Goal: Task Accomplishment & Management: Manage account settings

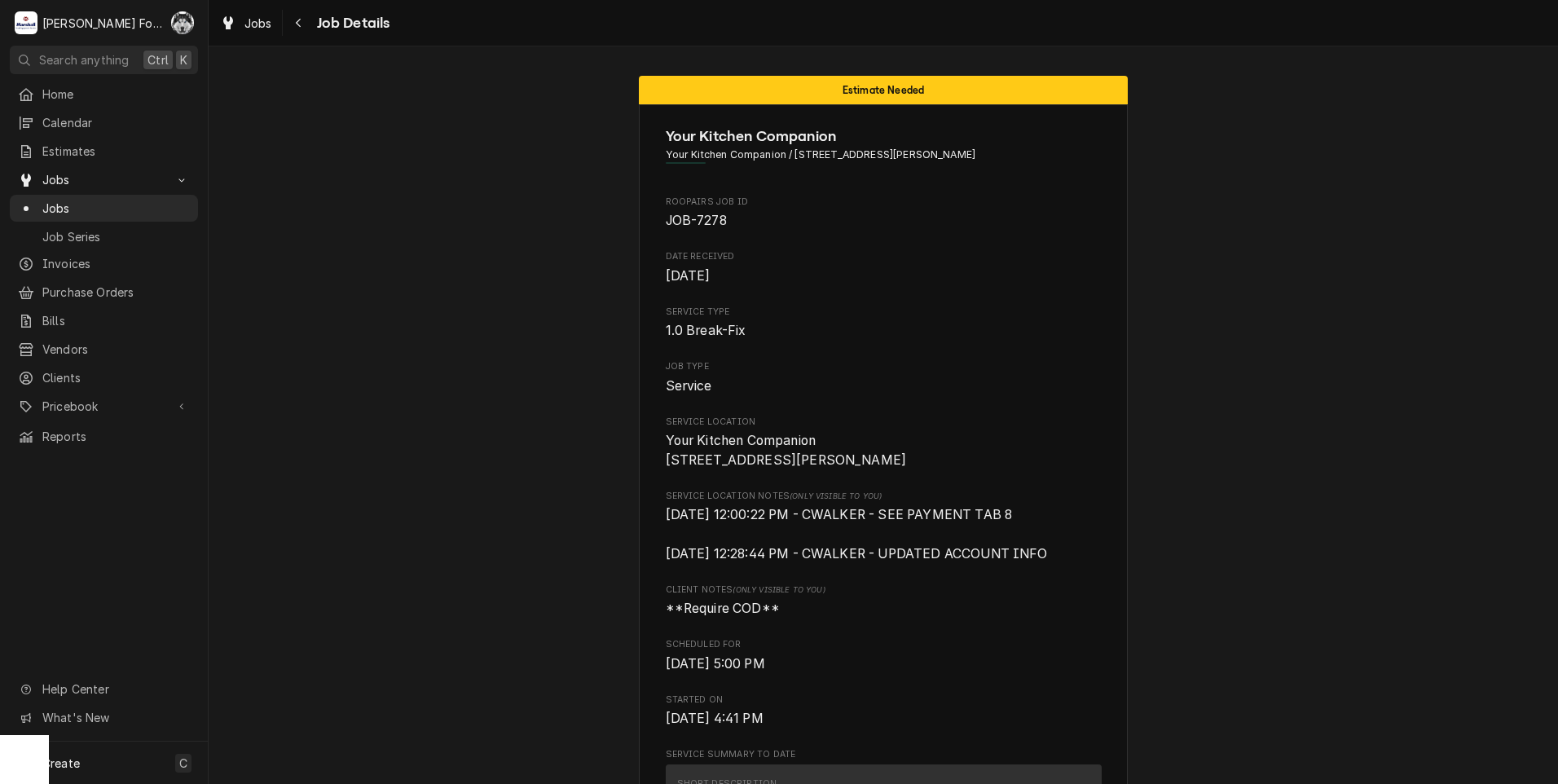
scroll to position [2231, 0]
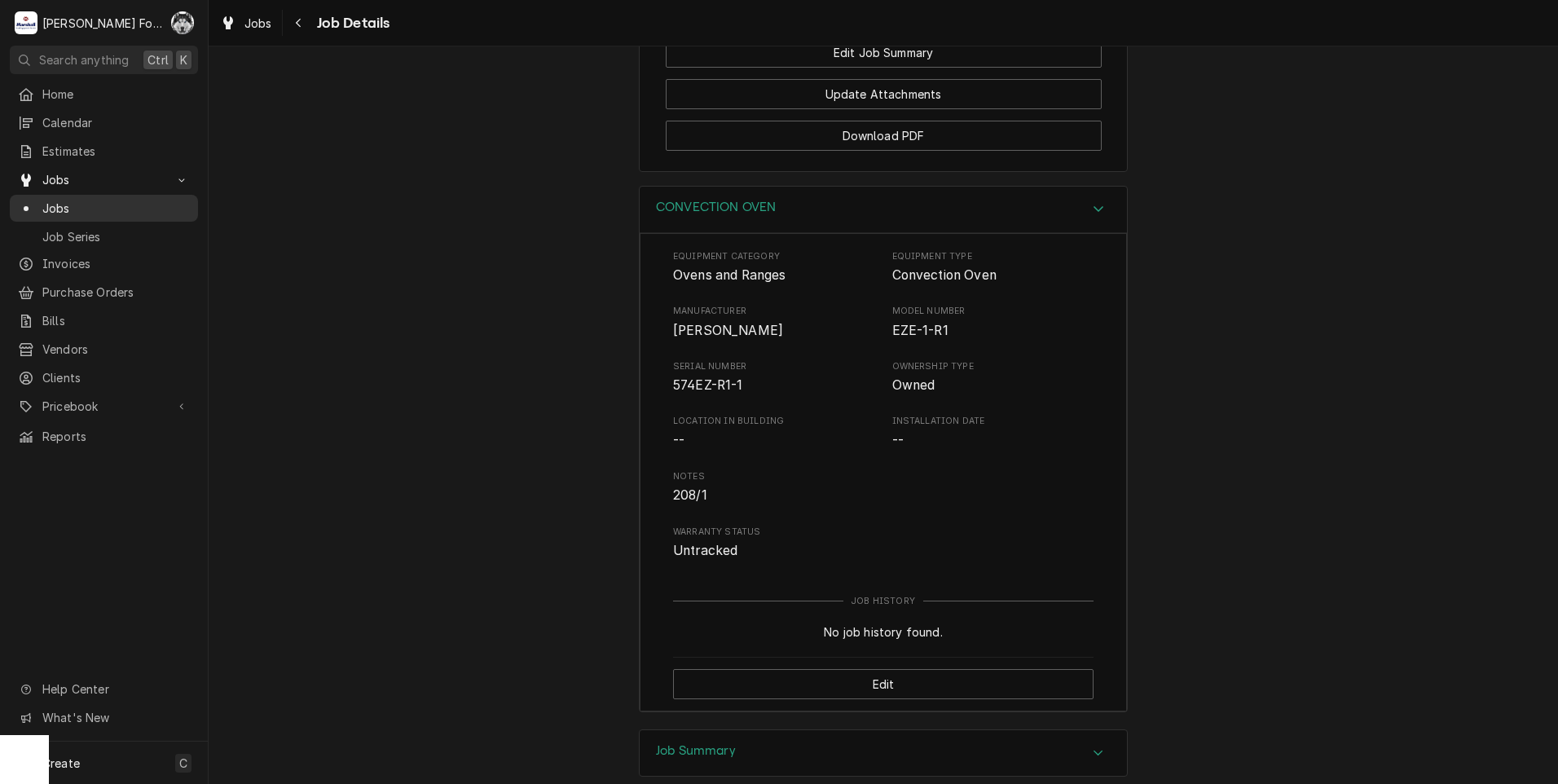
click at [60, 200] on span "Jobs" at bounding box center [116, 208] width 147 height 17
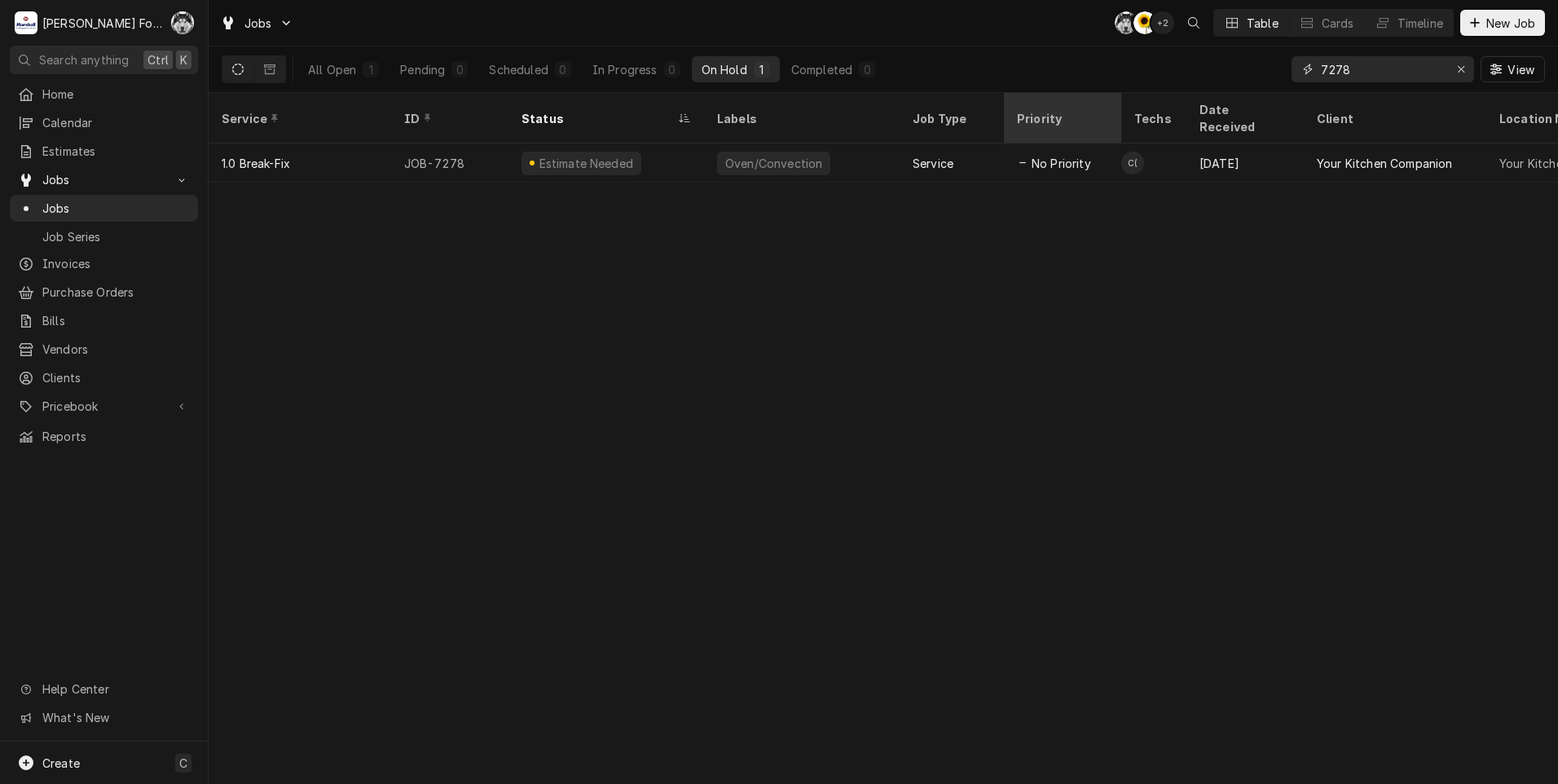
drag, startPoint x: 1355, startPoint y: 72, endPoint x: 1059, endPoint y: 103, distance: 297.6
click at [1049, 116] on div "Jobs C( C( + 2 Table Cards Timeline New Job All Open 1 Pending 0 Scheduled 0 In…" at bounding box center [883, 392] width 1349 height 784
type input "7042"
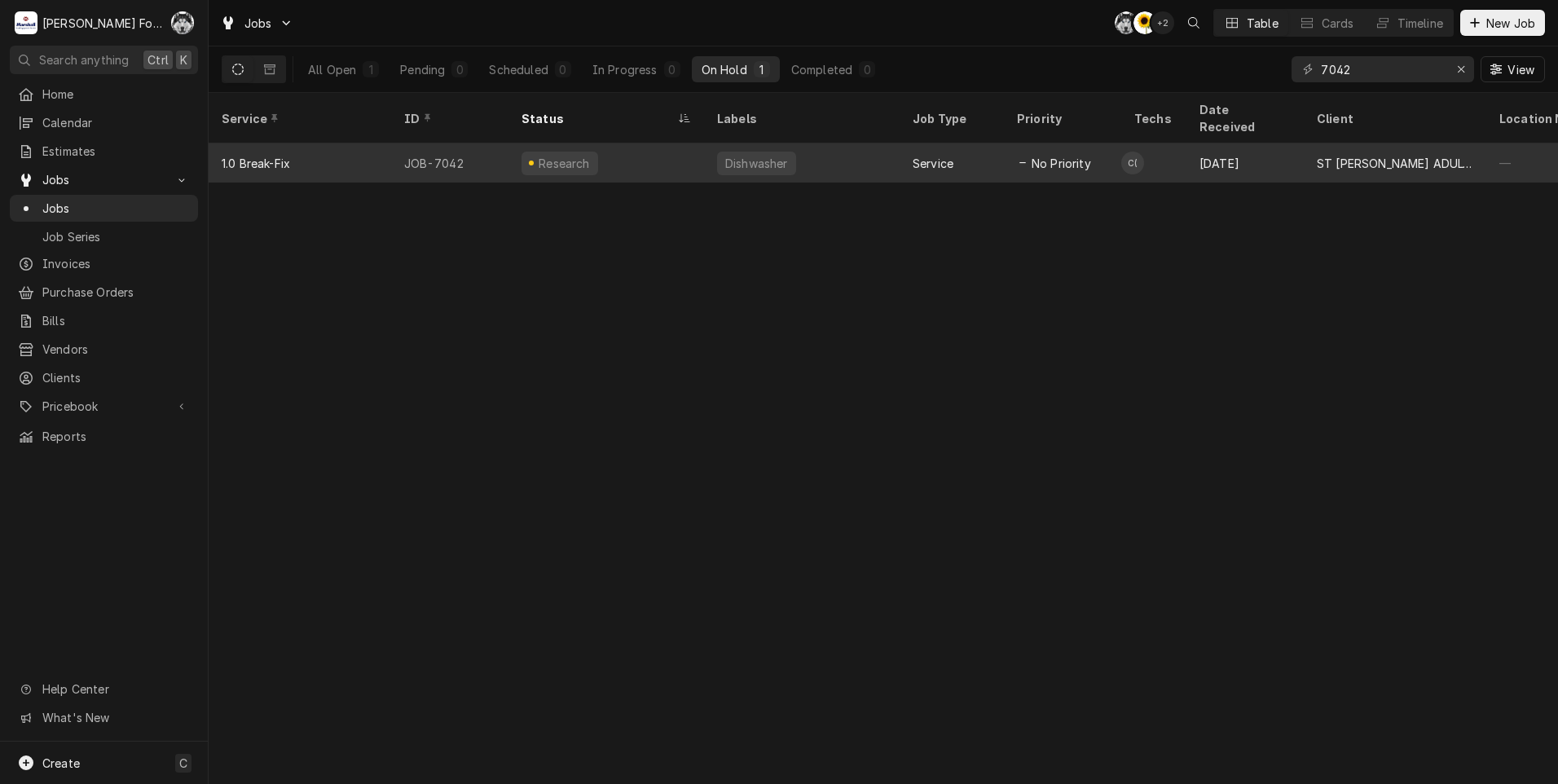
click at [530, 161] on div "Dynamic Content Wrapper" at bounding box center [531, 163] width 5 height 5
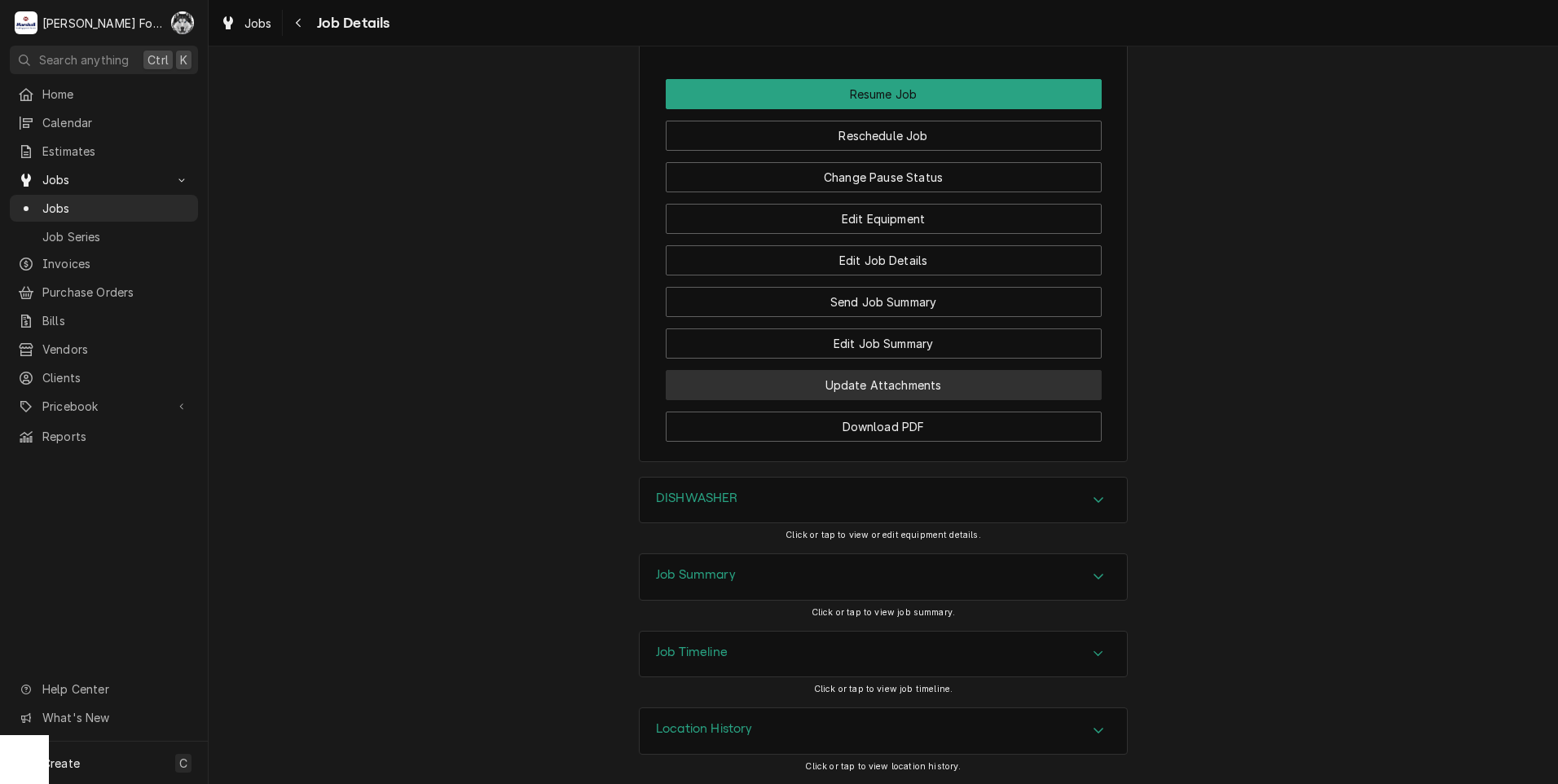
scroll to position [1817, 0]
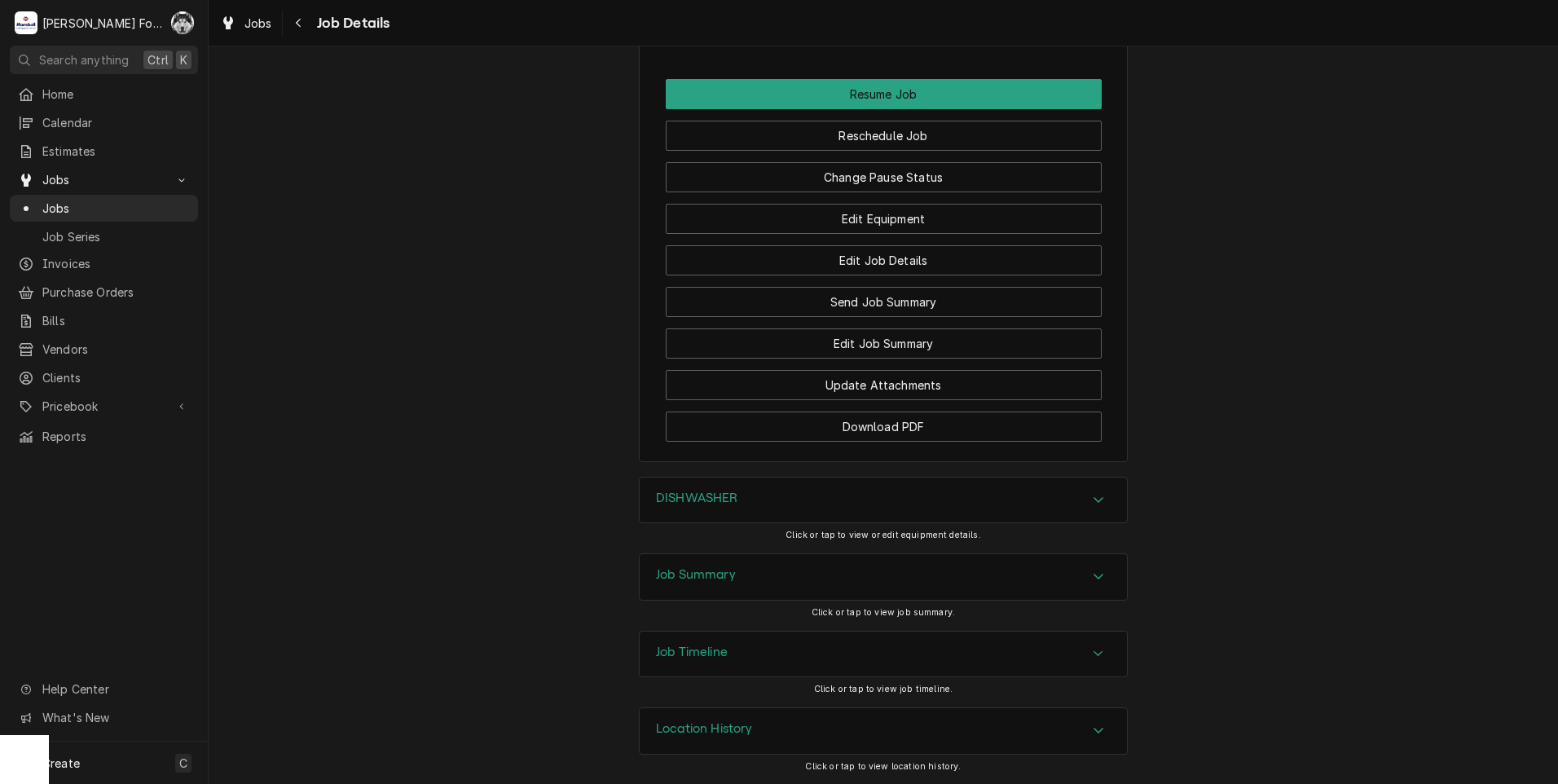
click at [777, 506] on div "DISHWASHER" at bounding box center [883, 501] width 487 height 46
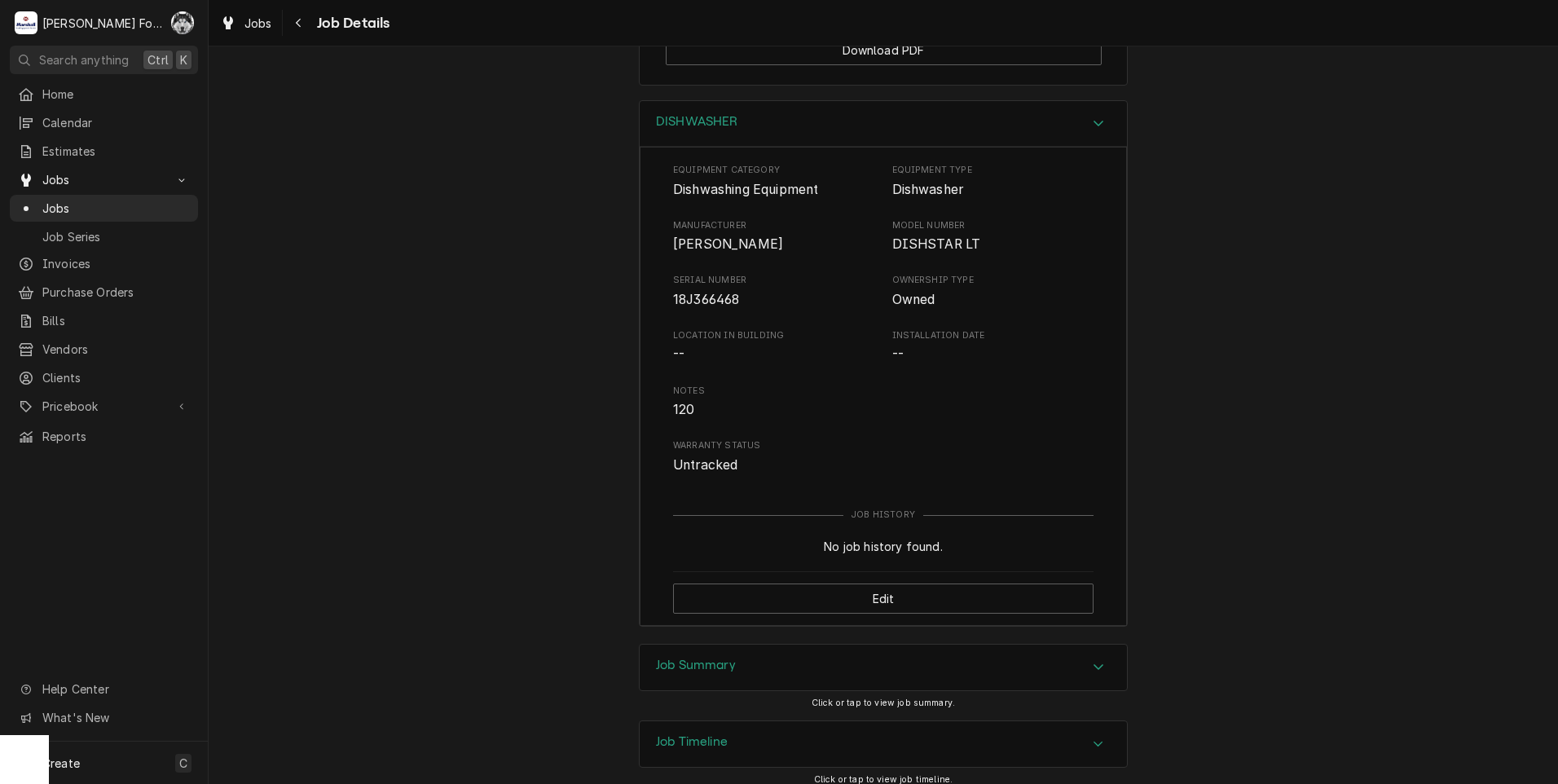
scroll to position [2283, 0]
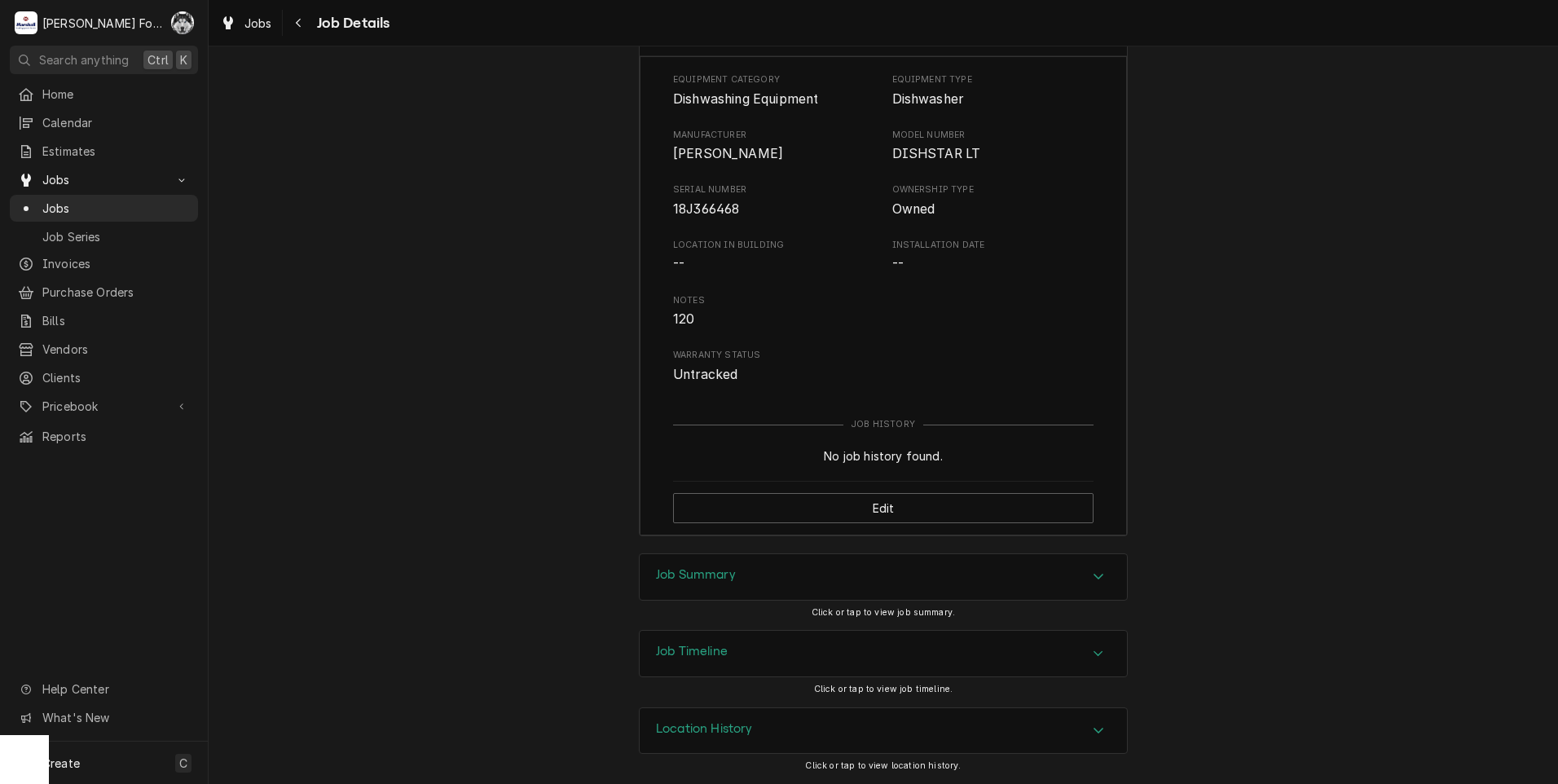
click at [776, 572] on div "Job Summary" at bounding box center [883, 577] width 487 height 46
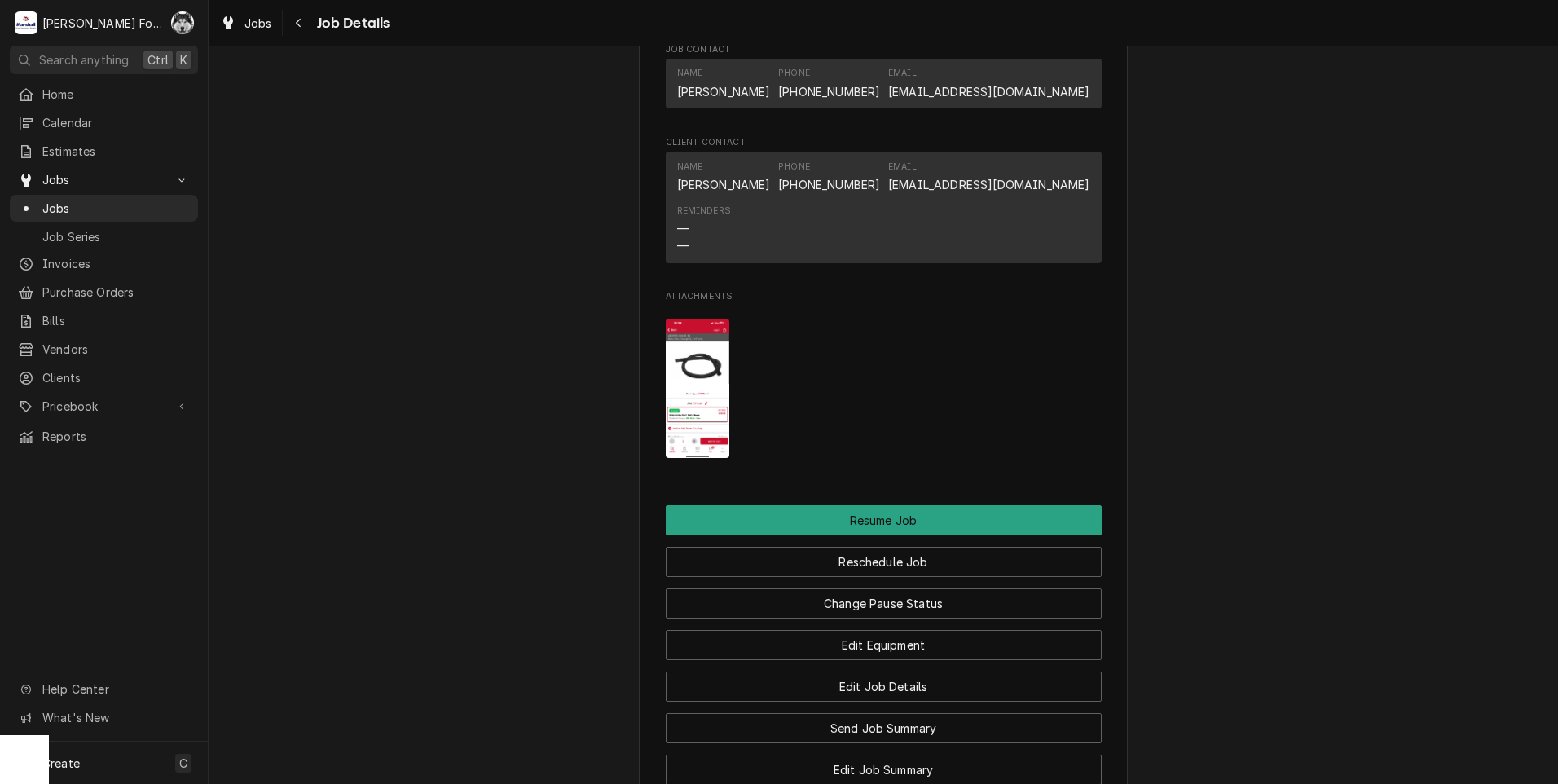
scroll to position [1362, 0]
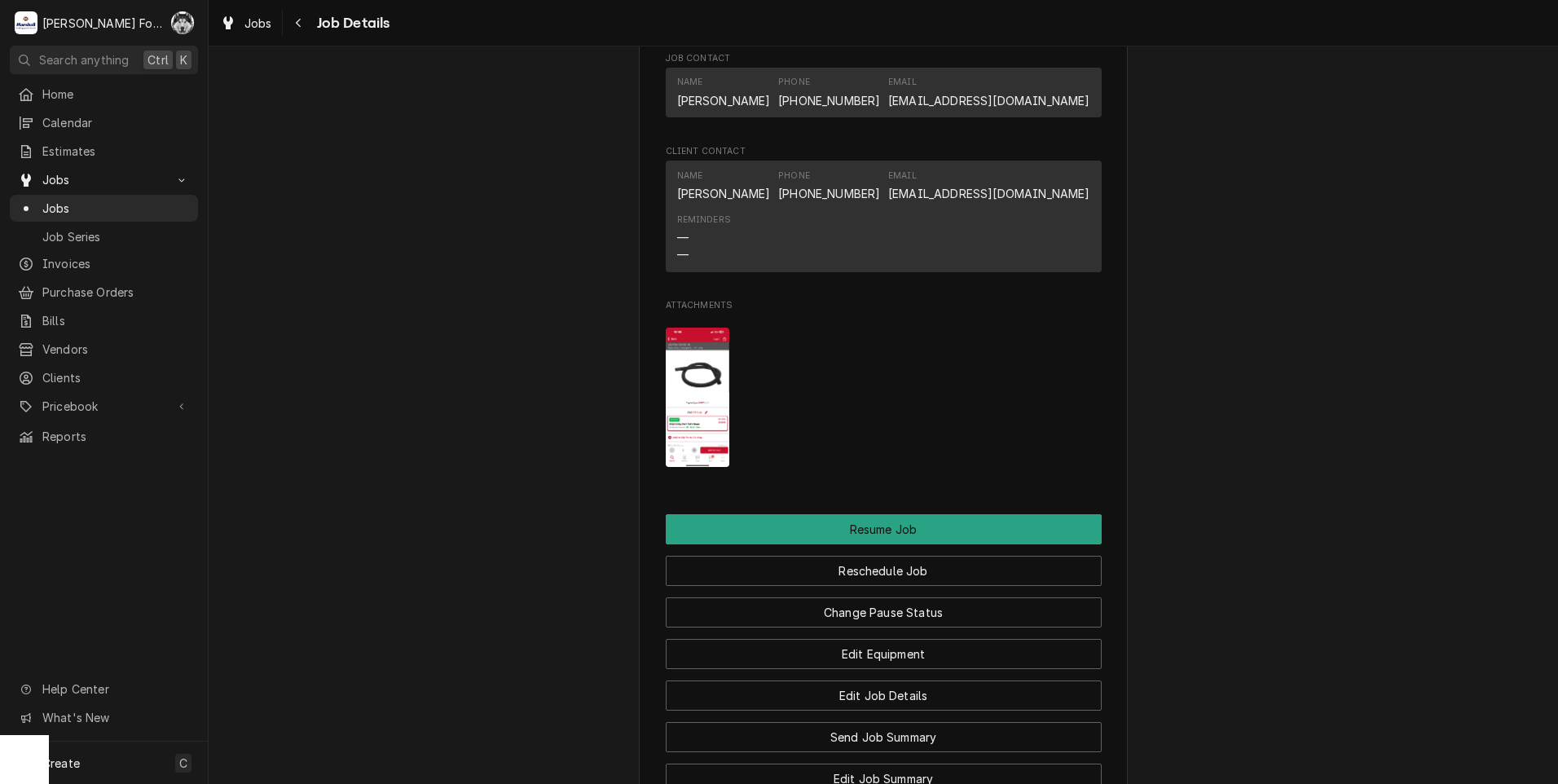
click at [691, 379] on img "Attachments" at bounding box center [698, 398] width 65 height 140
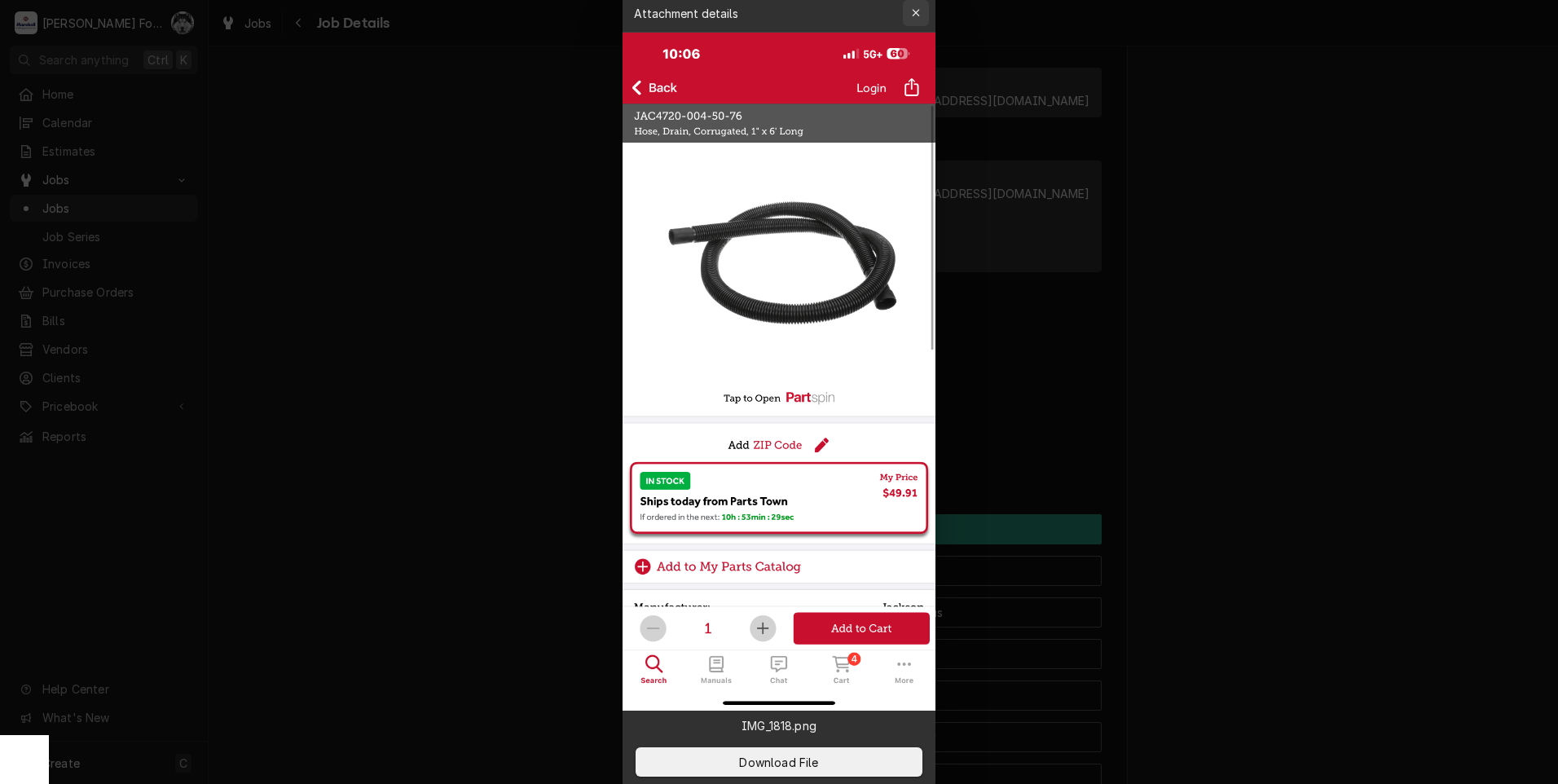
click at [903, 14] on div "Attachment details Close" at bounding box center [778, 13] width 312 height 39
click at [922, 9] on div "button" at bounding box center [915, 13] width 16 height 16
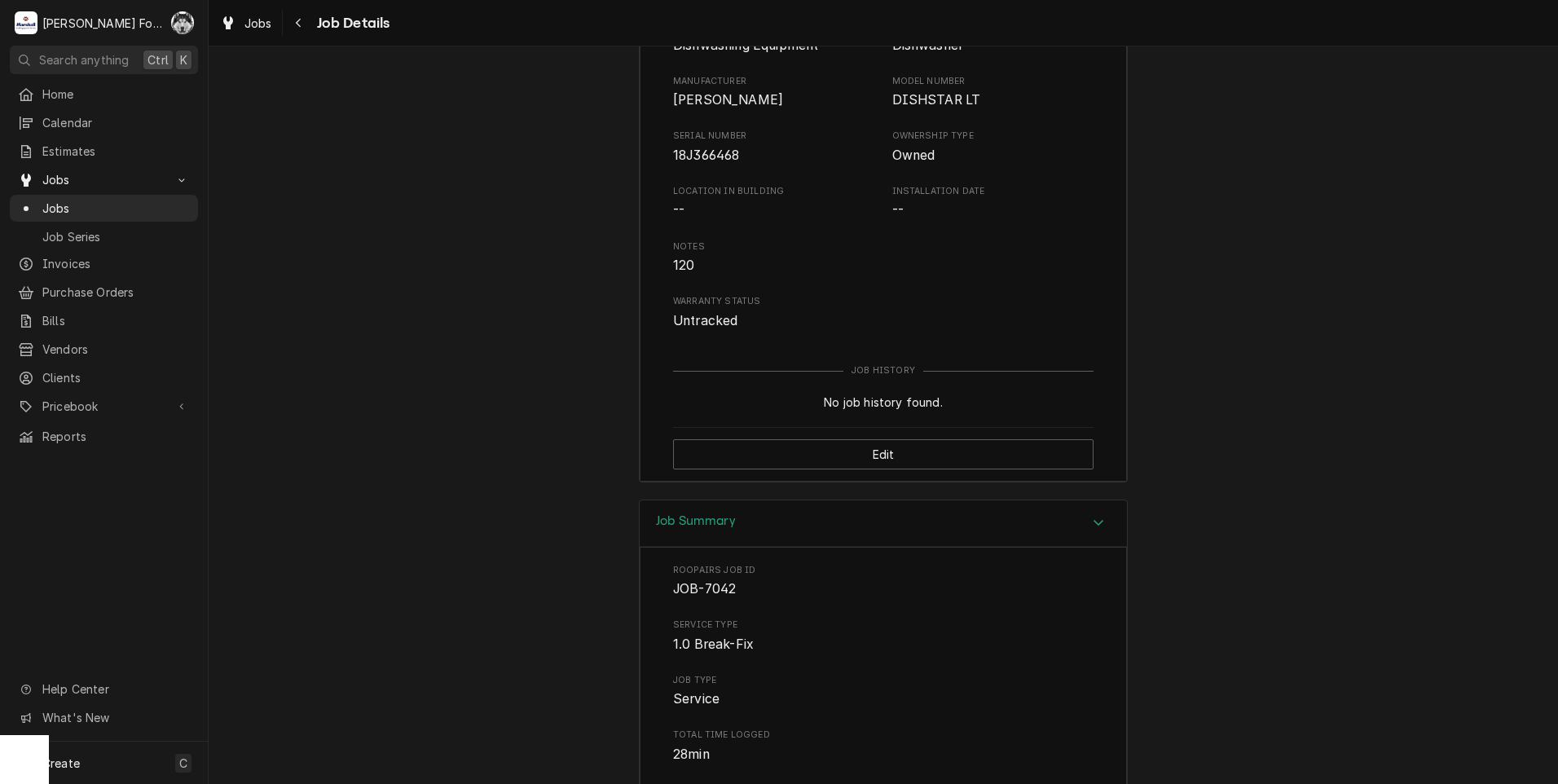
scroll to position [2177, 0]
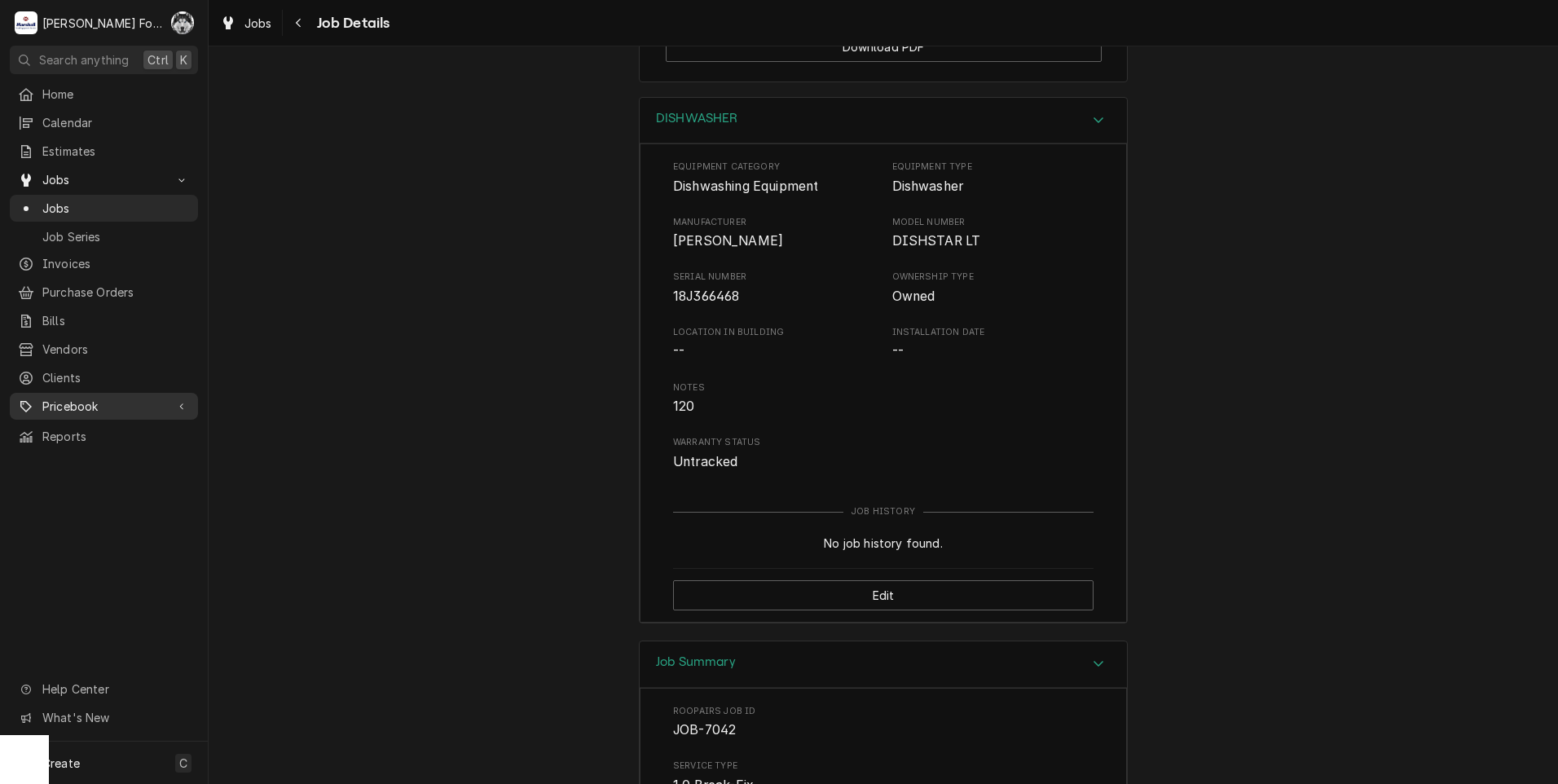
click at [101, 401] on span "Pricebook" at bounding box center [104, 406] width 123 height 17
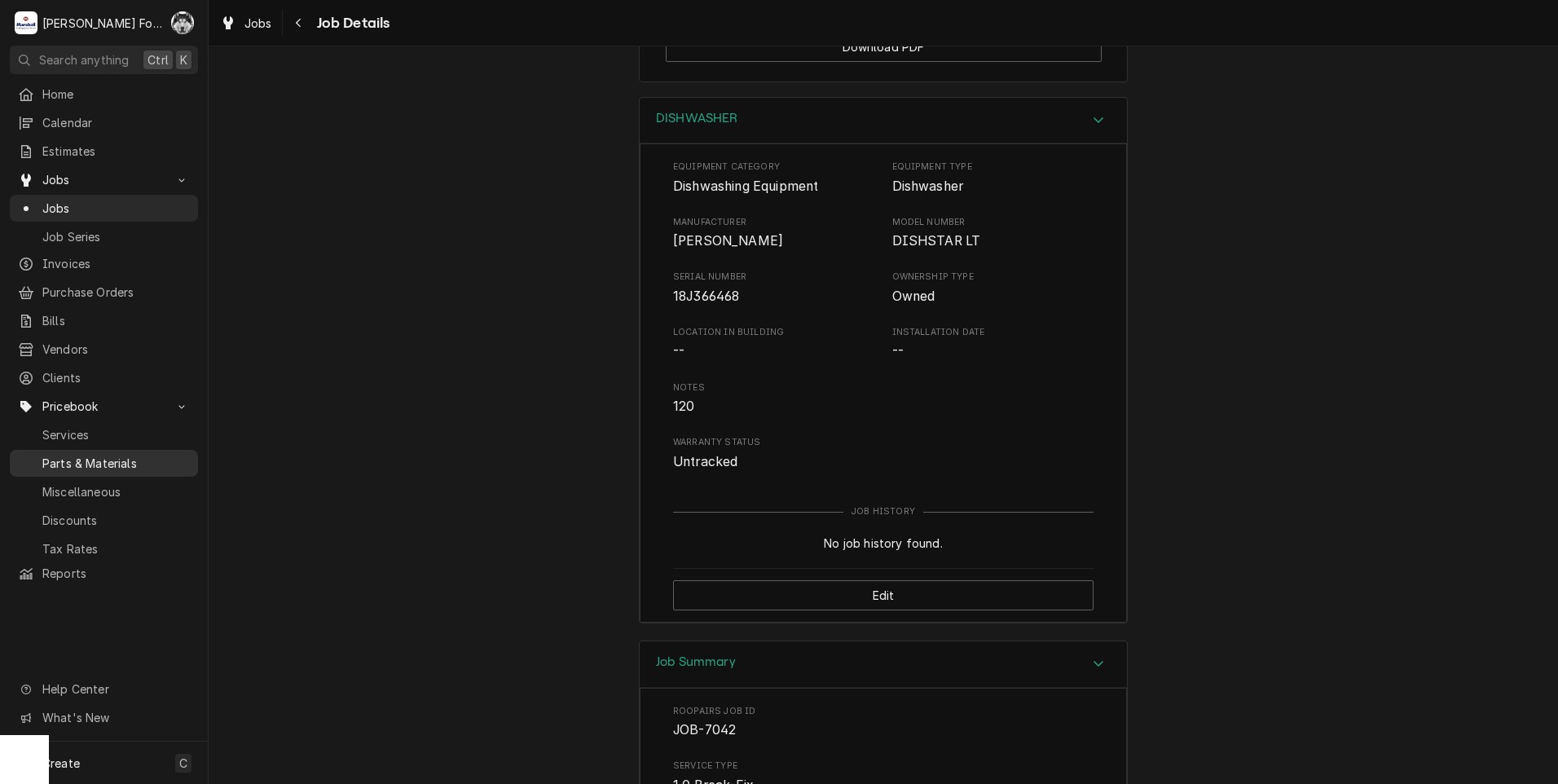
click at [94, 455] on span "Parts & Materials" at bounding box center [116, 463] width 147 height 17
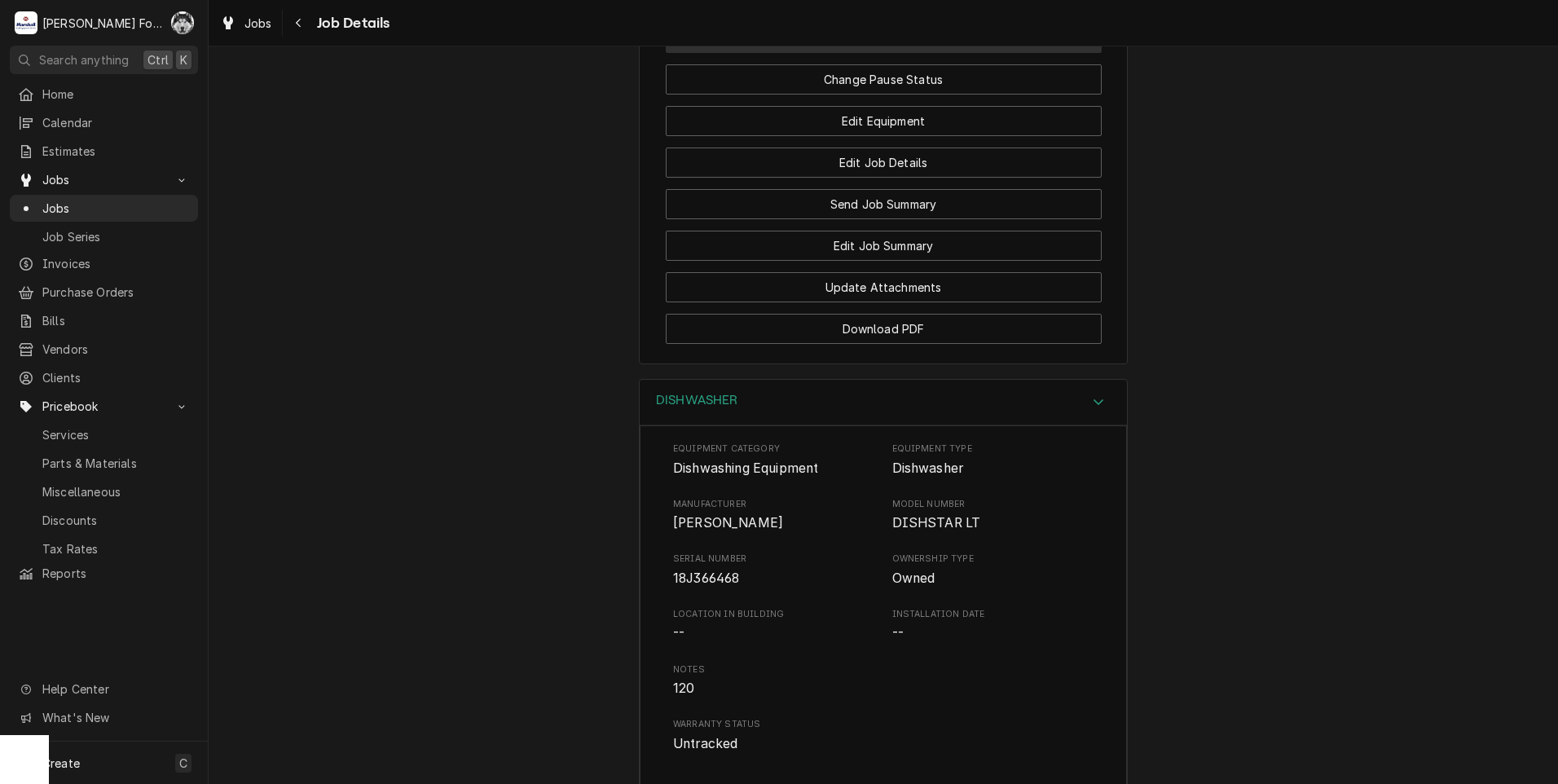
scroll to position [1634, 0]
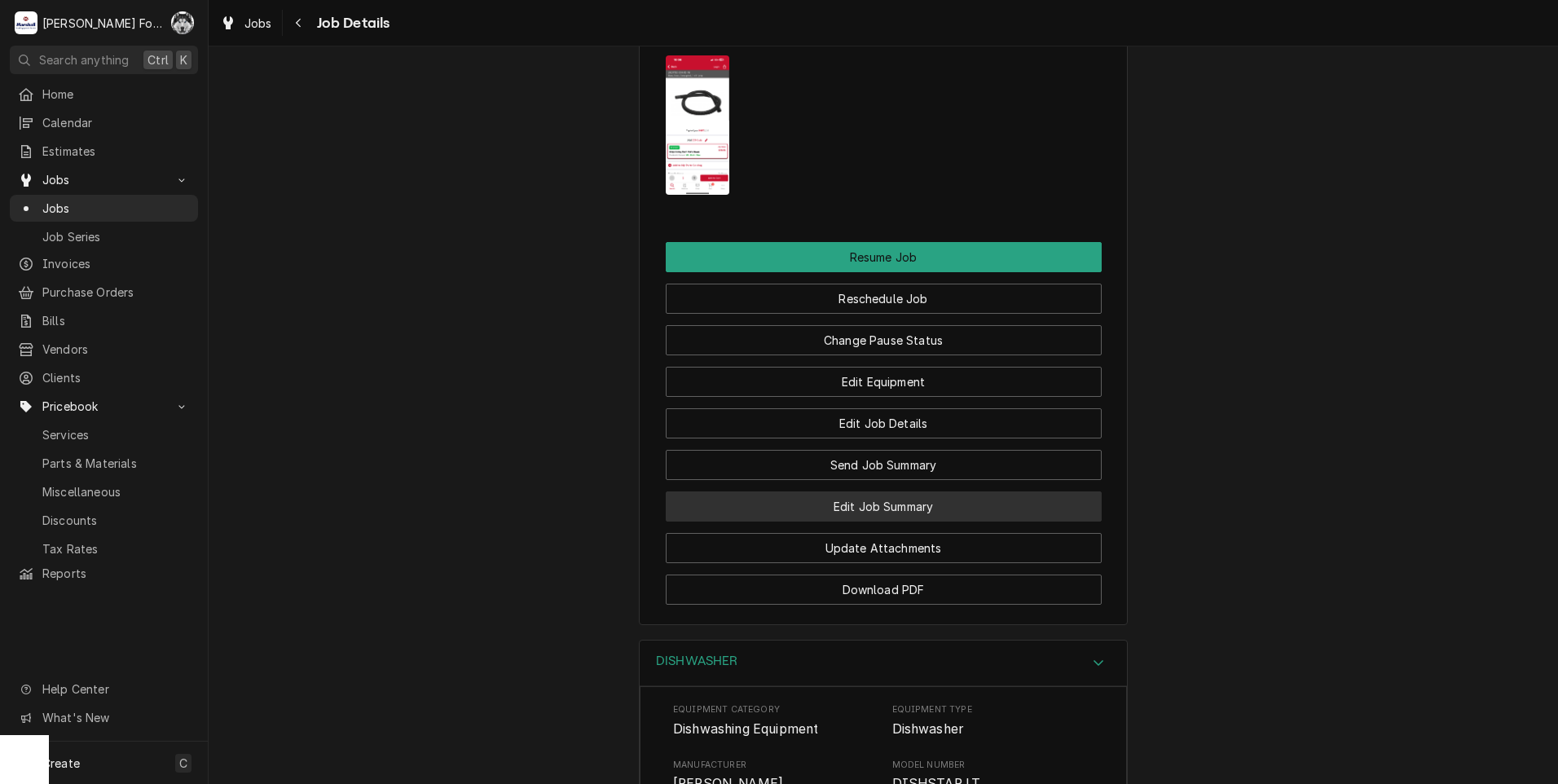
click at [910, 521] on button "Edit Job Summary" at bounding box center [884, 506] width 436 height 30
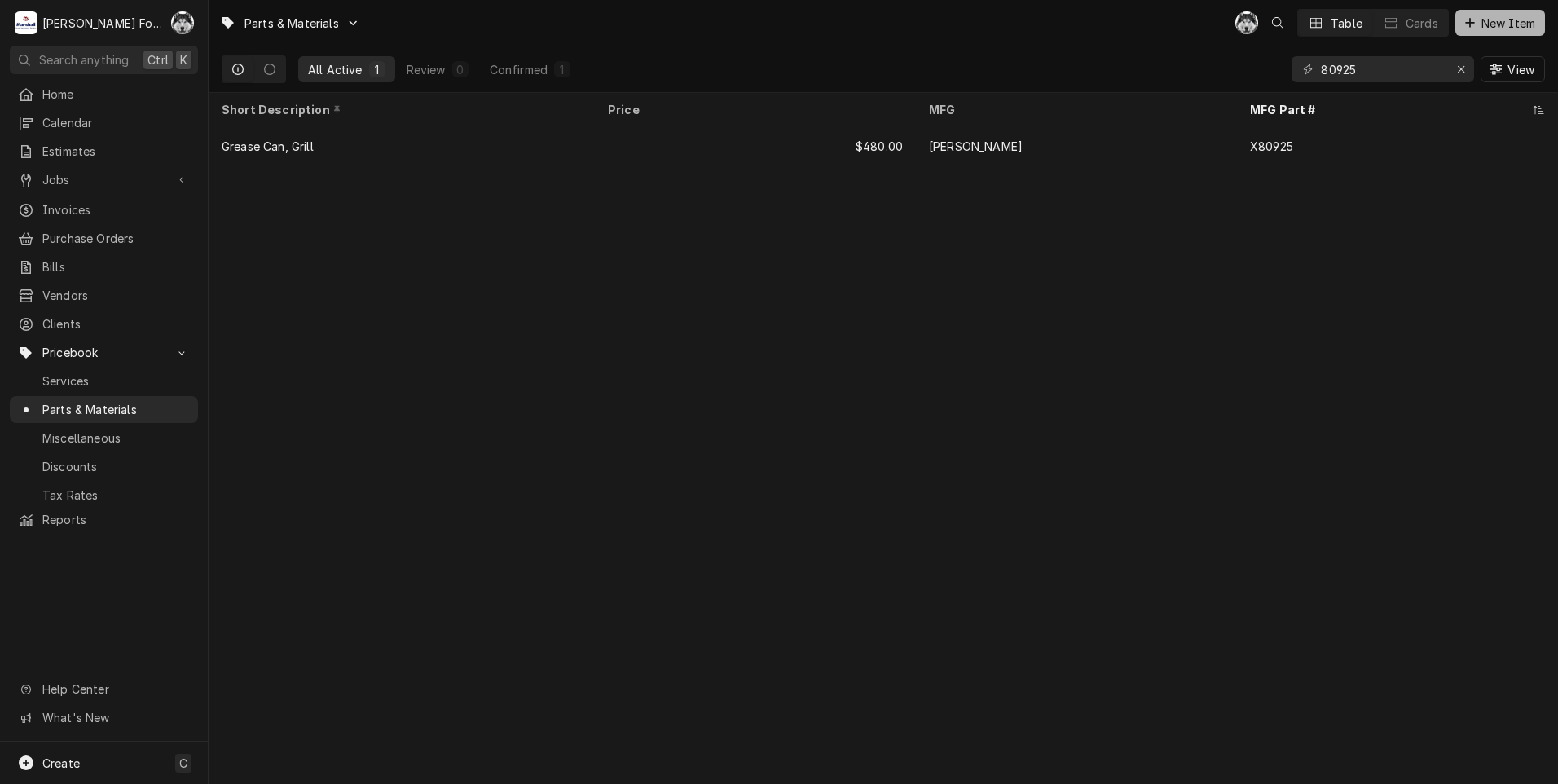
click at [1469, 32] on button "New Item" at bounding box center [1499, 22] width 89 height 26
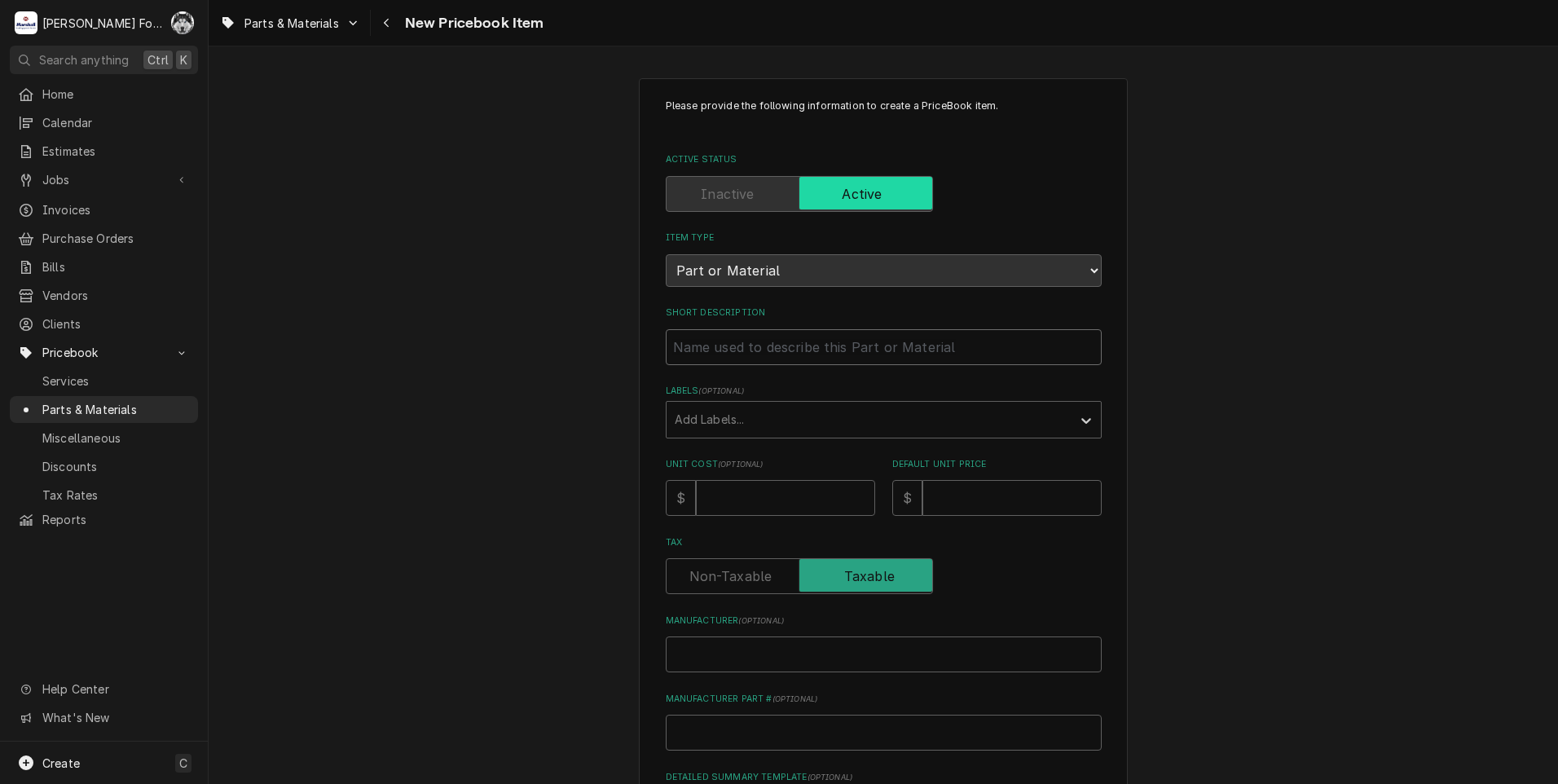
click at [747, 354] on input "Short Description" at bounding box center [884, 347] width 436 height 36
type textarea "x"
type input "D"
type textarea "x"
type input "DR"
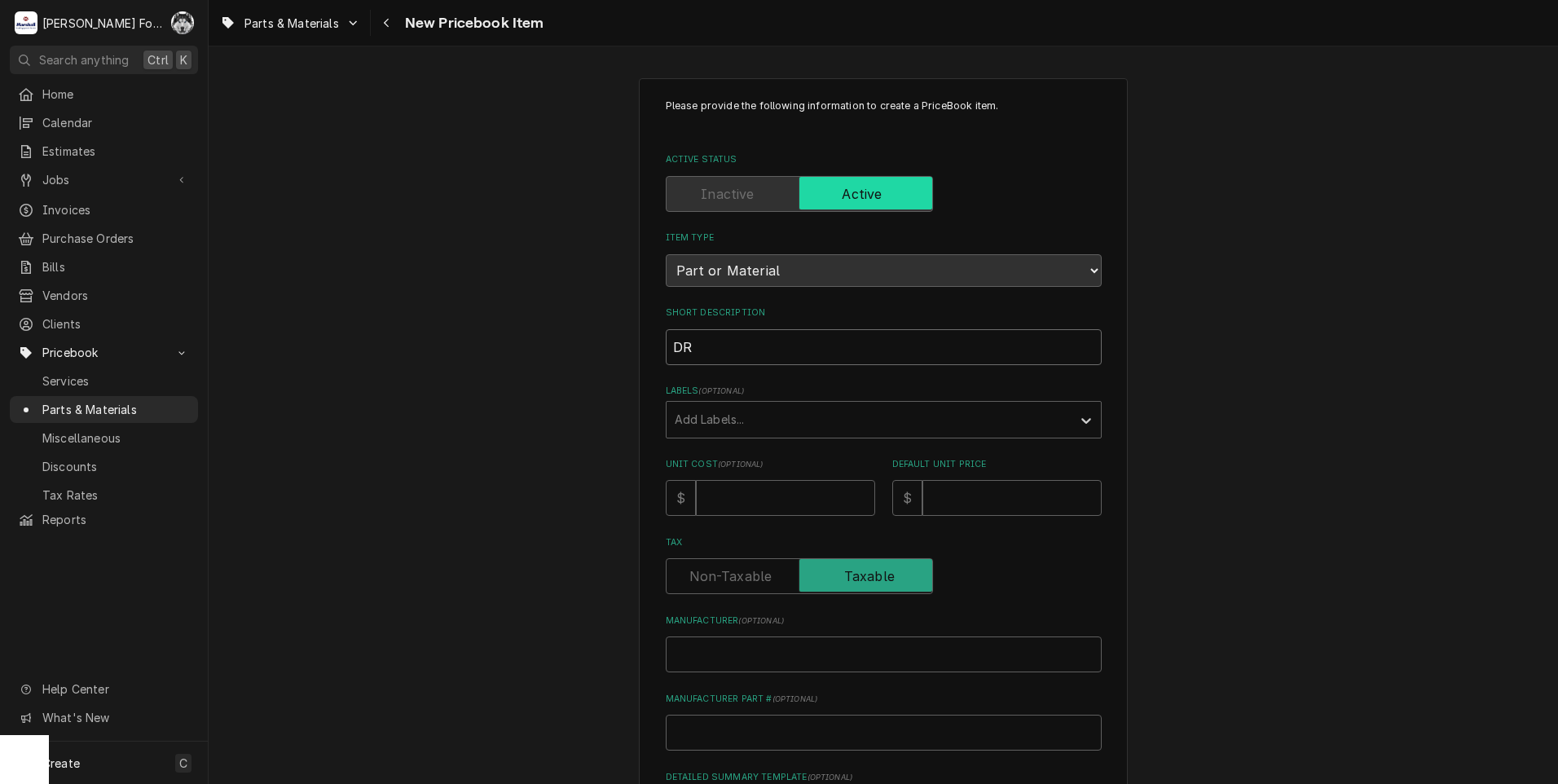
type textarea "x"
type input "DRA"
type textarea "x"
type input "DRAI"
type textarea "x"
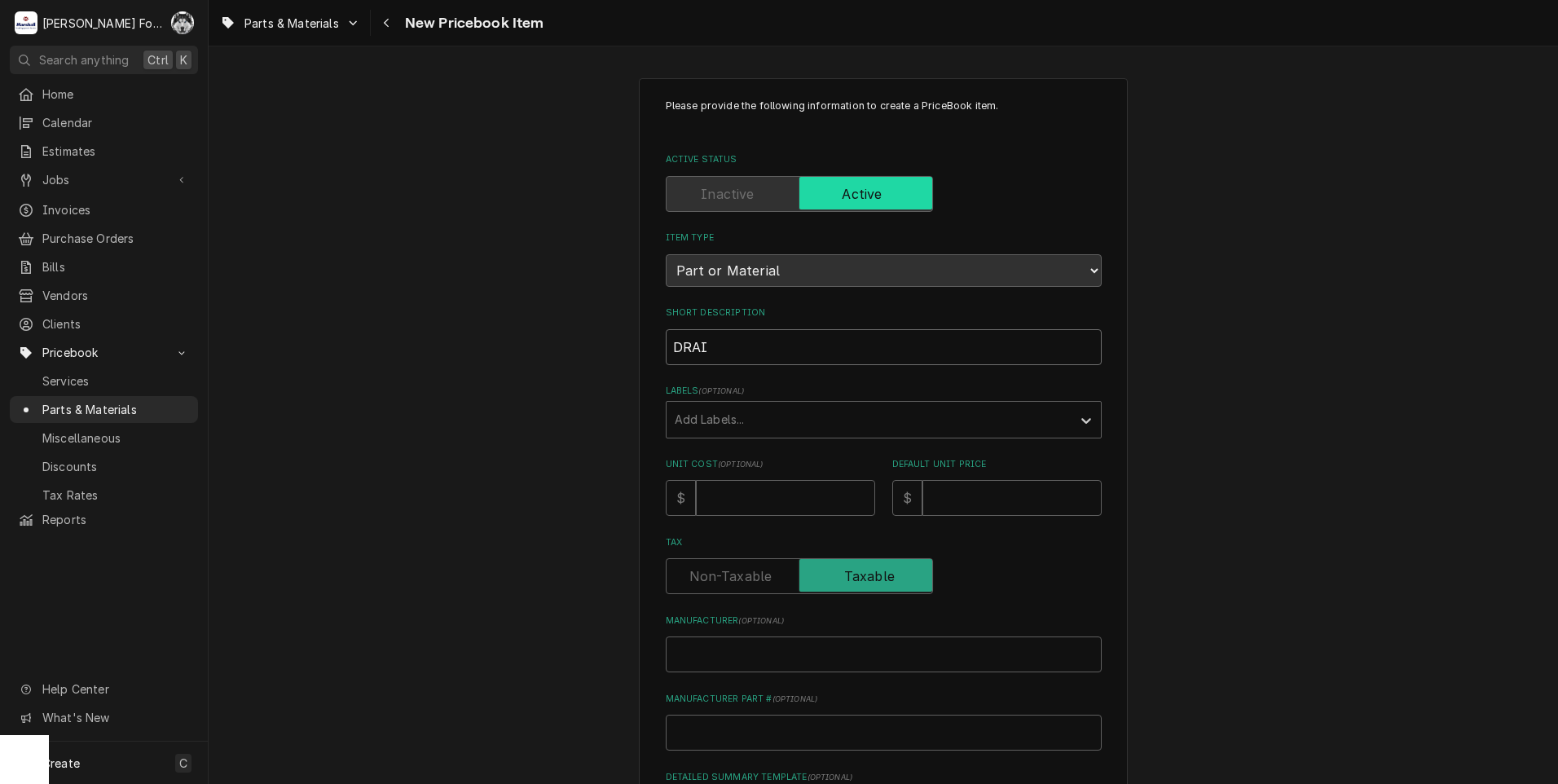
type input "DRAIN"
type textarea "x"
type input "DRAIN"
type textarea "x"
type input "DRAIN H"
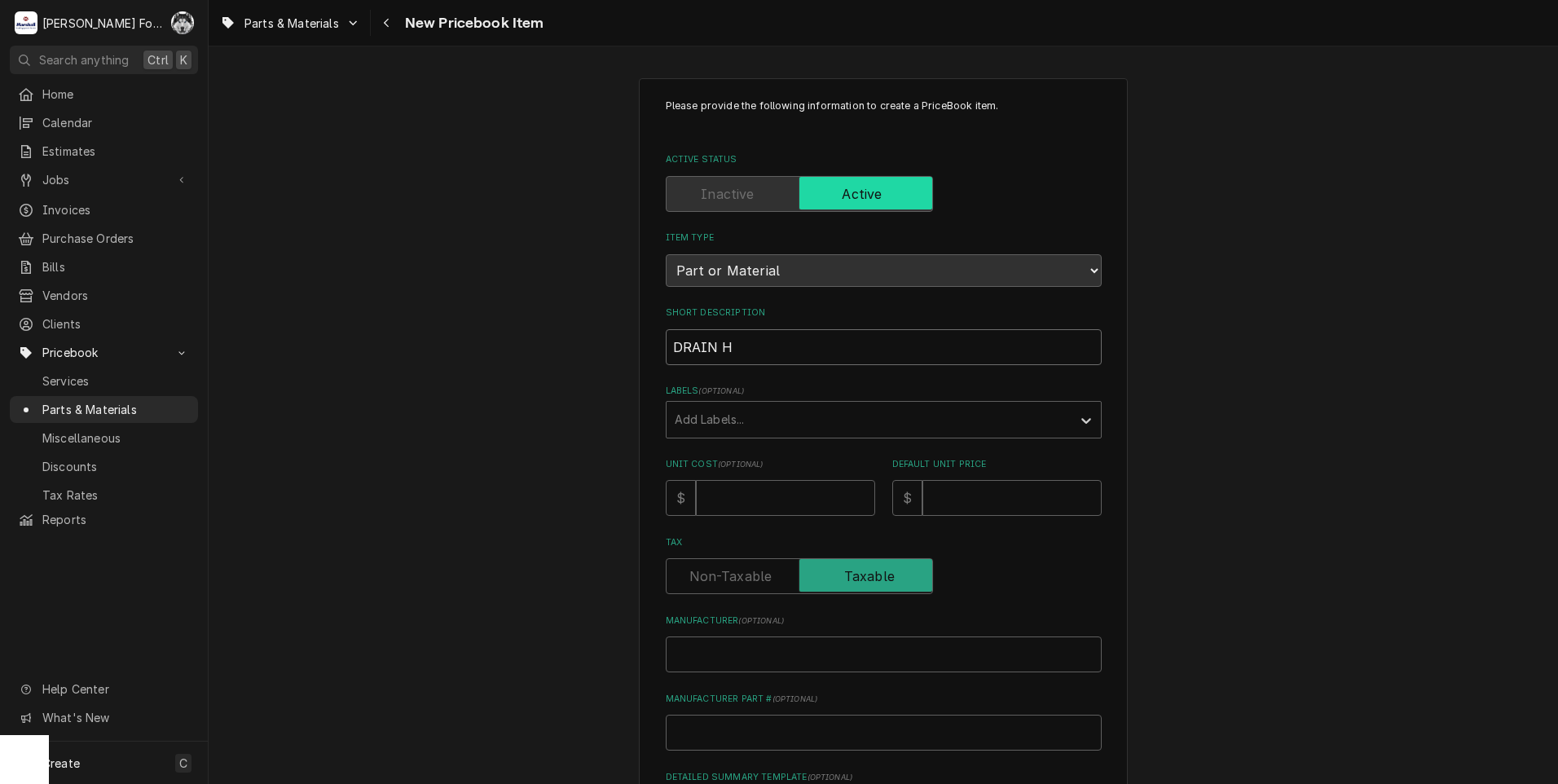
type textarea "x"
type input "DRAIN HO"
type textarea "x"
type input "DRAIN HOS"
type textarea "x"
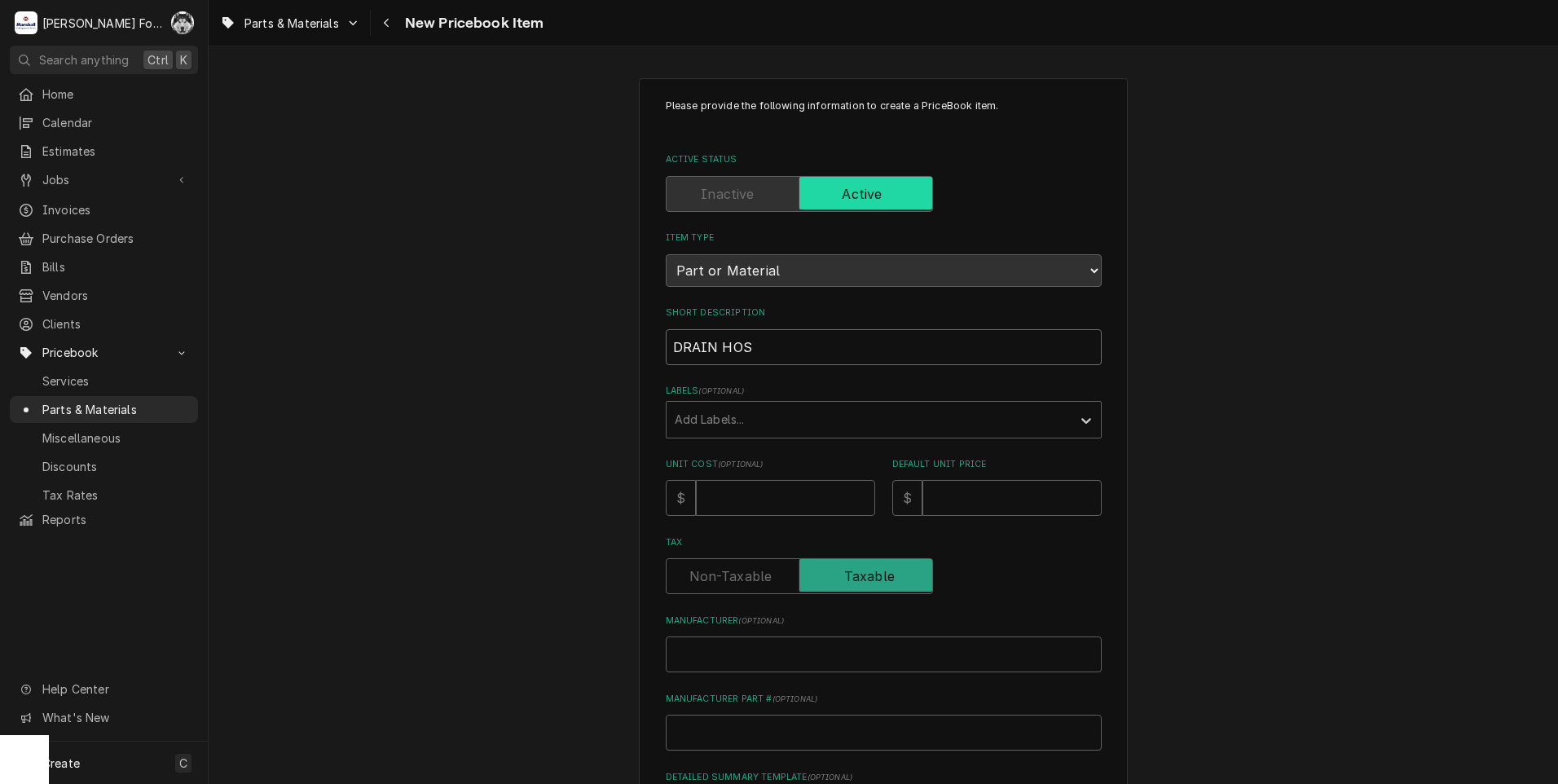
type input "DRAIN HOSE"
type textarea "x"
type input "DRAIN HOSE"
type textarea "x"
type input "DRAIN HOSE ("
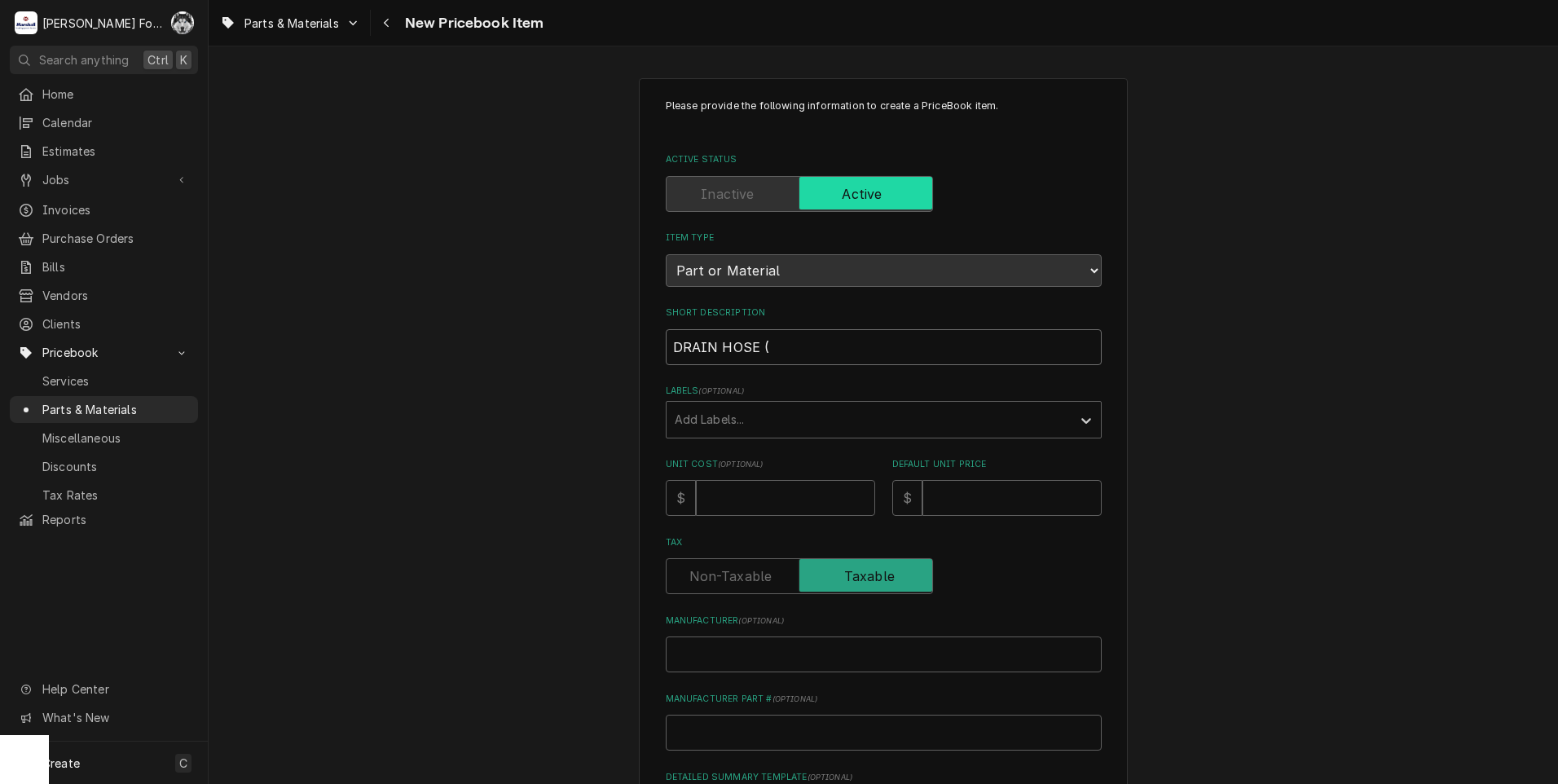
type textarea "x"
type input "DRAIN HOSE (J"
type textarea "x"
type input "DRAIN HOSE (JA"
type textarea "x"
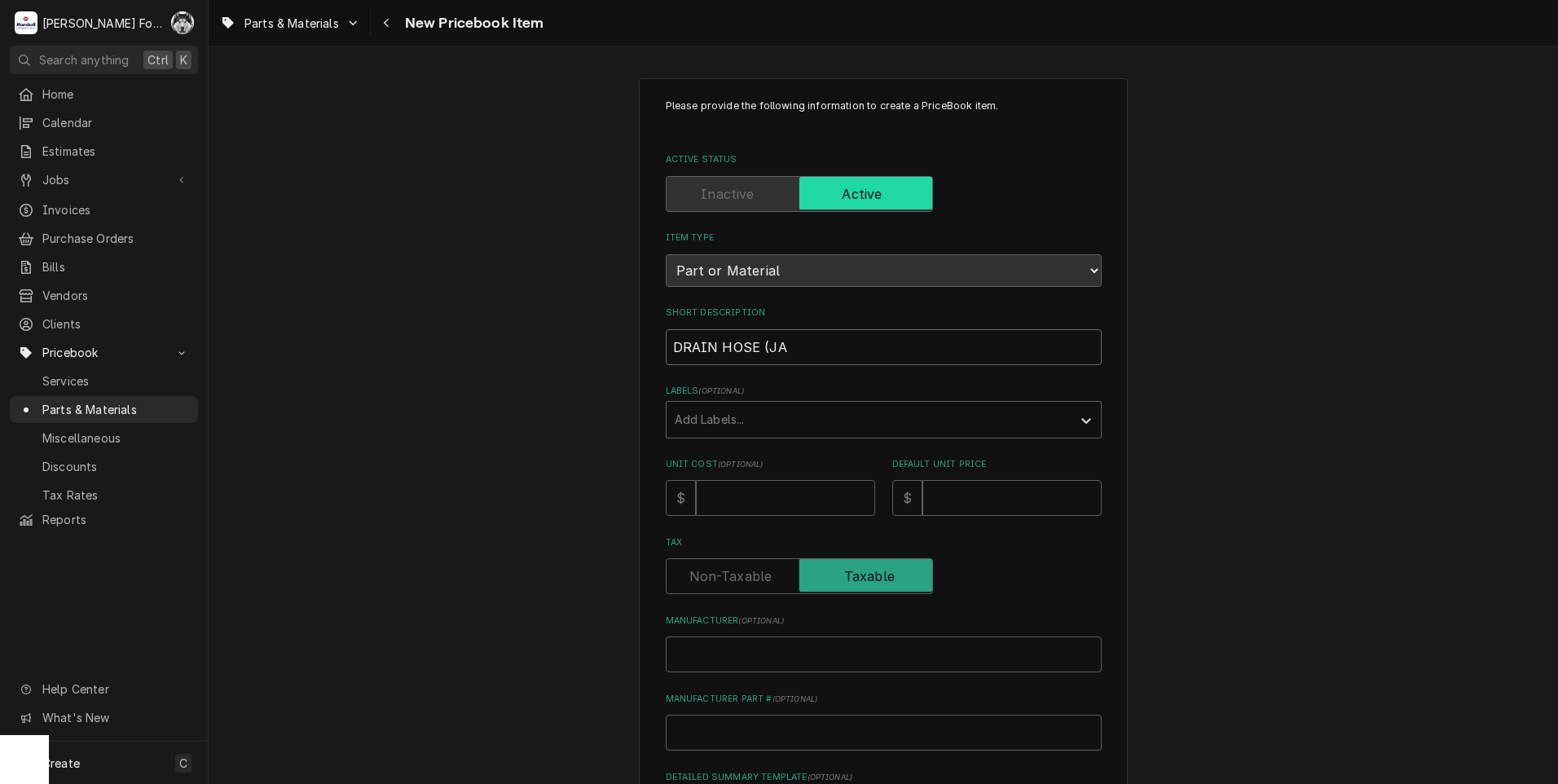
type input "DRAIN HOSE (JAC"
type textarea "x"
type input "DRAIN HOSE (JACK"
type textarea "x"
type input "DRAIN HOSE (JACKS"
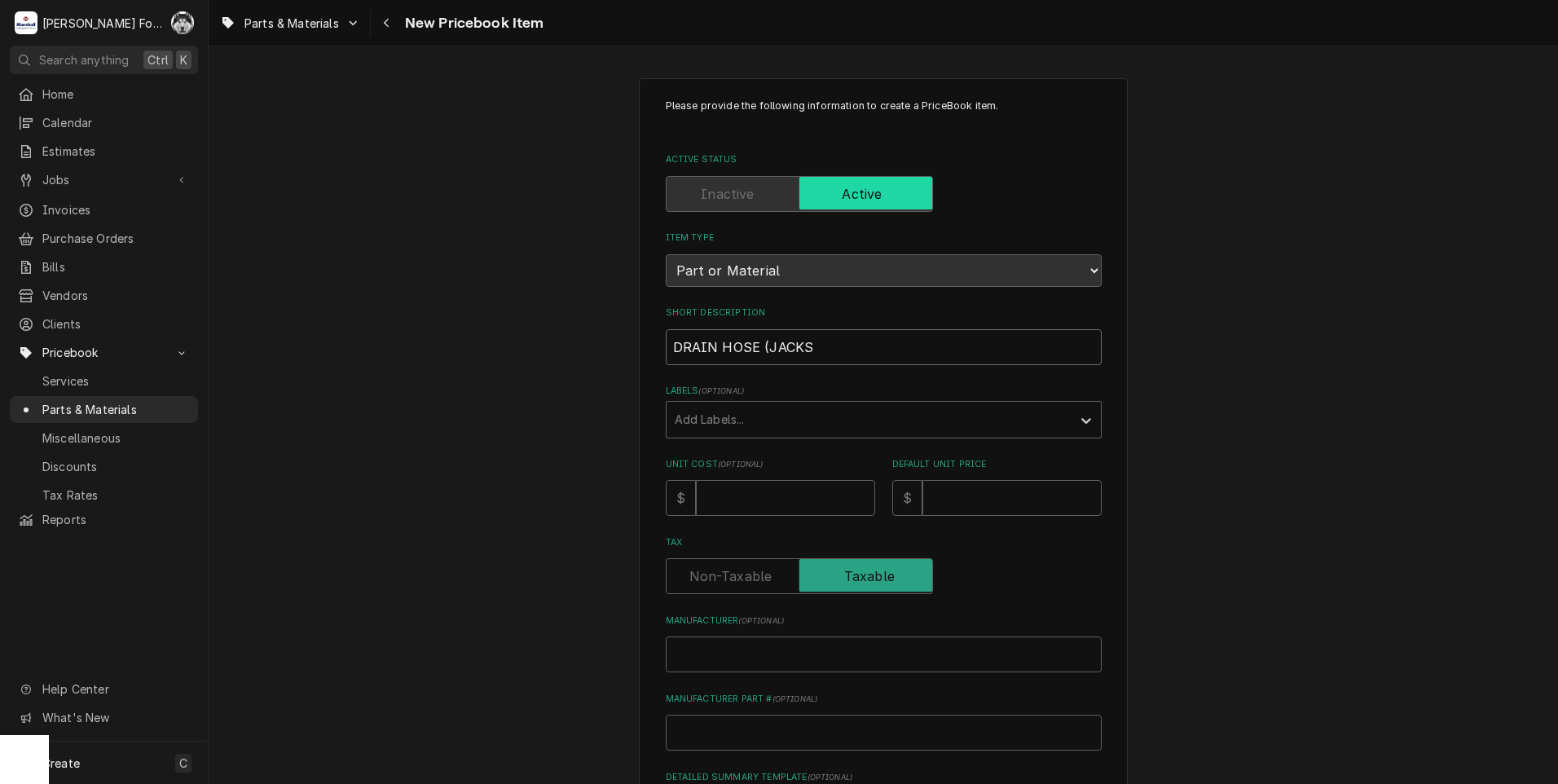
type textarea "x"
type input "DRAIN HOSE (JACKSO"
type textarea "x"
type input "DRAIN HOSE (JACKSON"
type textarea "x"
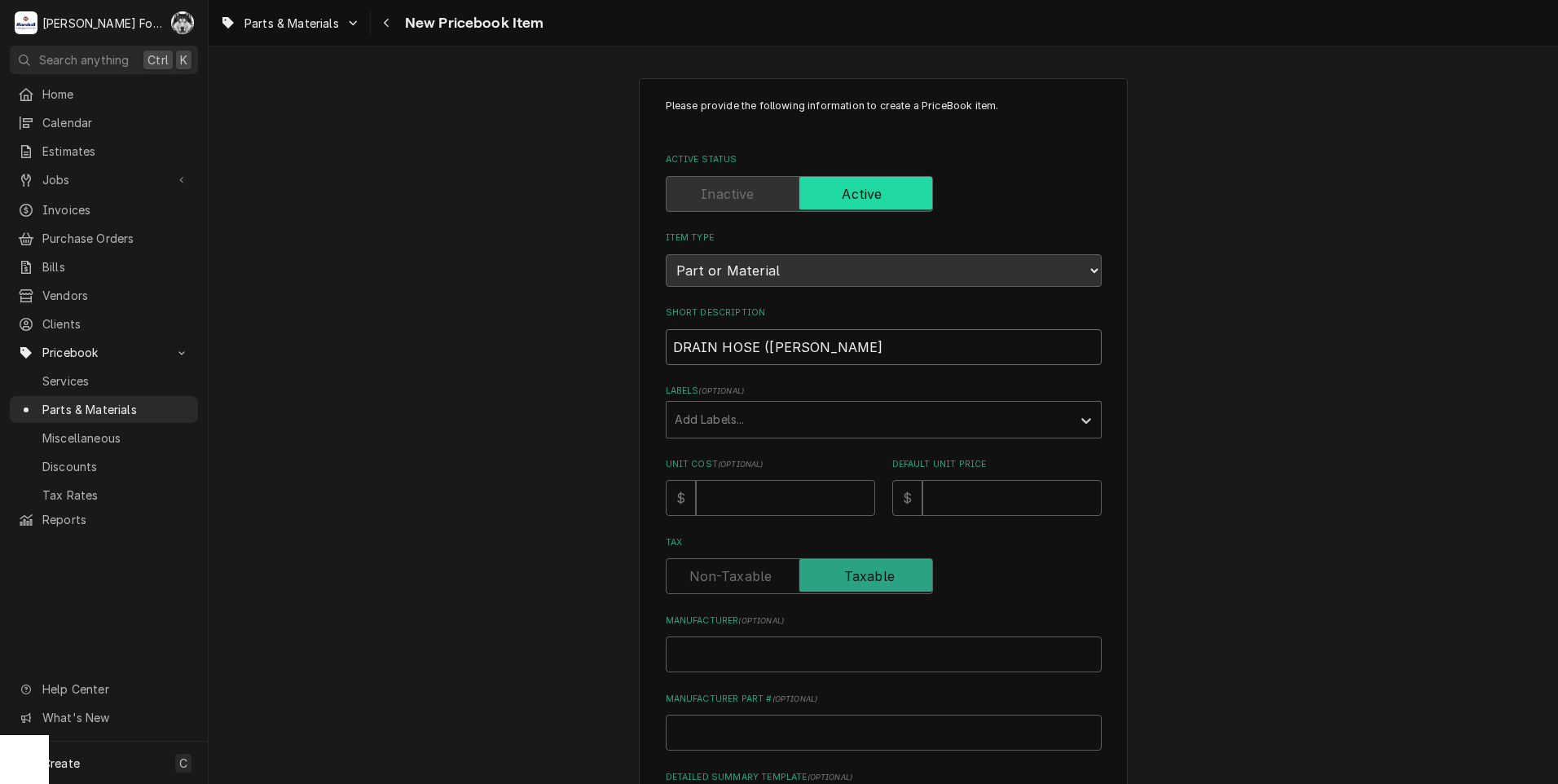
type input "DRAIN HOSE (JACKSON"
type textarea "x"
type input "DRAIN HOSE (JACKSON 1"
type textarea "x"
type input "DRAIN HOSE (JACKSON 1)"
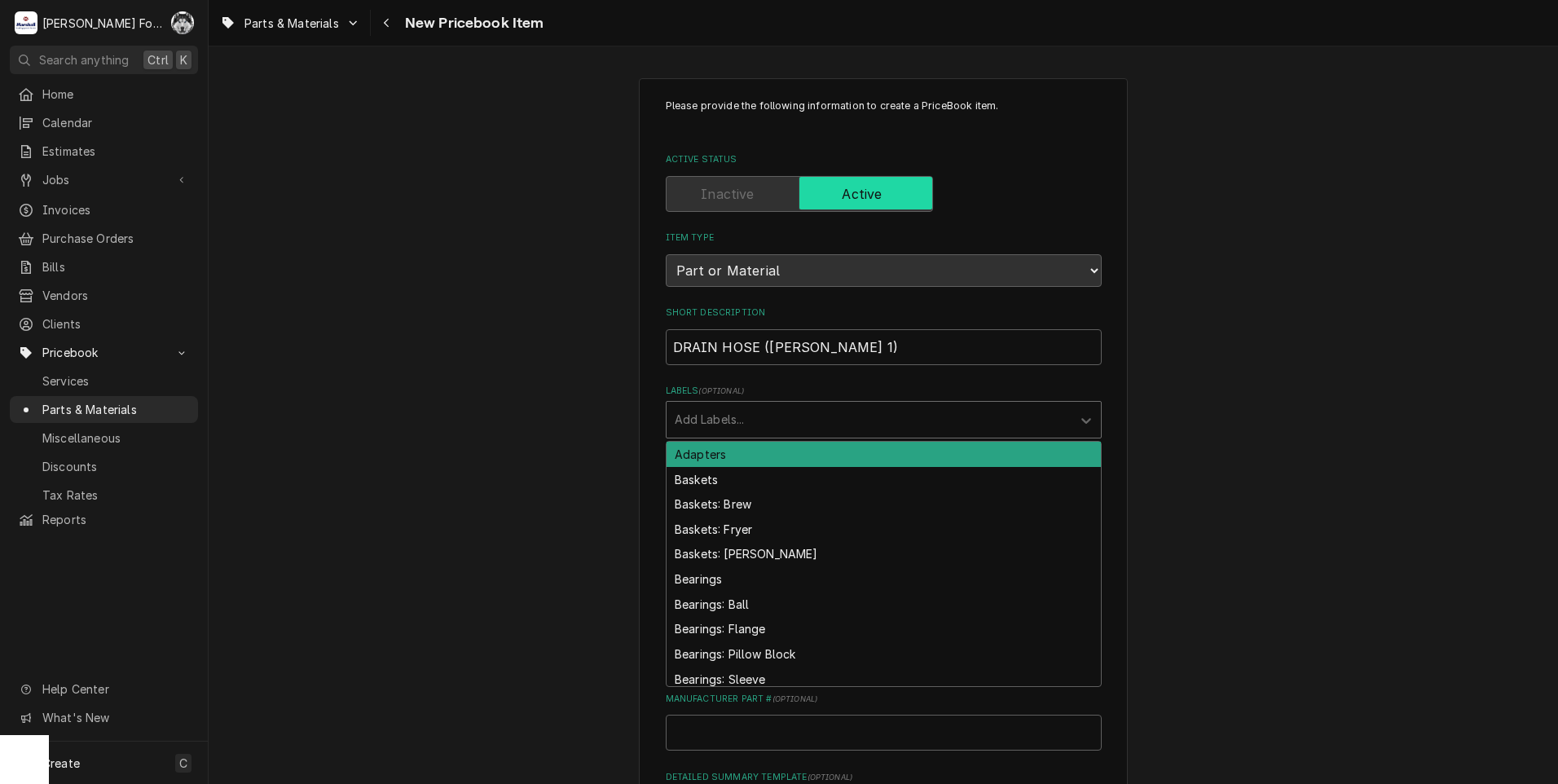
drag, startPoint x: 791, startPoint y: 400, endPoint x: 792, endPoint y: 418, distance: 18.0
click at [791, 403] on div "Add Labels..." at bounding box center [884, 420] width 436 height 37
click at [792, 418] on div "Labels" at bounding box center [868, 420] width 388 height 29
type input "HOSE"
type textarea "x"
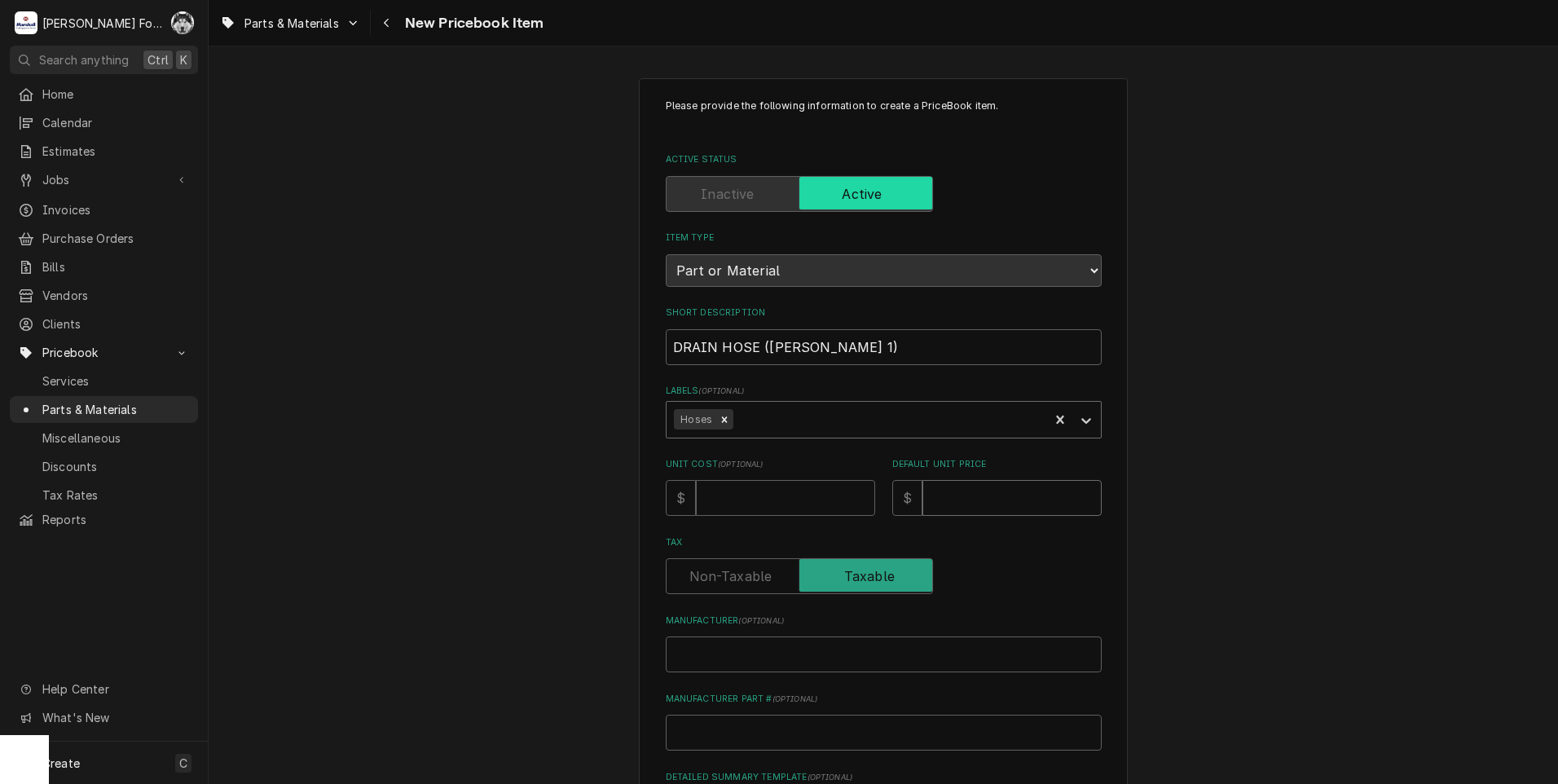
type textarea "x"
type input "5"
type textarea "x"
type input "50"
click at [759, 653] on input "Manufacturer ( optional )" at bounding box center [884, 654] width 436 height 36
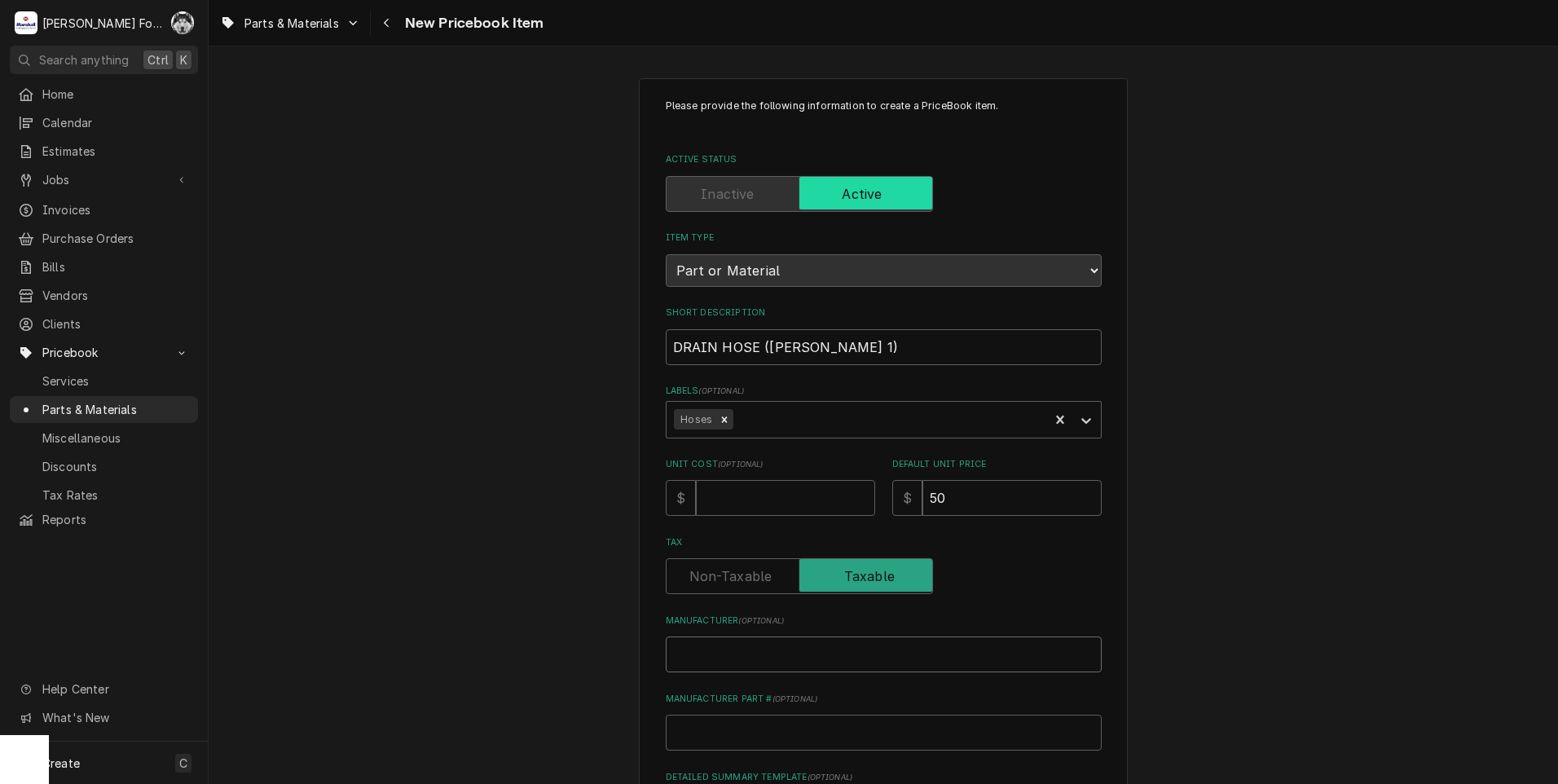
type textarea "x"
type input "J"
type textarea "x"
type input "JA"
type textarea "x"
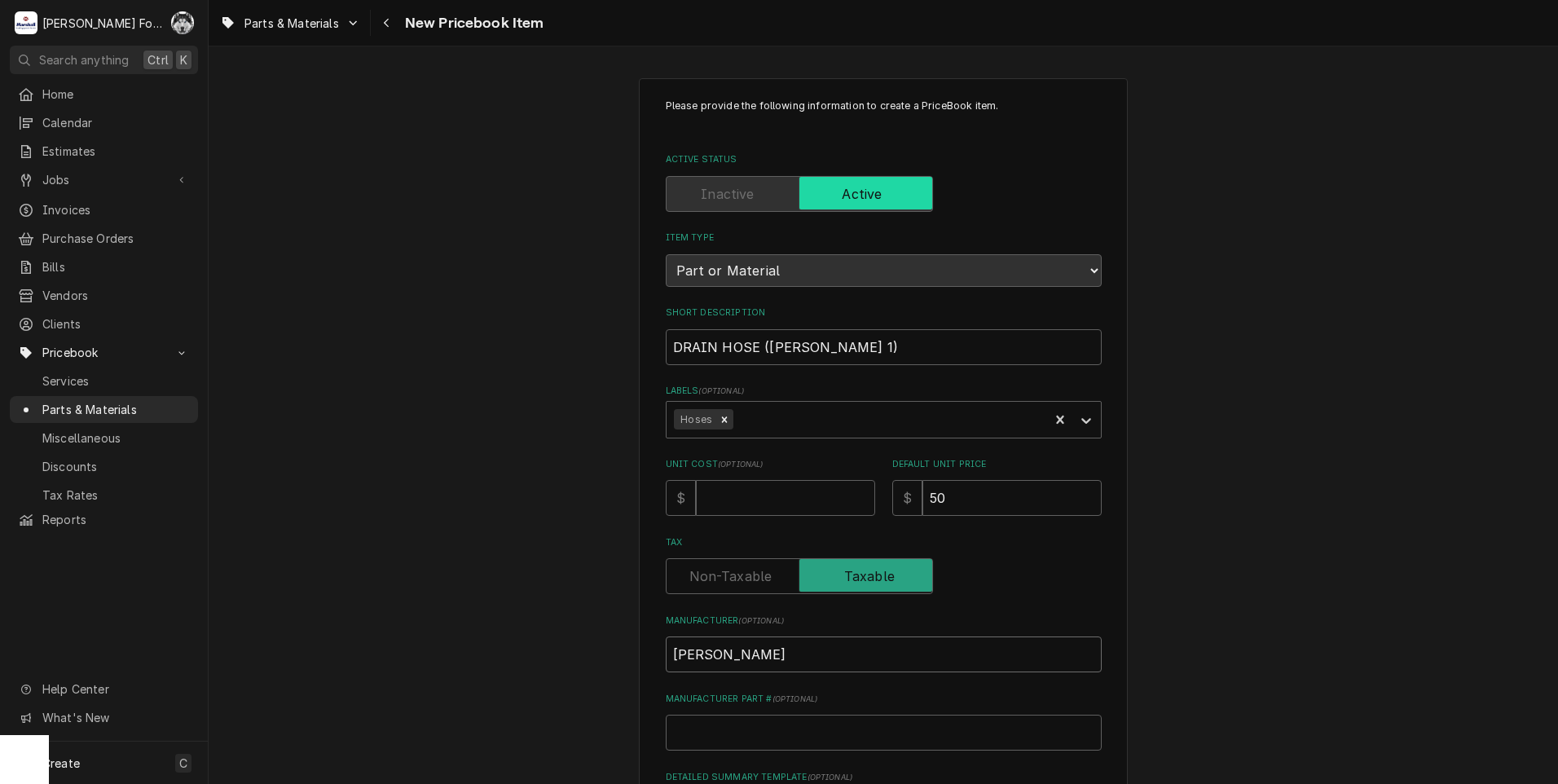
type input "JAC"
type textarea "x"
type input "JACK"
type textarea "x"
type input "JACKS"
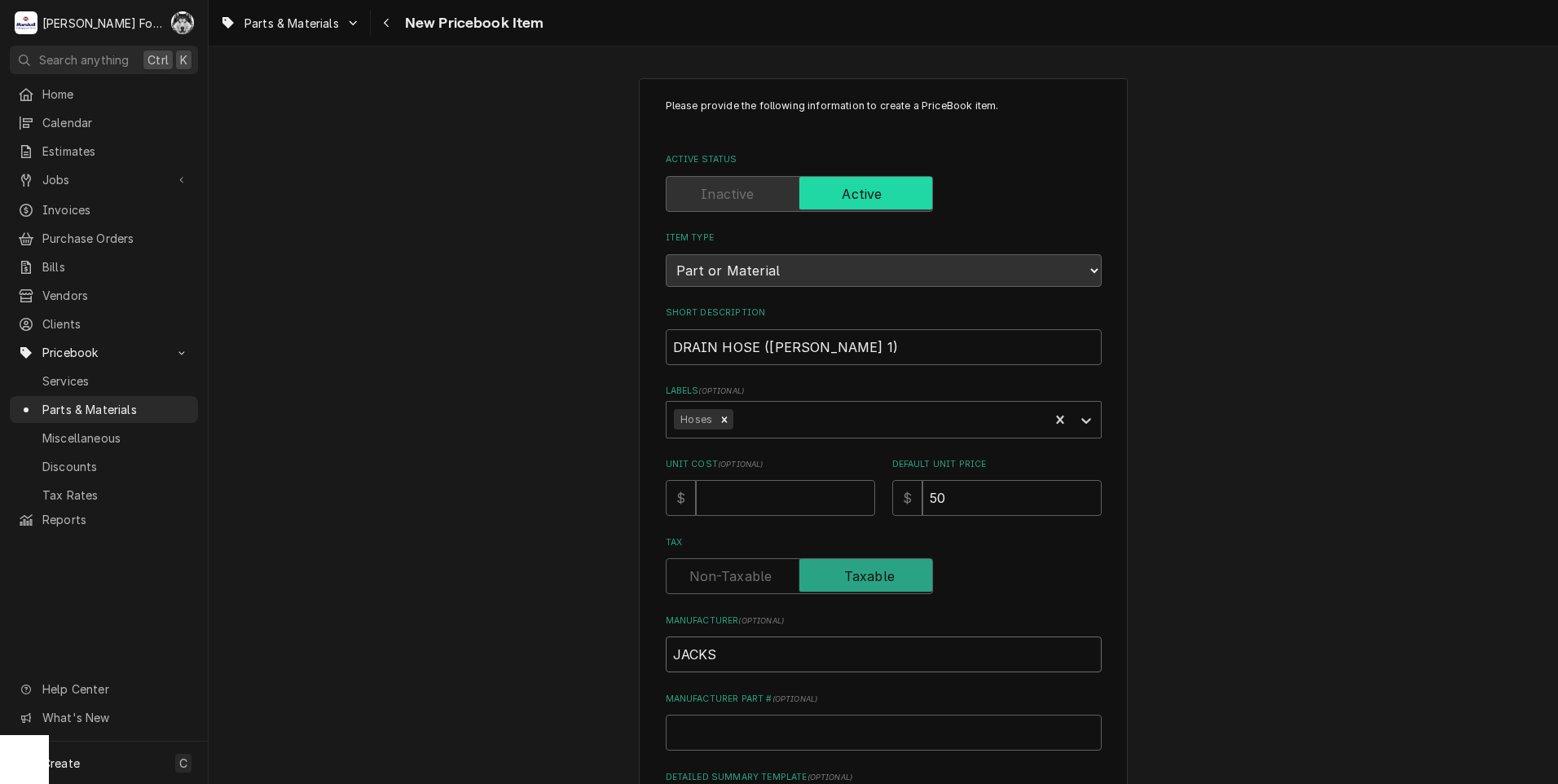
type textarea "x"
type input "JACKSO"
type textarea "x"
type input "JACKSON"
type textarea "x"
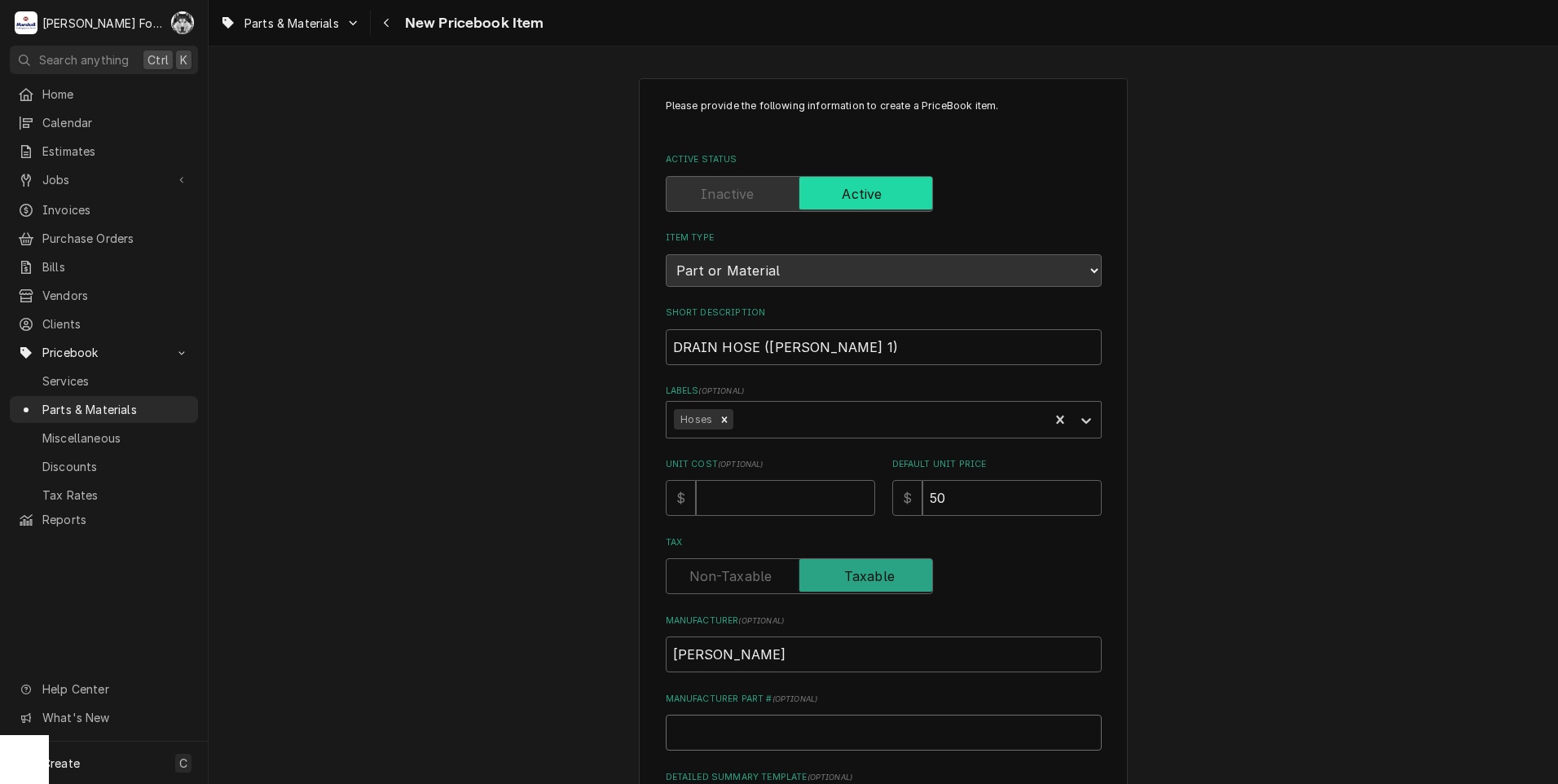
type input "4"
type textarea "x"
type input "47"
type textarea "x"
type input "472"
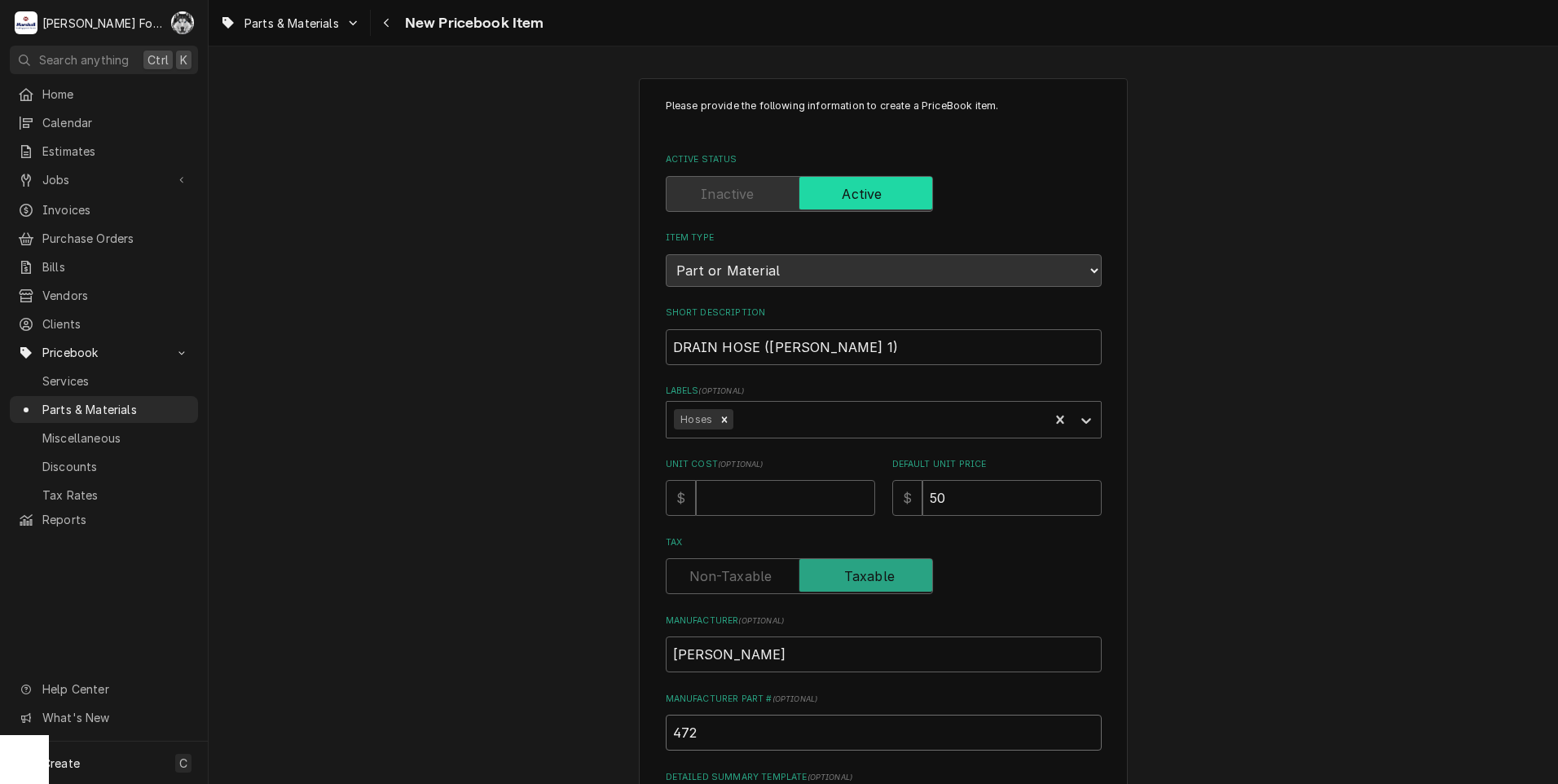
type textarea "x"
type input "4720"
type textarea "x"
type input "4720-"
type textarea "x"
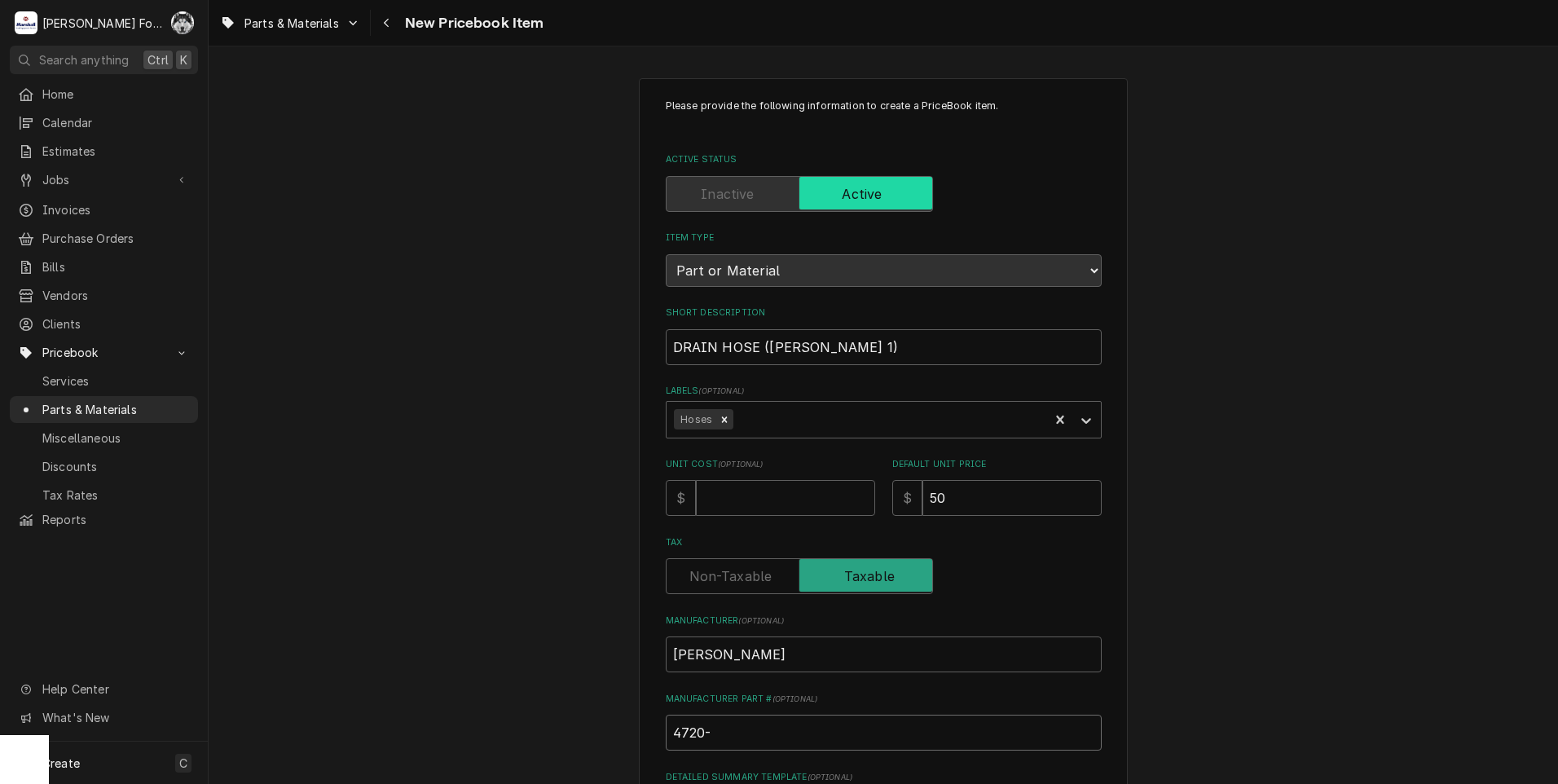
type input "4720-0"
type textarea "x"
type input "4720-00"
type textarea "x"
type input "4720-004"
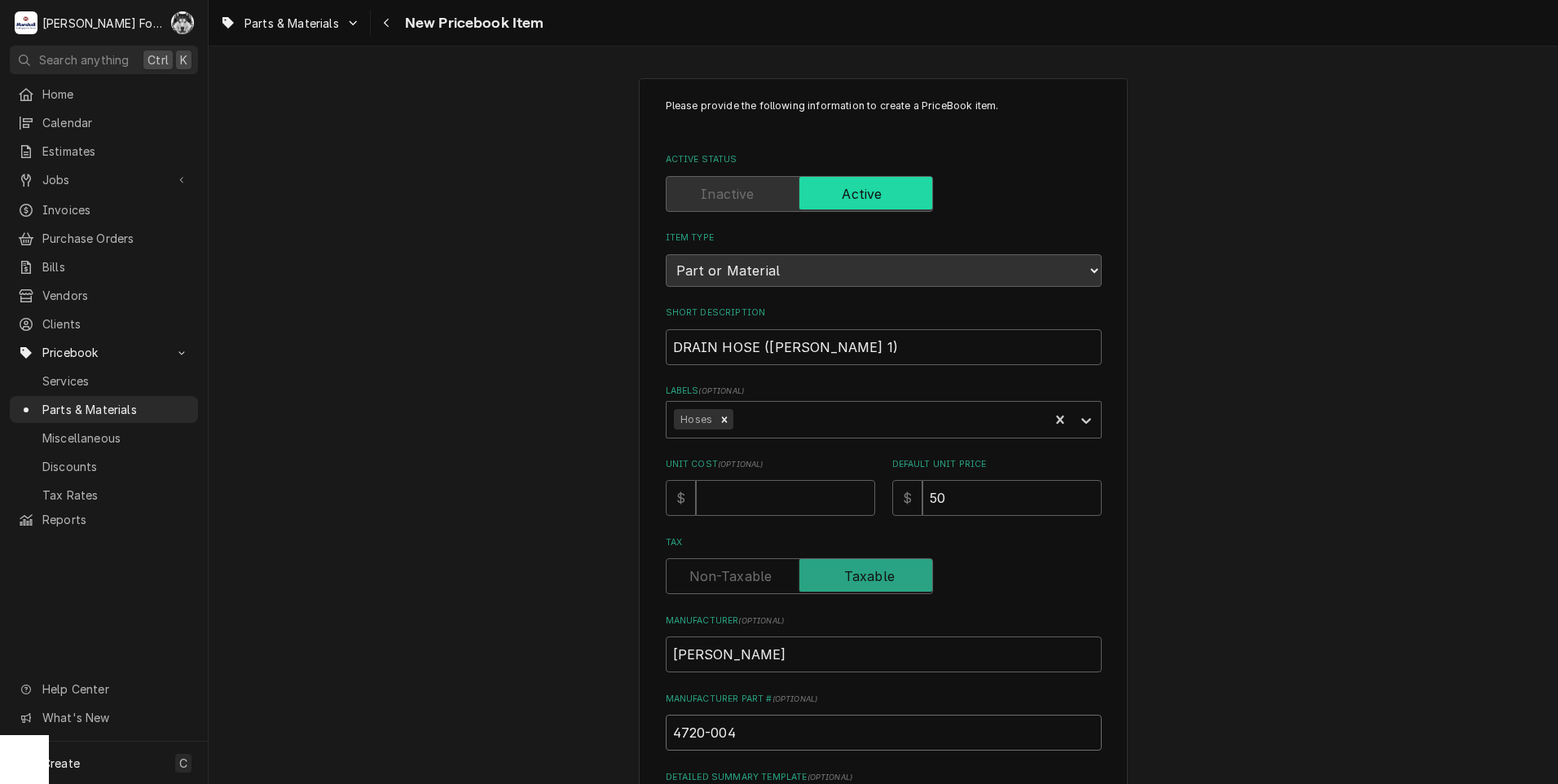
type textarea "x"
type input "4720-004-"
type textarea "x"
type input "4720-004-5"
type textarea "x"
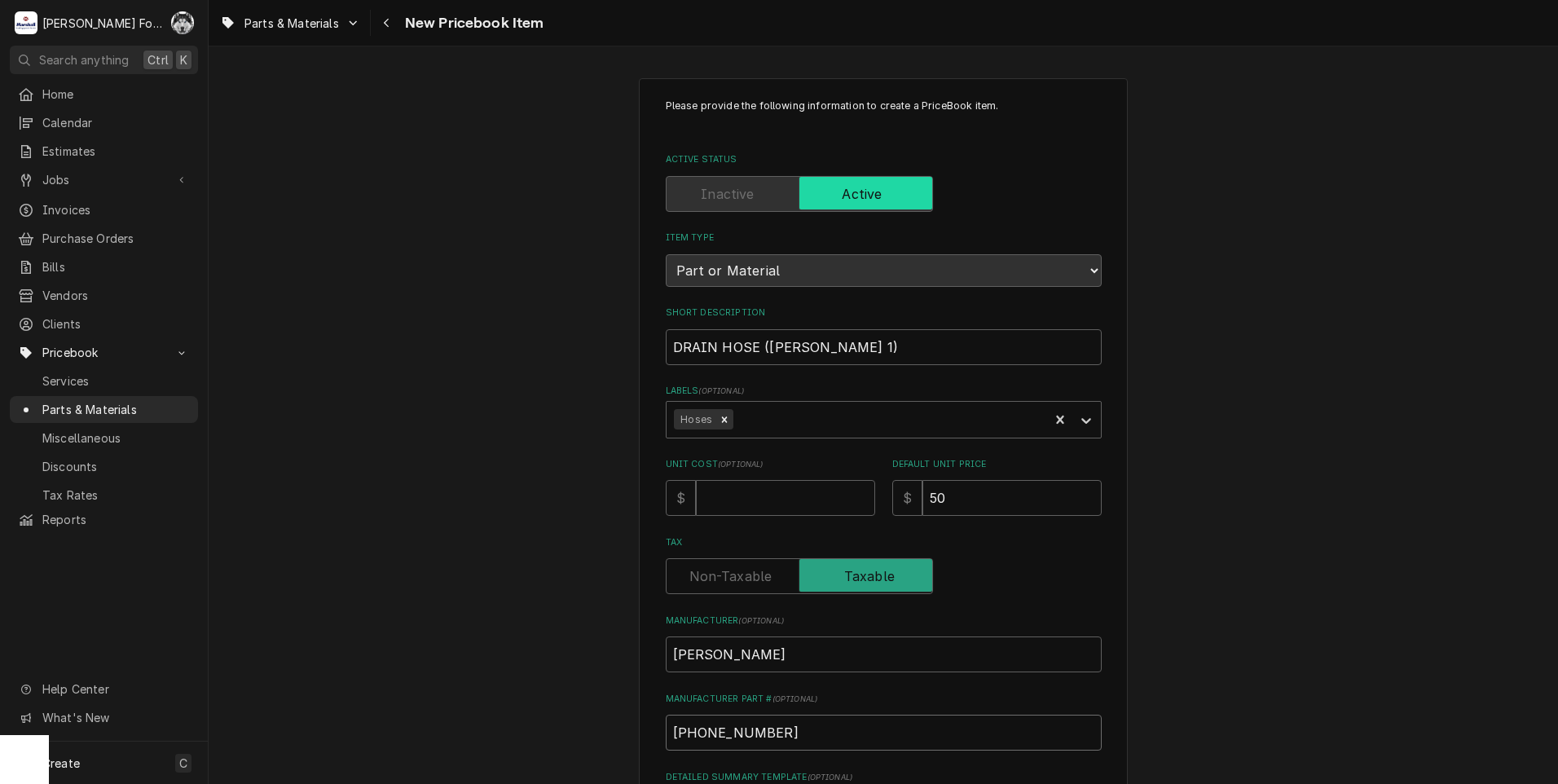
type input "4720-004-50"
type textarea "x"
type input "4720-004-50-"
type textarea "x"
type input "4720-004-50-7"
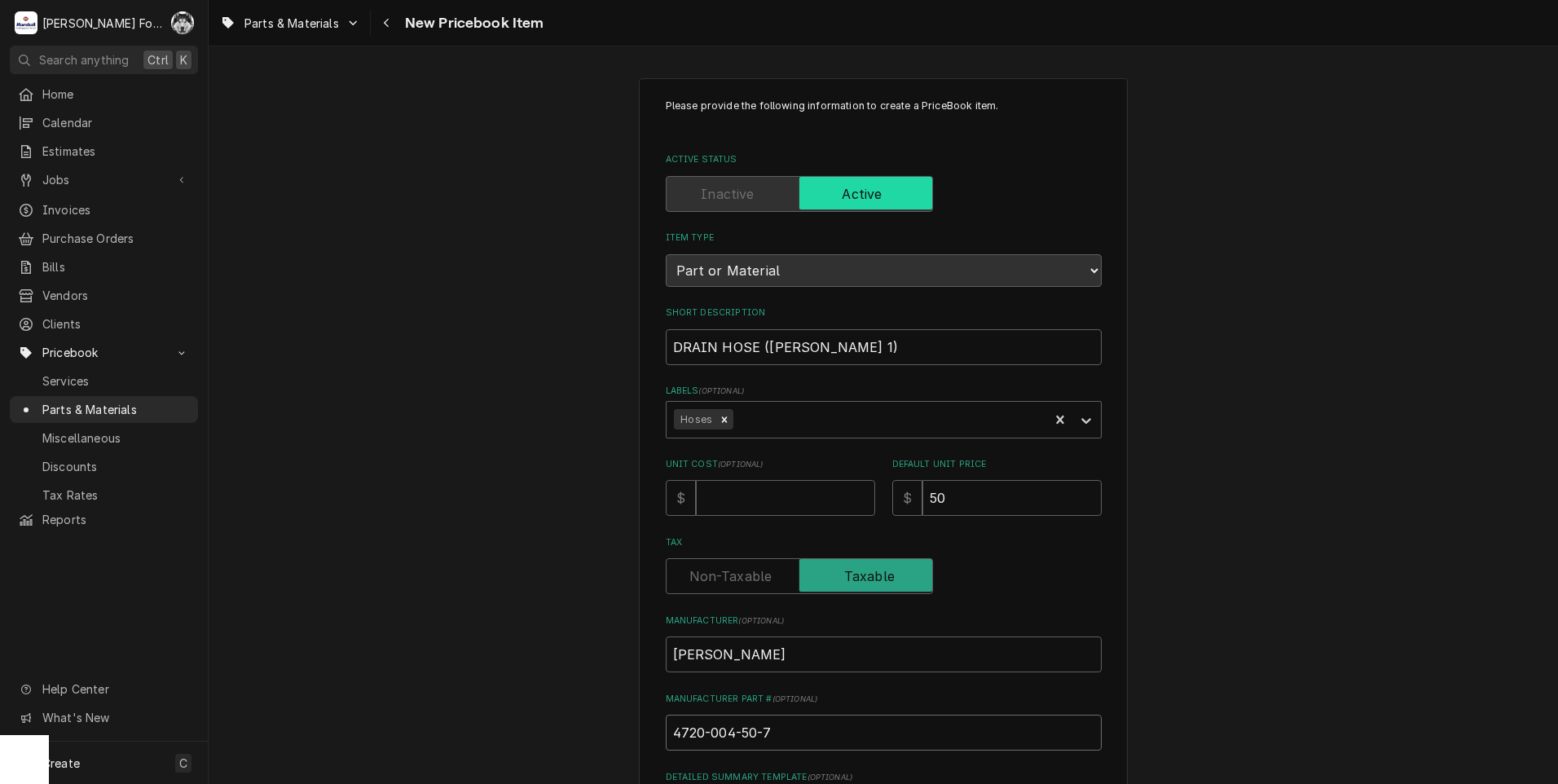
type textarea "x"
type input "4720-004-50-76"
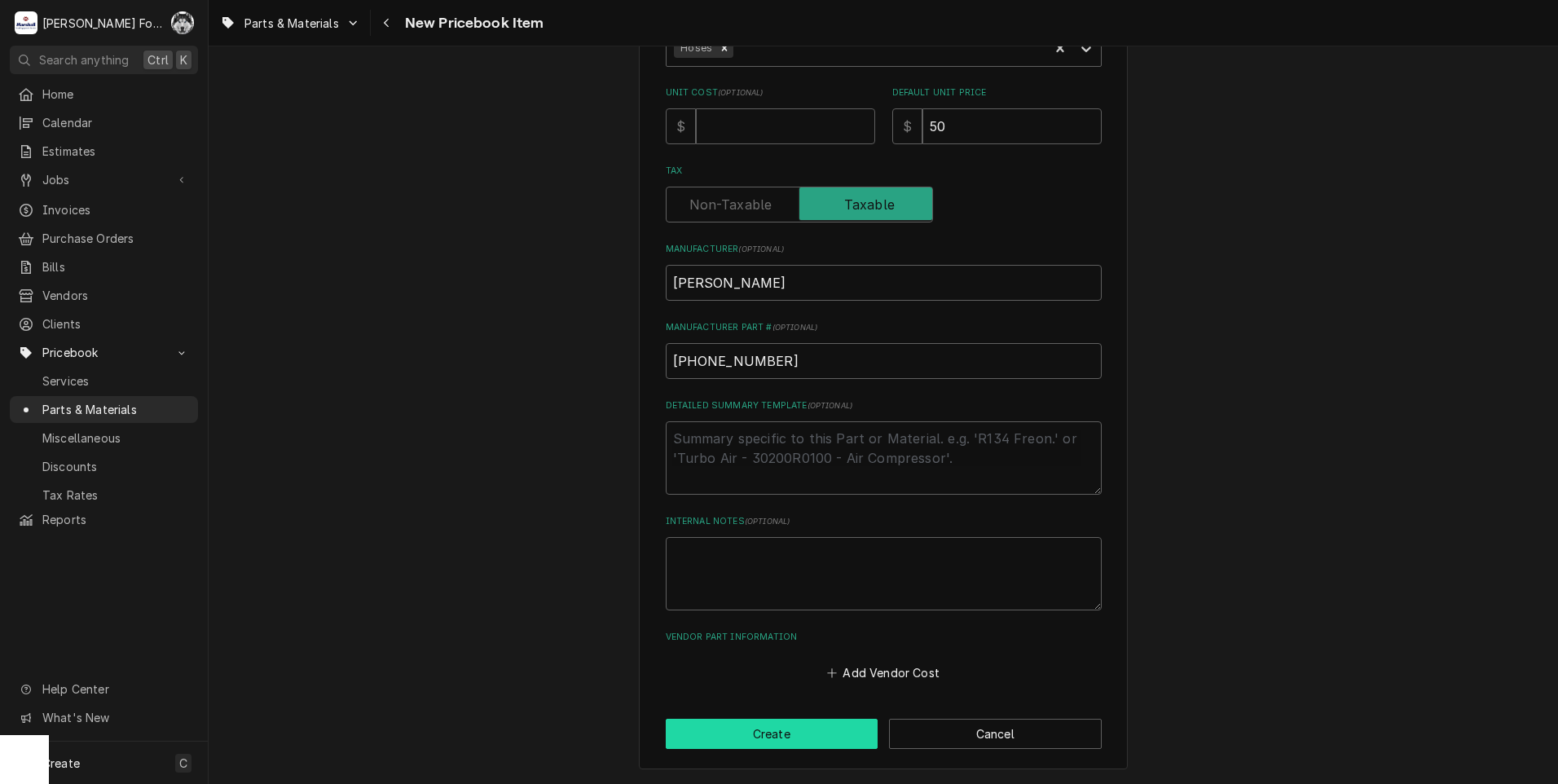
click at [747, 738] on button "Create" at bounding box center [772, 733] width 213 height 30
type textarea "x"
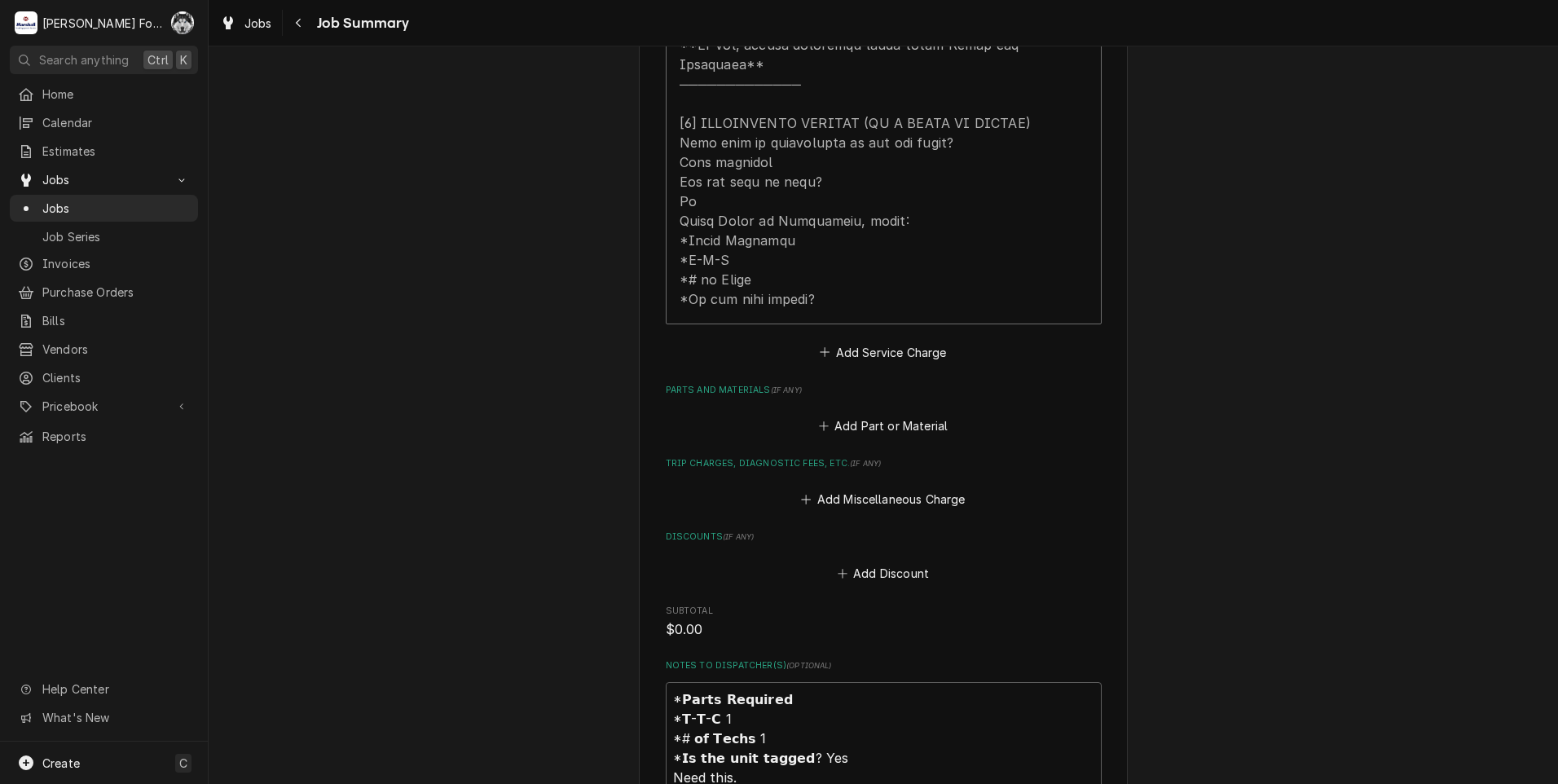
scroll to position [815, 0]
click at [880, 403] on div "Add Part or Material" at bounding box center [884, 419] width 436 height 31
click at [884, 412] on button "Add Part or Material" at bounding box center [883, 423] width 135 height 23
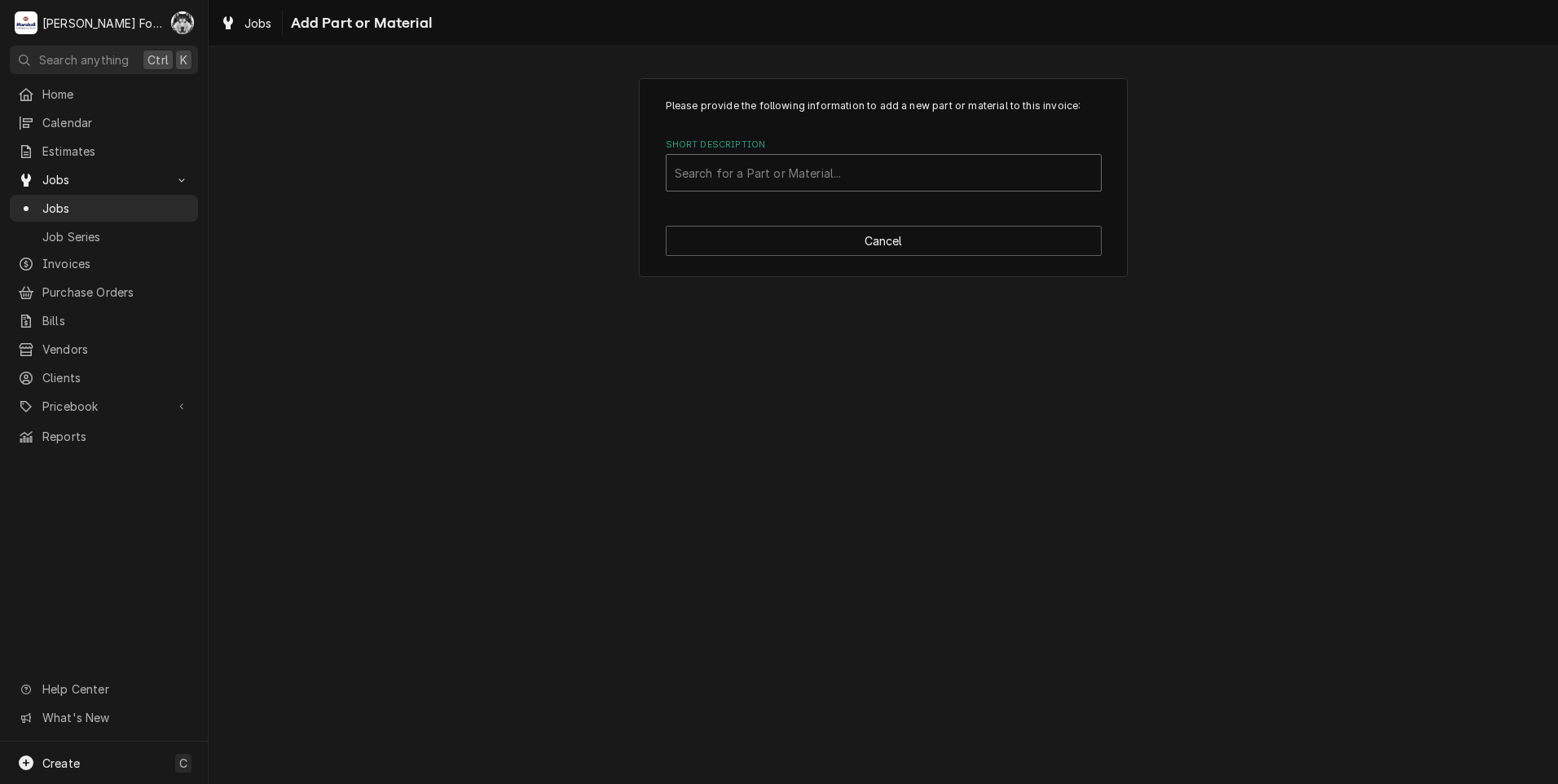
click at [823, 166] on div "Short Description" at bounding box center [883, 173] width 418 height 29
type input "4720-004-50-76"
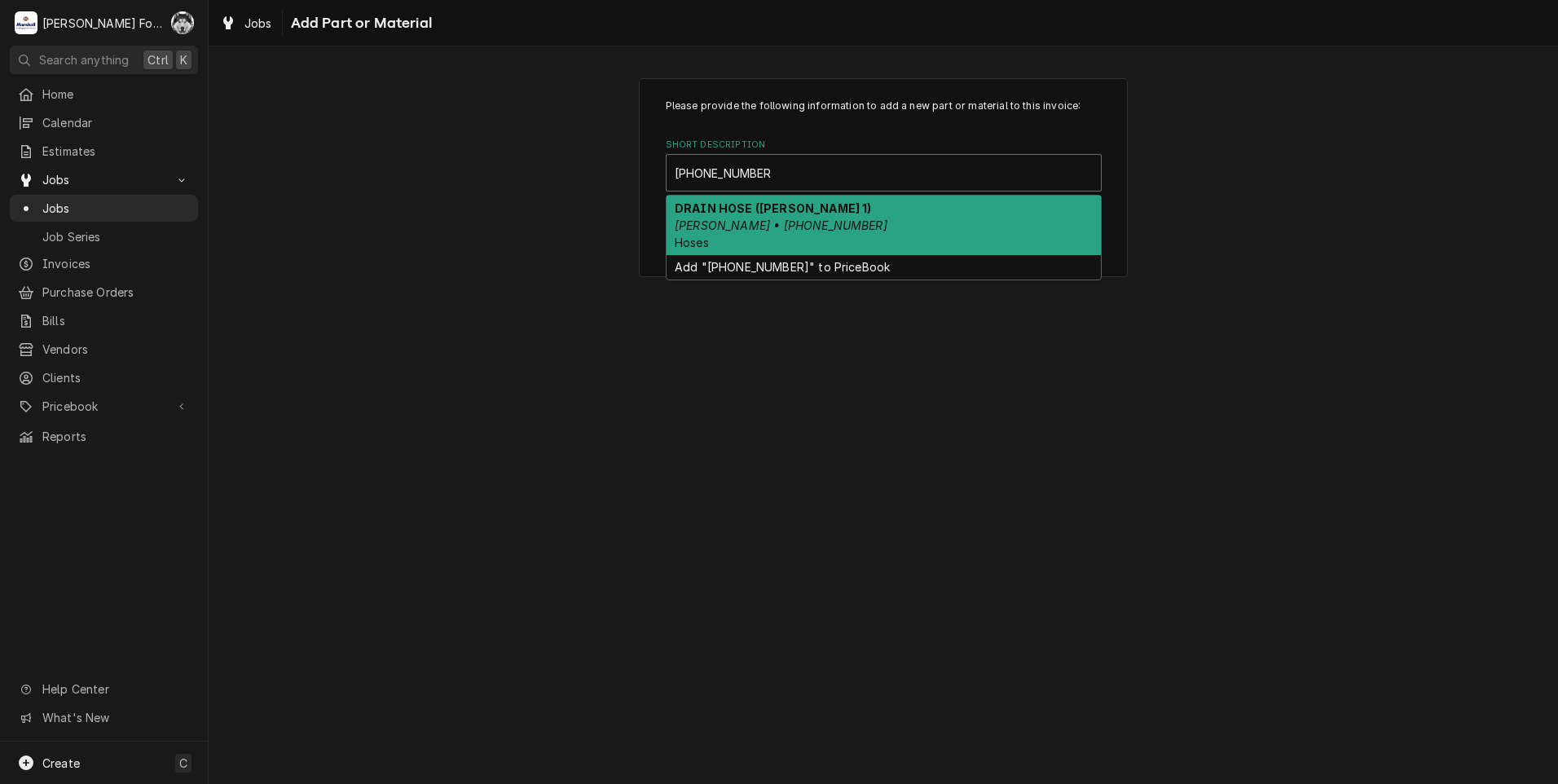
click at [802, 218] on em "JACKSON • 4720-004-50-76" at bounding box center [781, 225] width 213 height 14
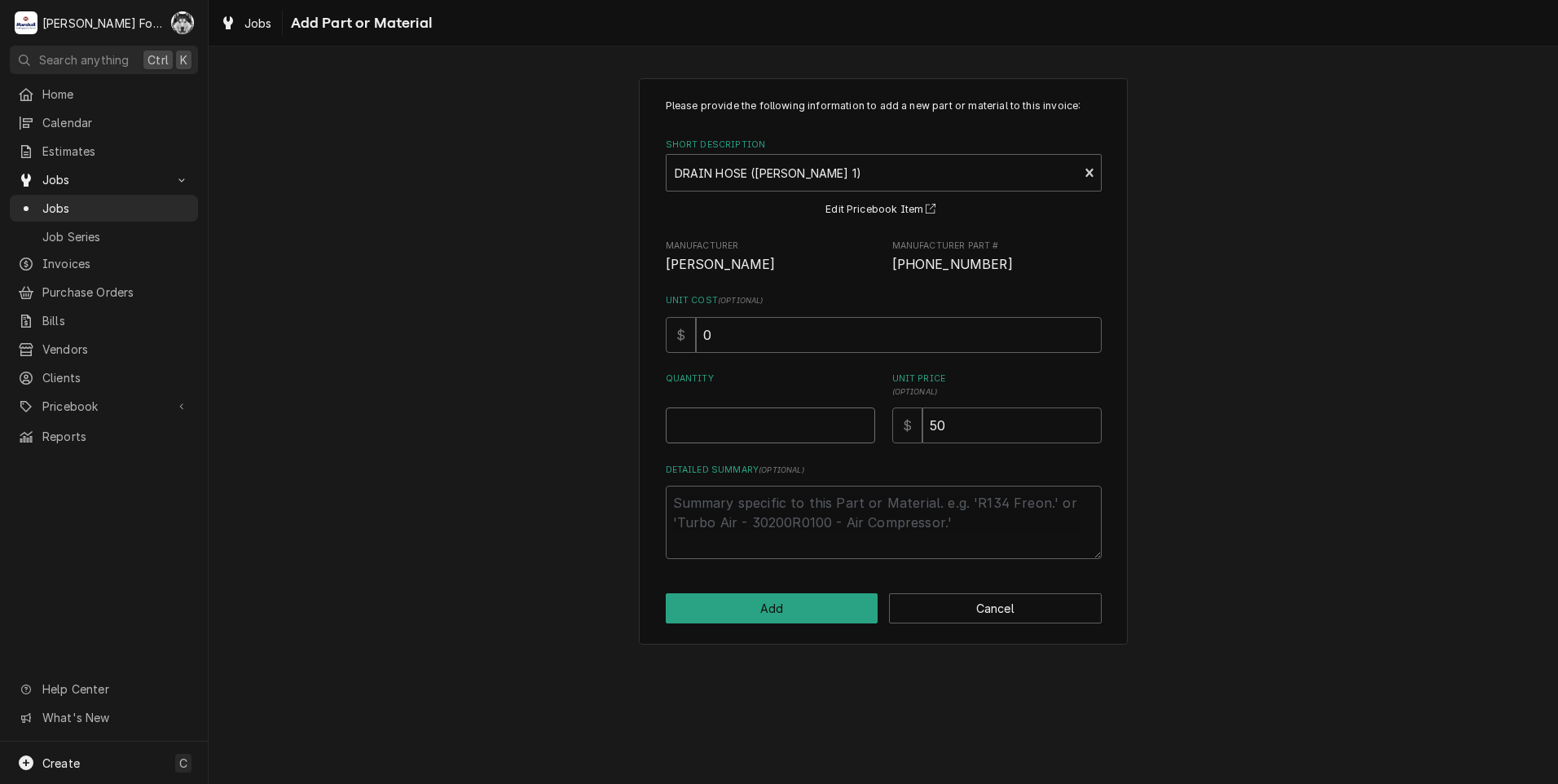
click at [861, 415] on input "Quantity" at bounding box center [770, 425] width 209 height 36
click at [863, 416] on input "Quantity" at bounding box center [770, 425] width 209 height 36
type textarea "x"
type input "0.5"
click at [862, 419] on input "0.5" at bounding box center [770, 425] width 209 height 36
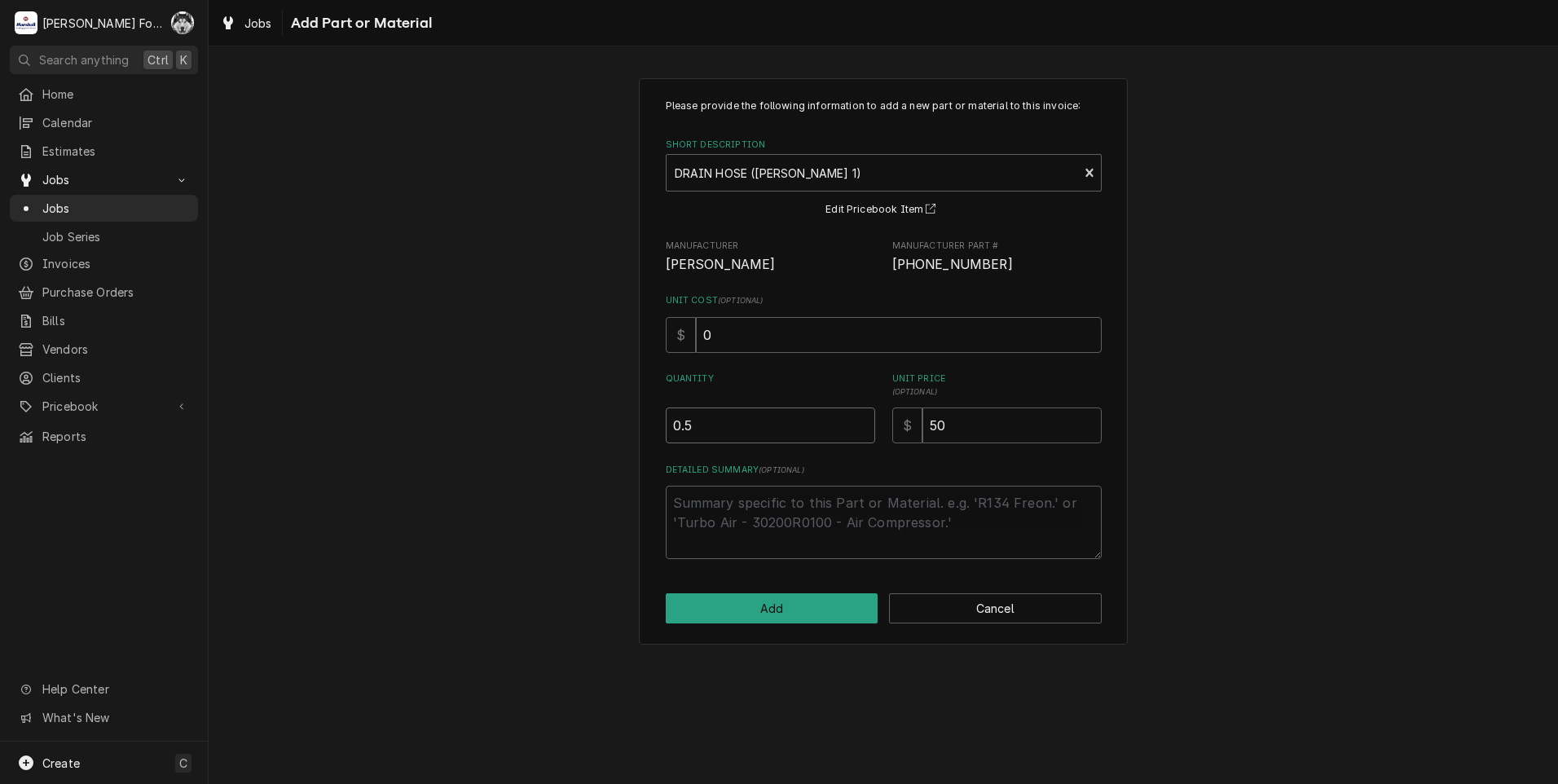
type textarea "x"
type input "1"
click at [862, 419] on input "1" at bounding box center [770, 425] width 209 height 36
click at [797, 598] on button "Add" at bounding box center [772, 608] width 213 height 30
type textarea "x"
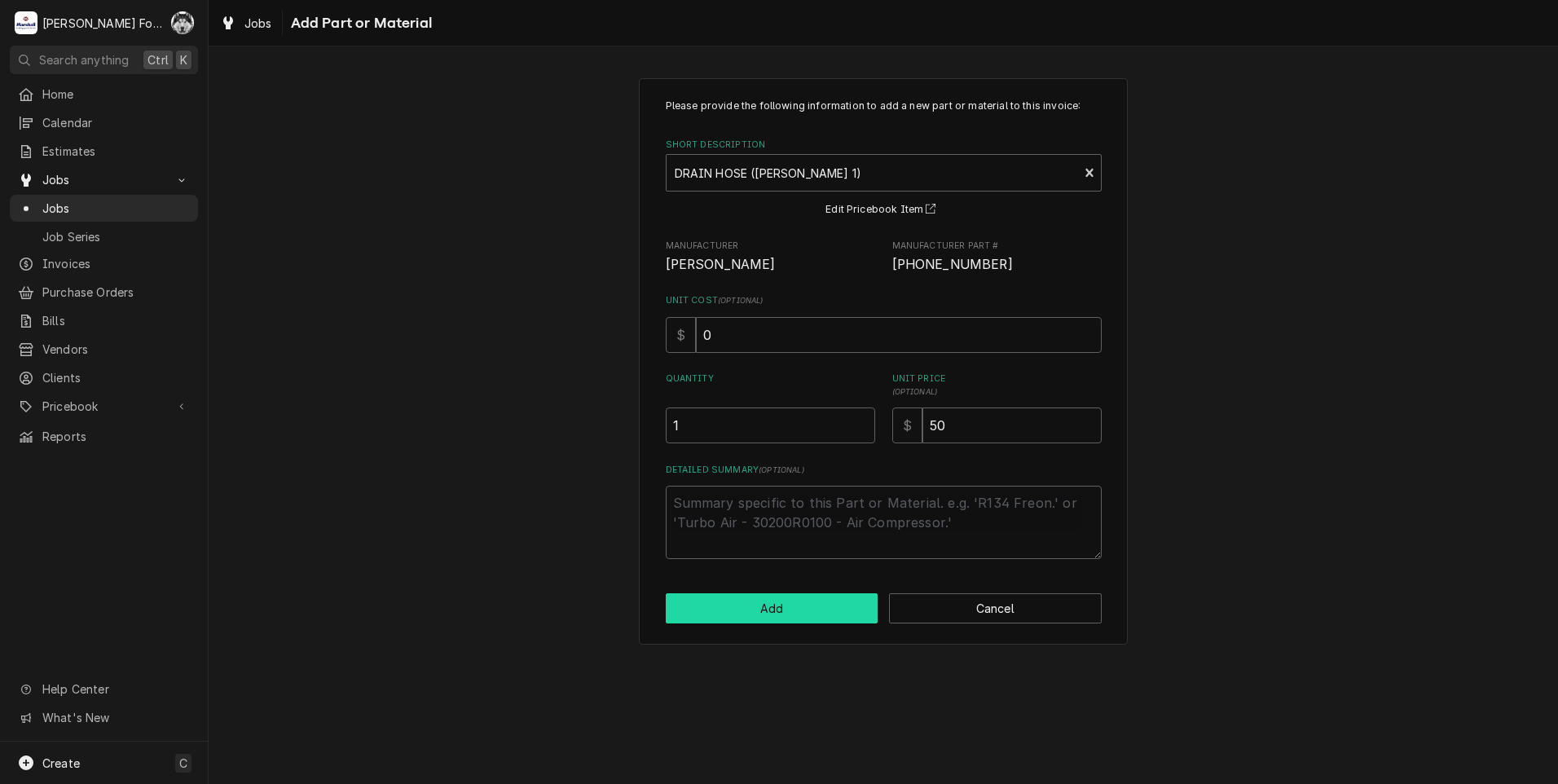
scroll to position [815, 0]
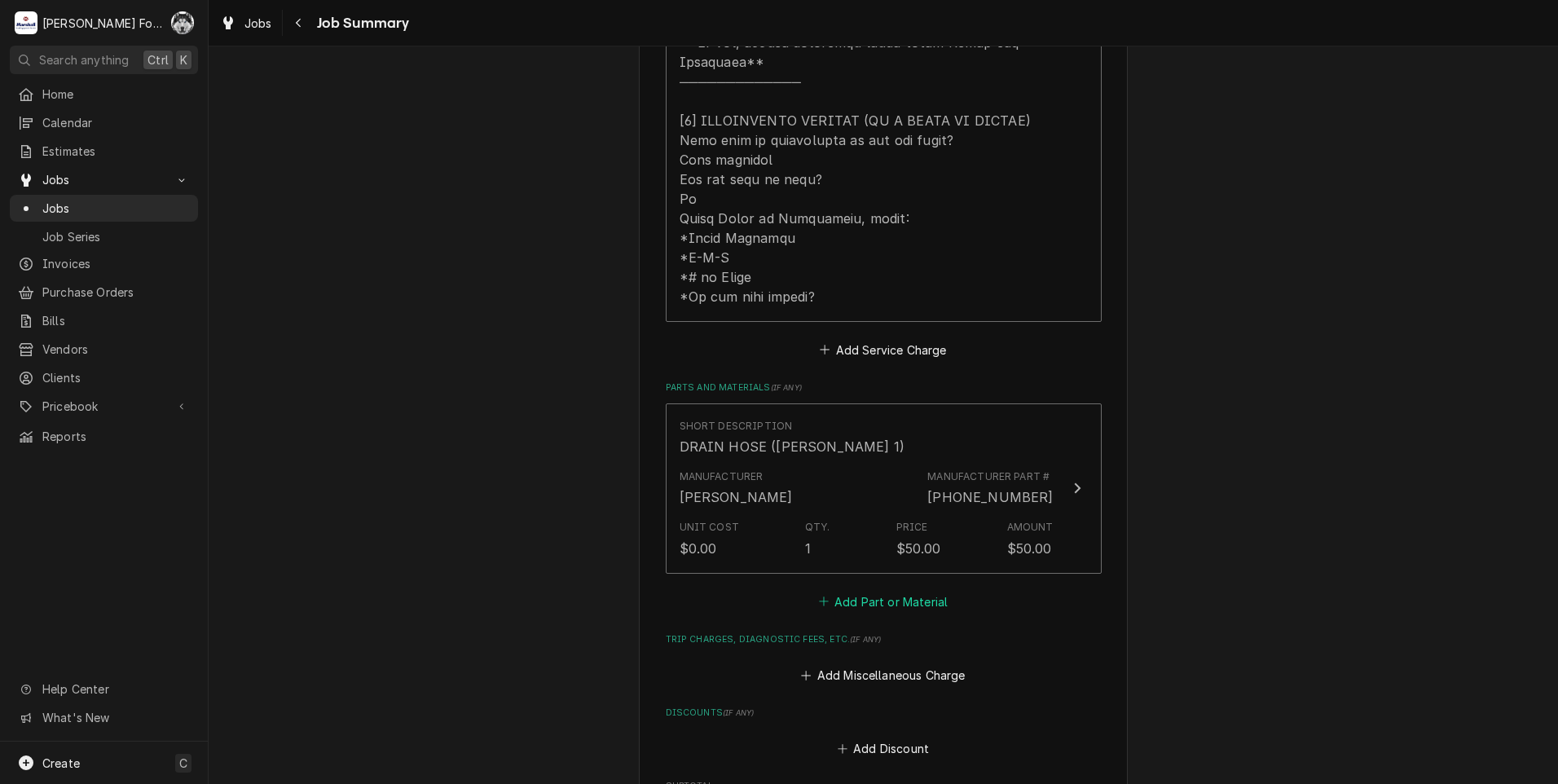
click at [862, 590] on button "Add Part or Material" at bounding box center [883, 601] width 135 height 23
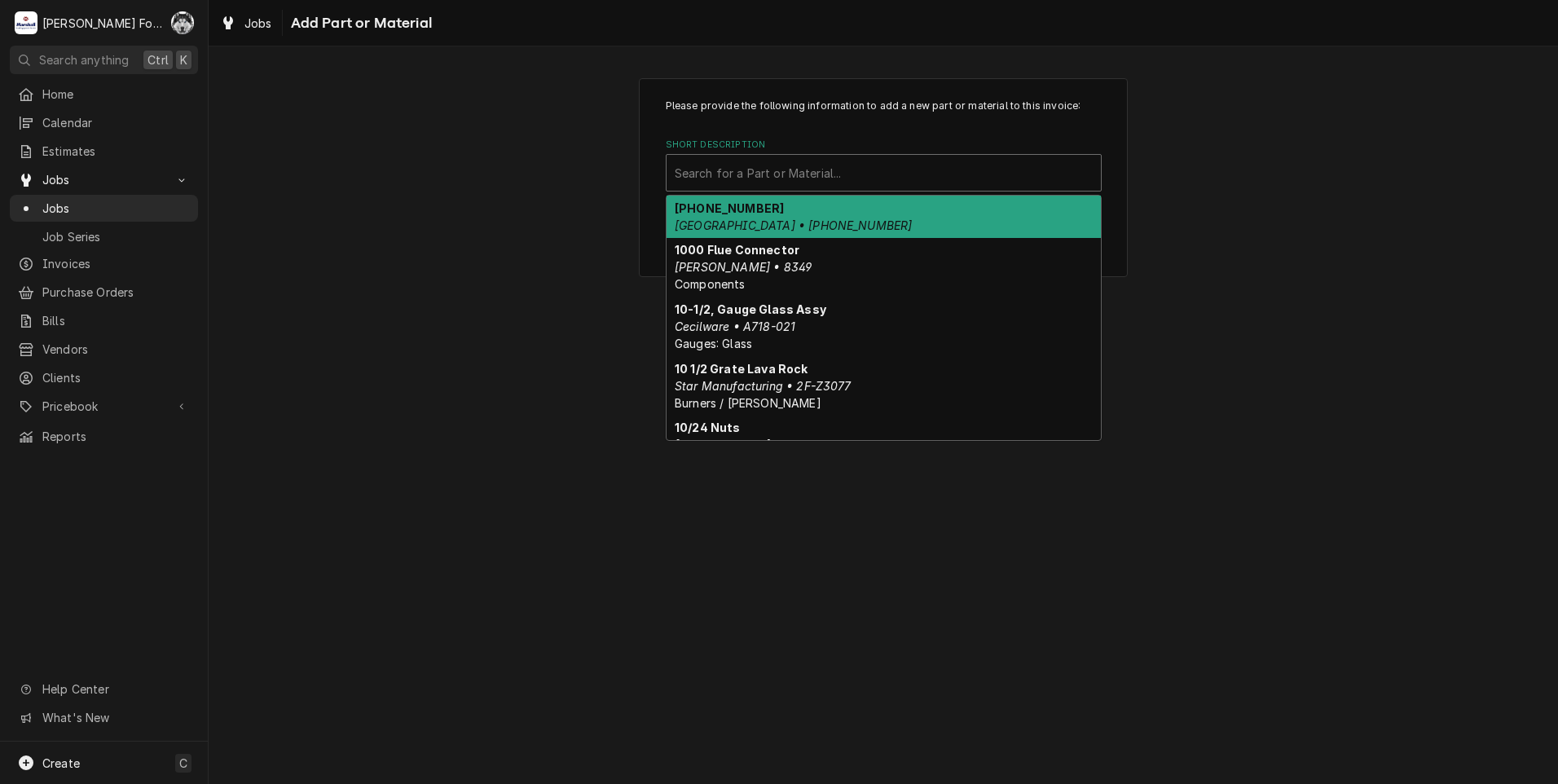
click at [868, 174] on div "Short Description" at bounding box center [883, 173] width 418 height 29
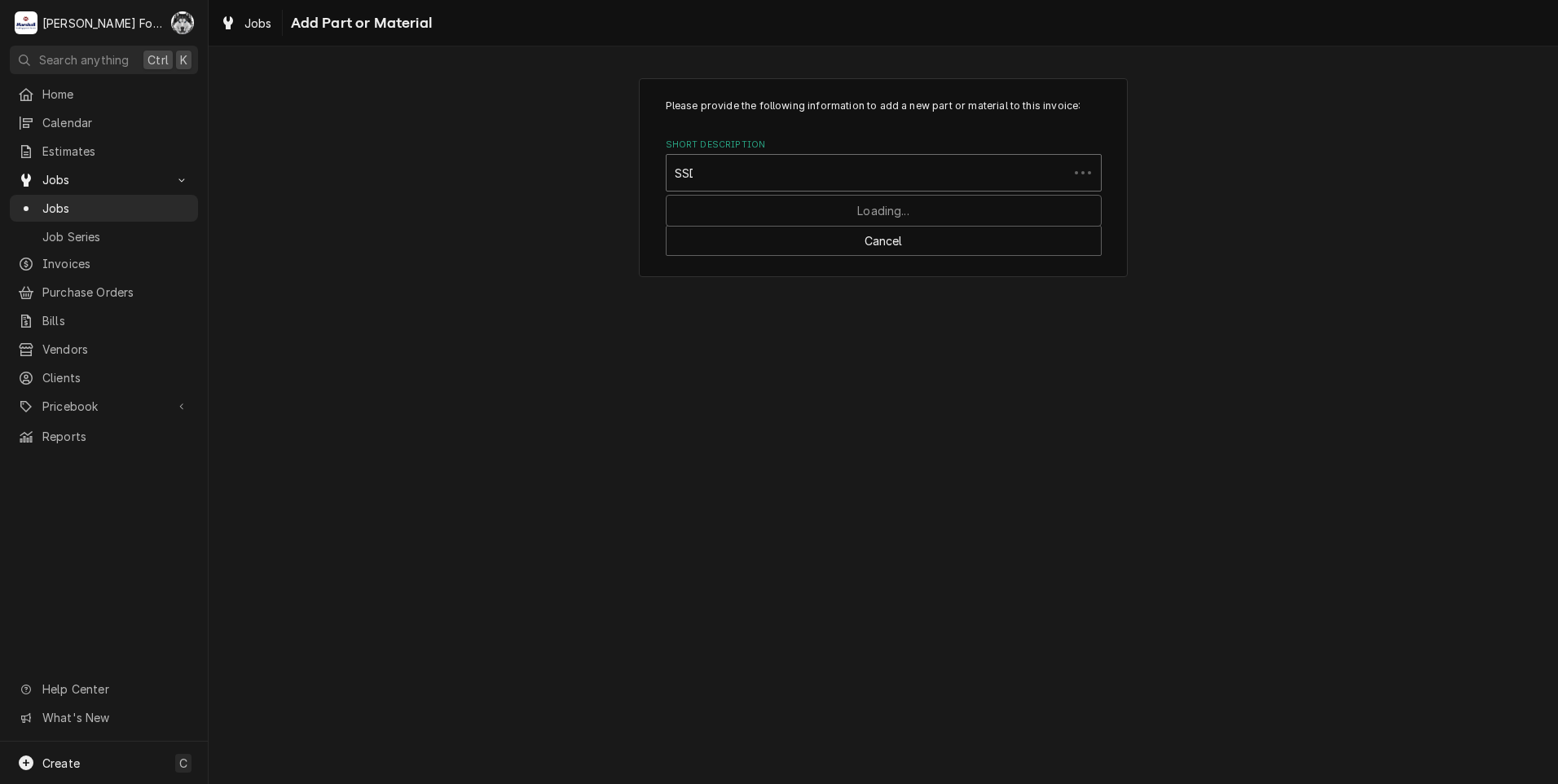
type input "SSDT"
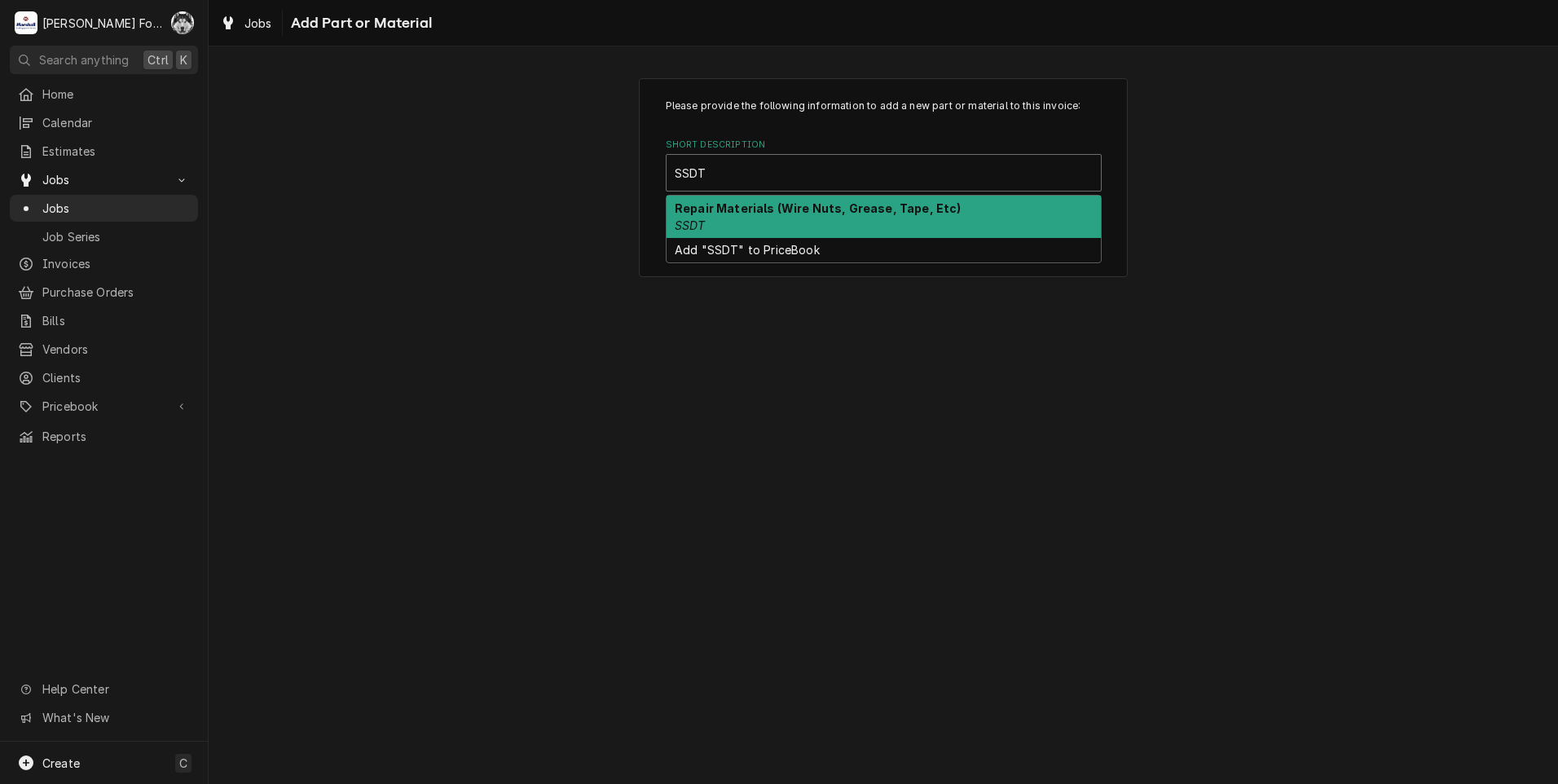
click at [845, 223] on div "Repair Materials (Wire Nuts, Grease, Tape, Etc) SSDT" at bounding box center [884, 217] width 434 height 43
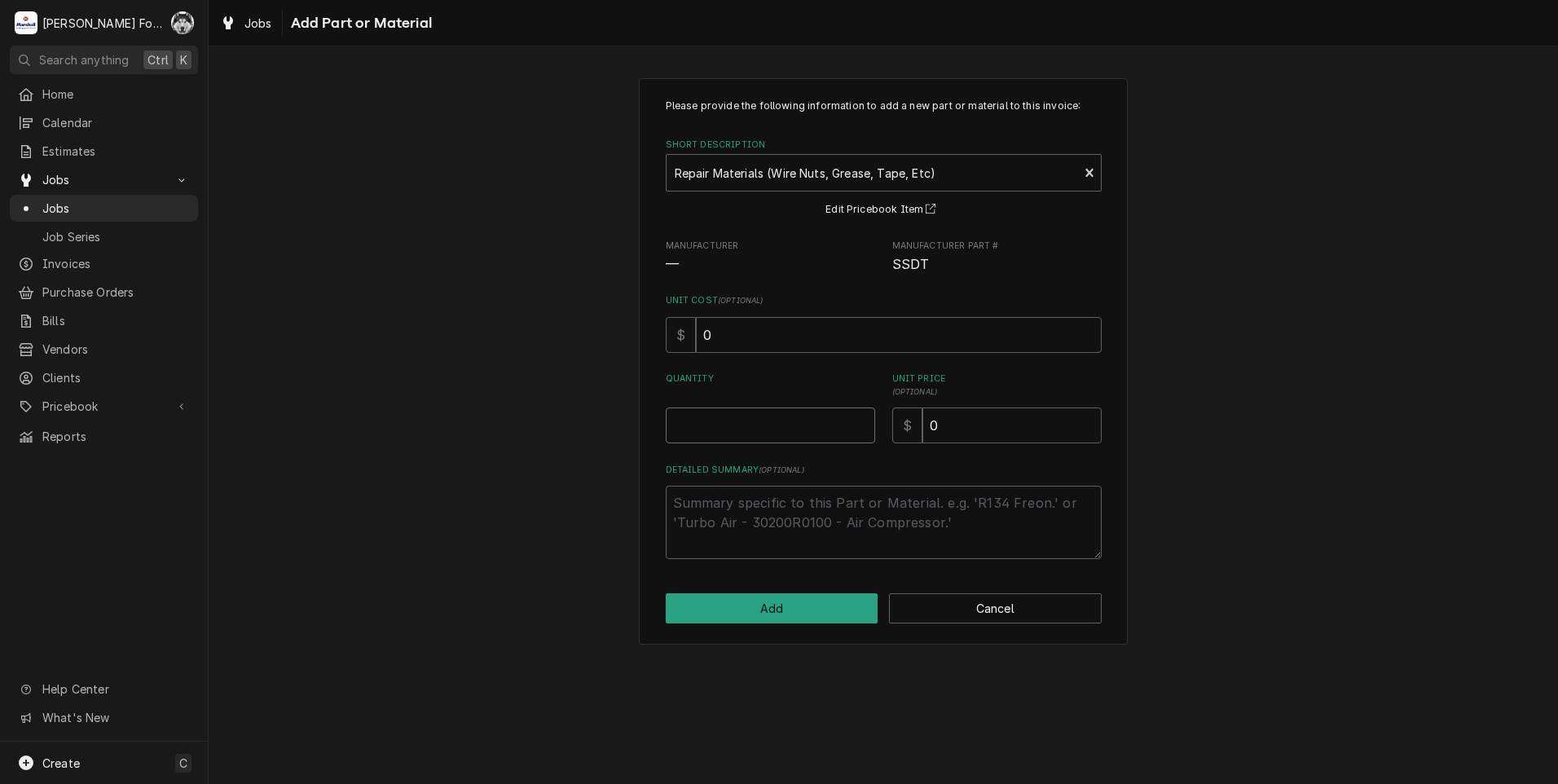
type textarea "x"
type input "0.5"
click at [863, 422] on input "0.5" at bounding box center [770, 425] width 209 height 36
type textarea "x"
type input "1"
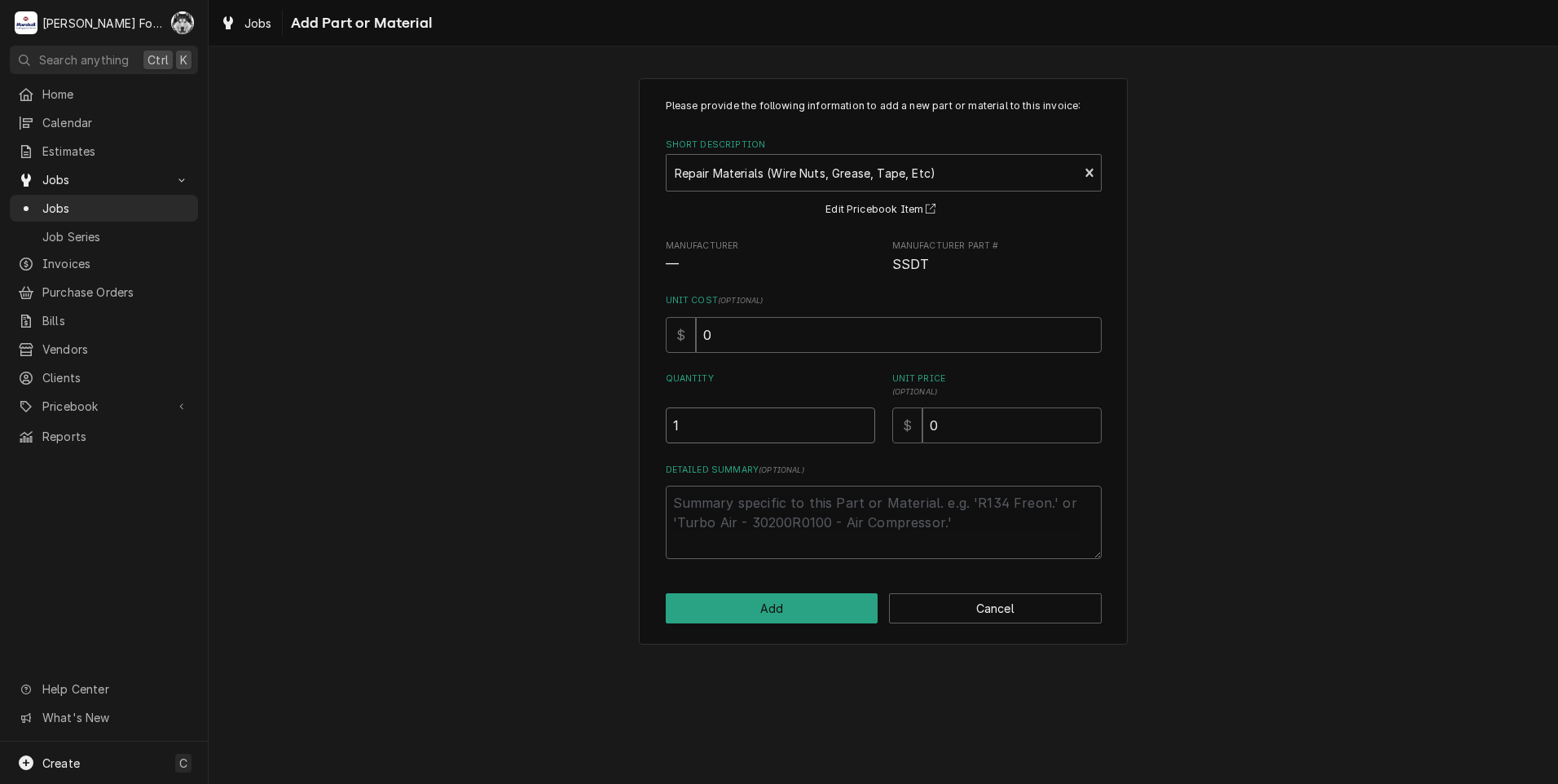
click at [867, 421] on input "1" at bounding box center [770, 425] width 209 height 36
drag, startPoint x: 966, startPoint y: 425, endPoint x: 896, endPoint y: 445, distance: 72.8
click at [911, 443] on div "$ 0" at bounding box center [997, 425] width 209 height 36
type textarea "x"
type input "2"
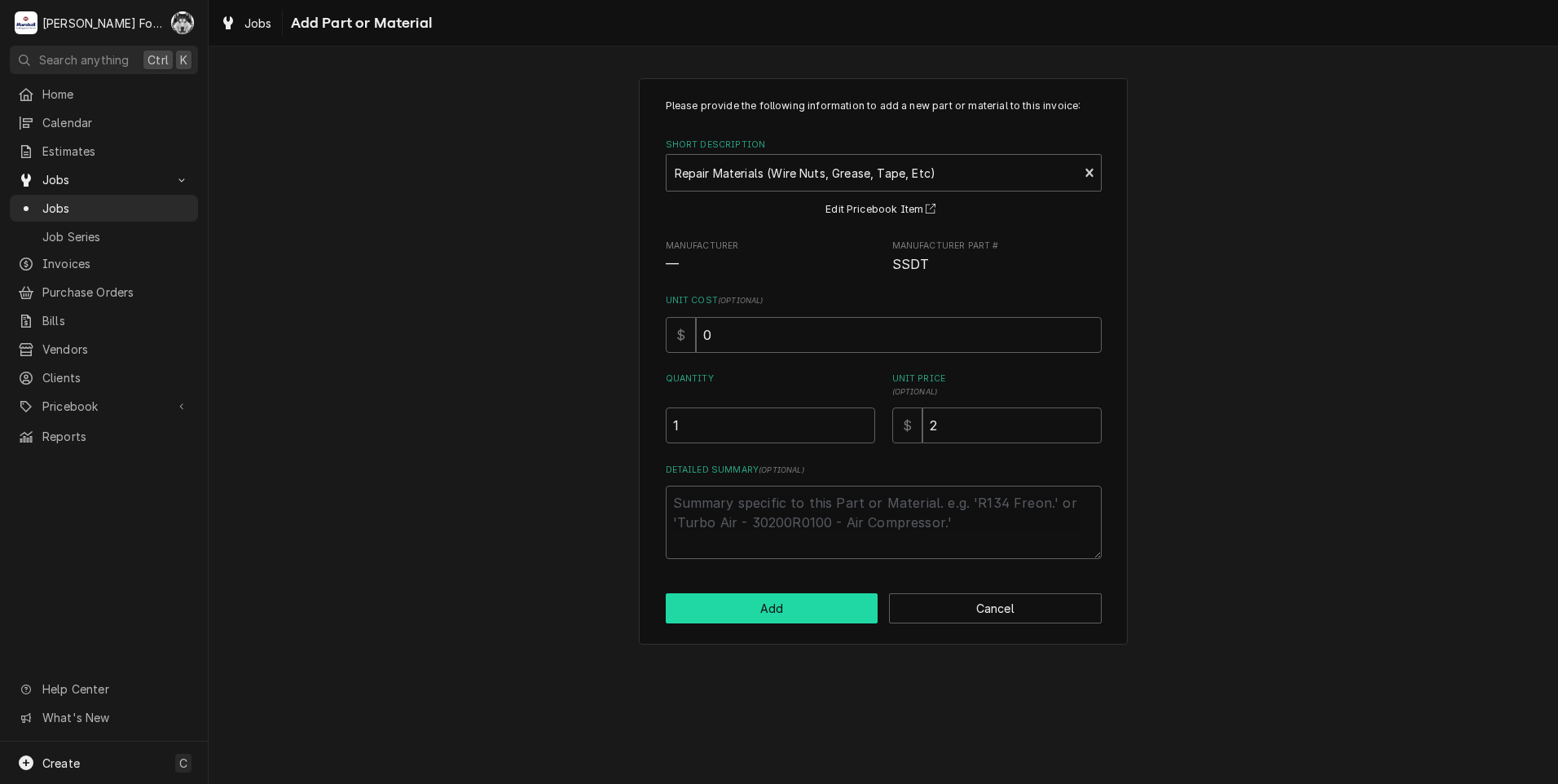
click at [778, 615] on button "Add" at bounding box center [772, 608] width 213 height 30
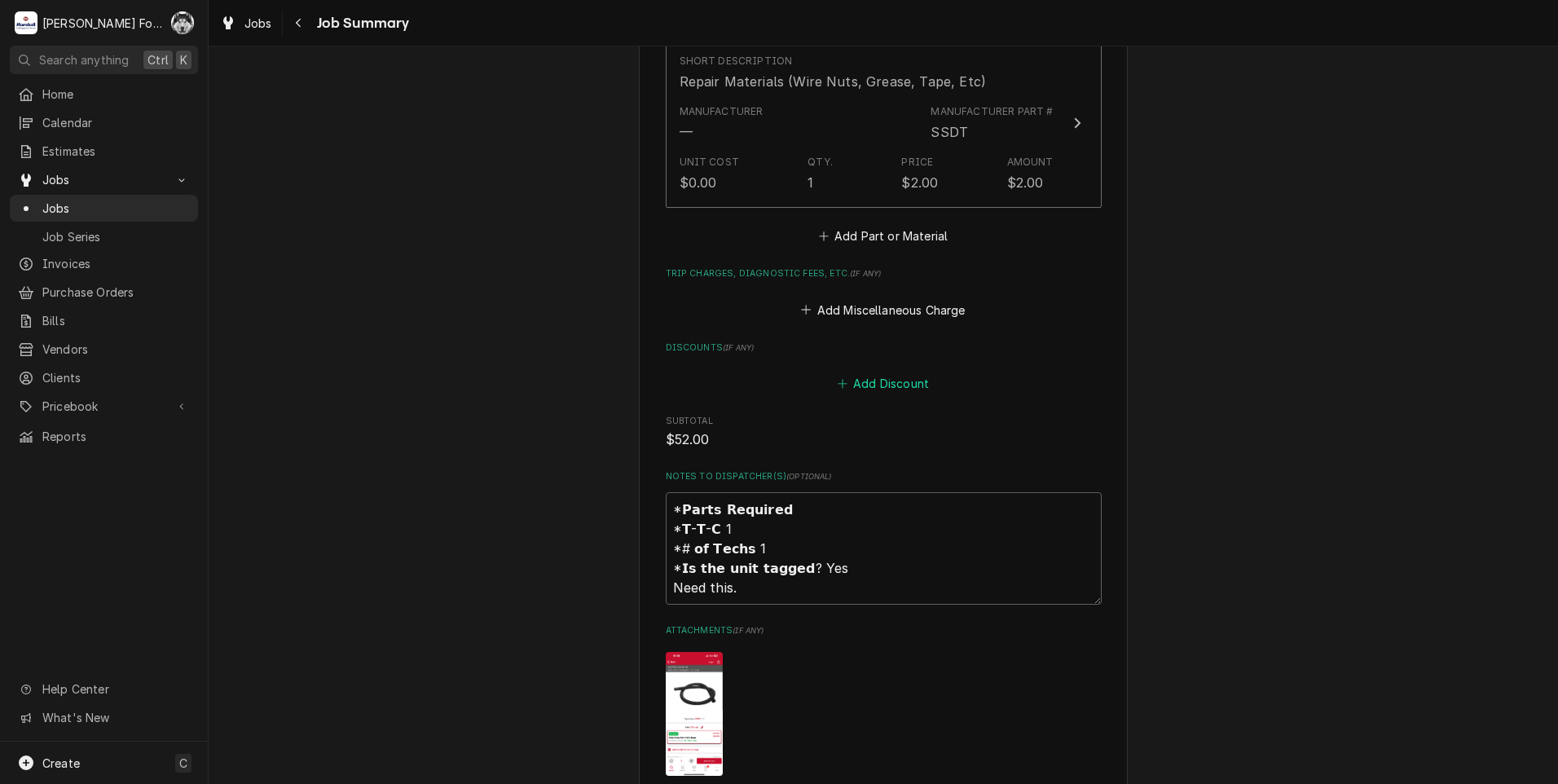
scroll to position [1633, 0]
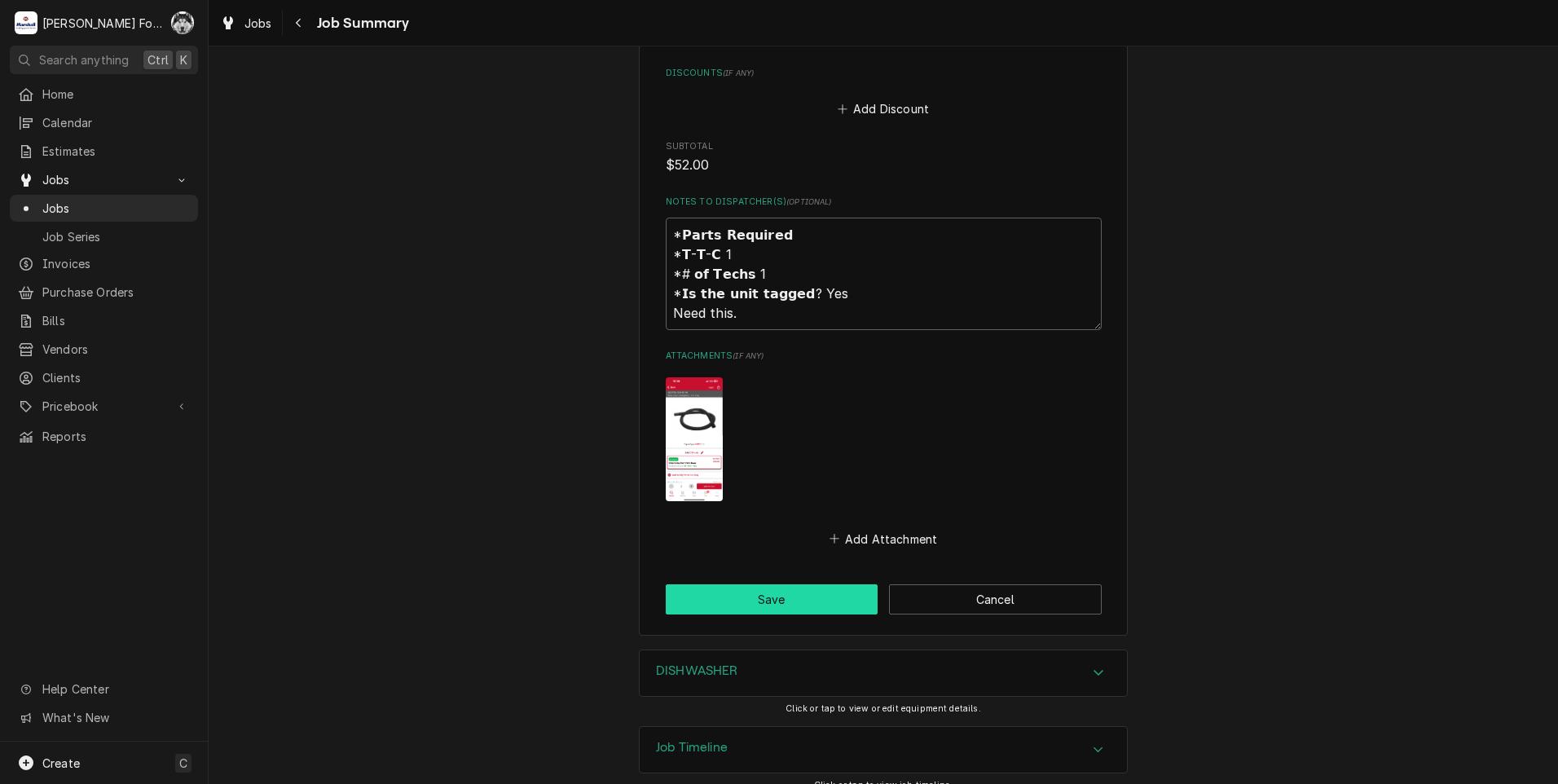
click at [776, 584] on button "Save" at bounding box center [772, 598] width 213 height 30
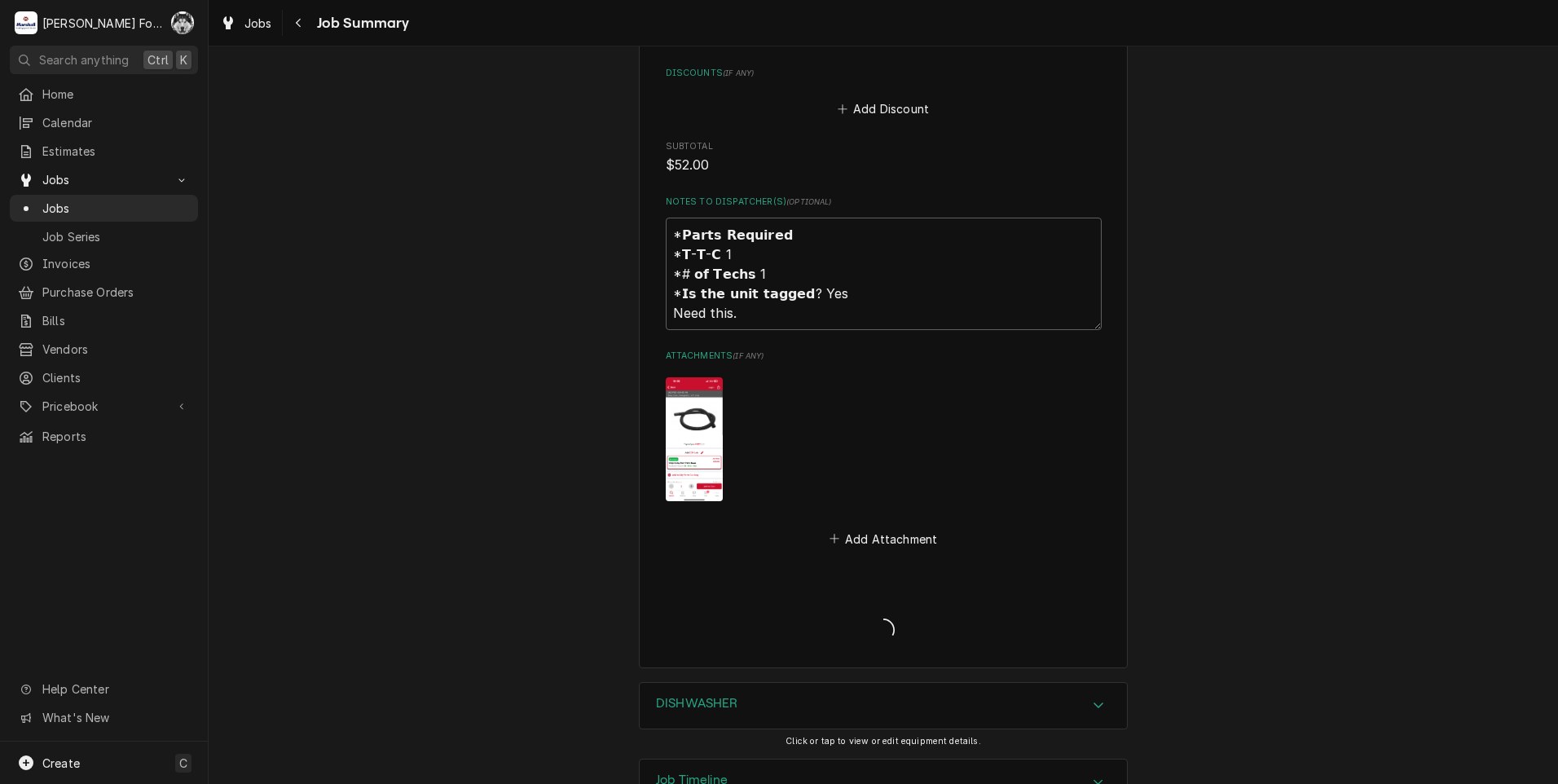
type textarea "x"
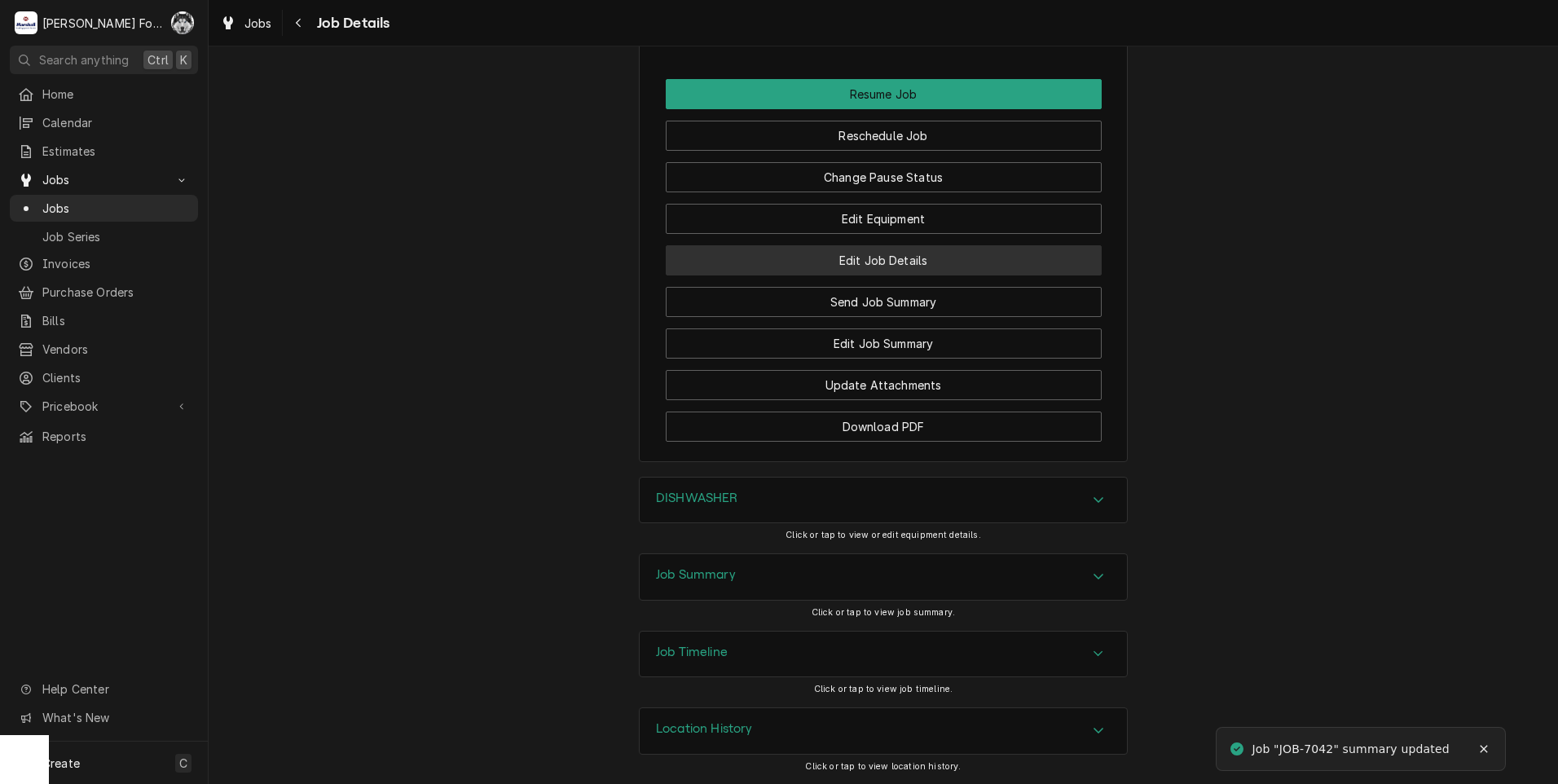
scroll to position [1545, 0]
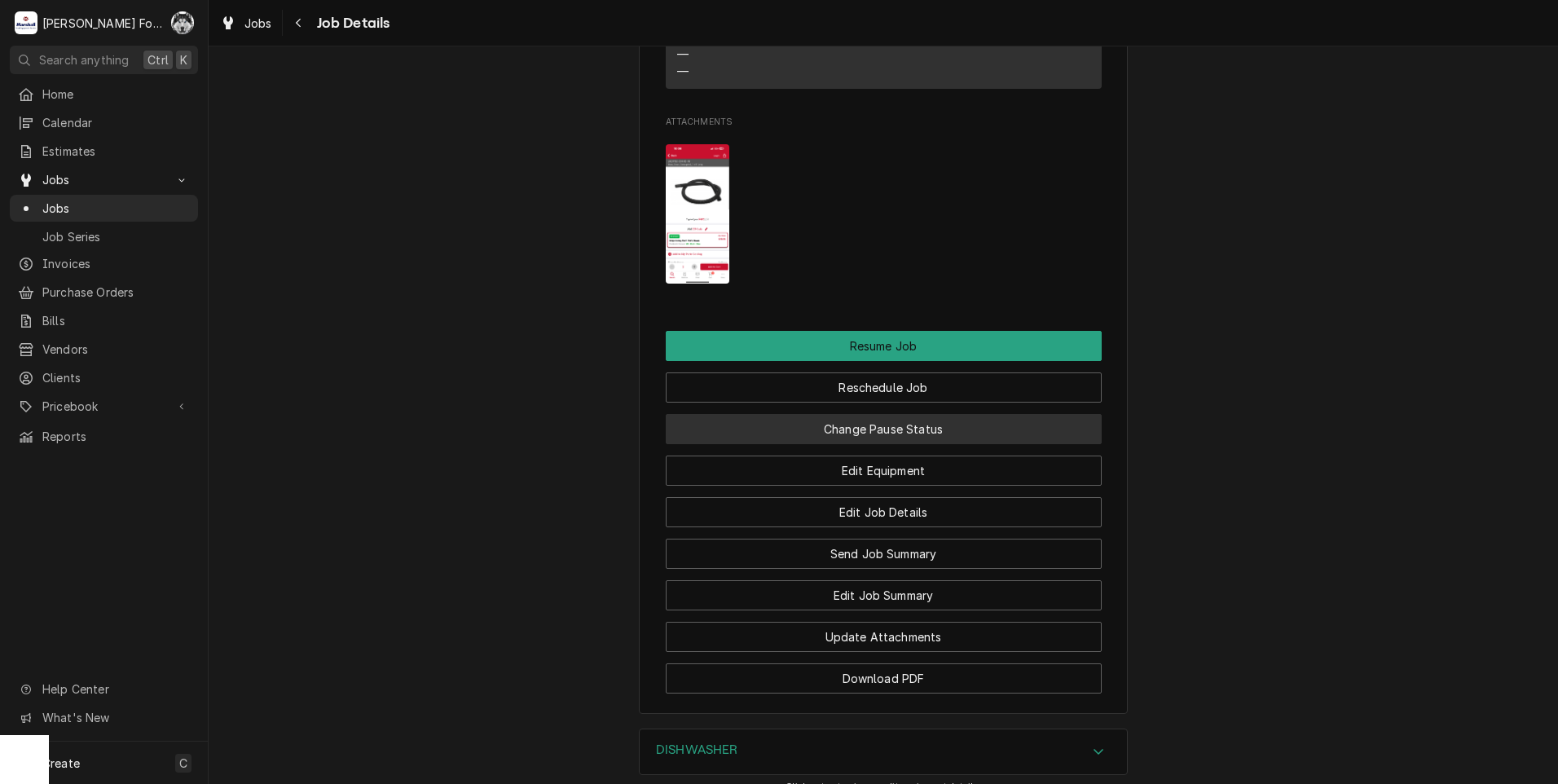
click at [874, 444] on button "Change Pause Status" at bounding box center [884, 428] width 436 height 30
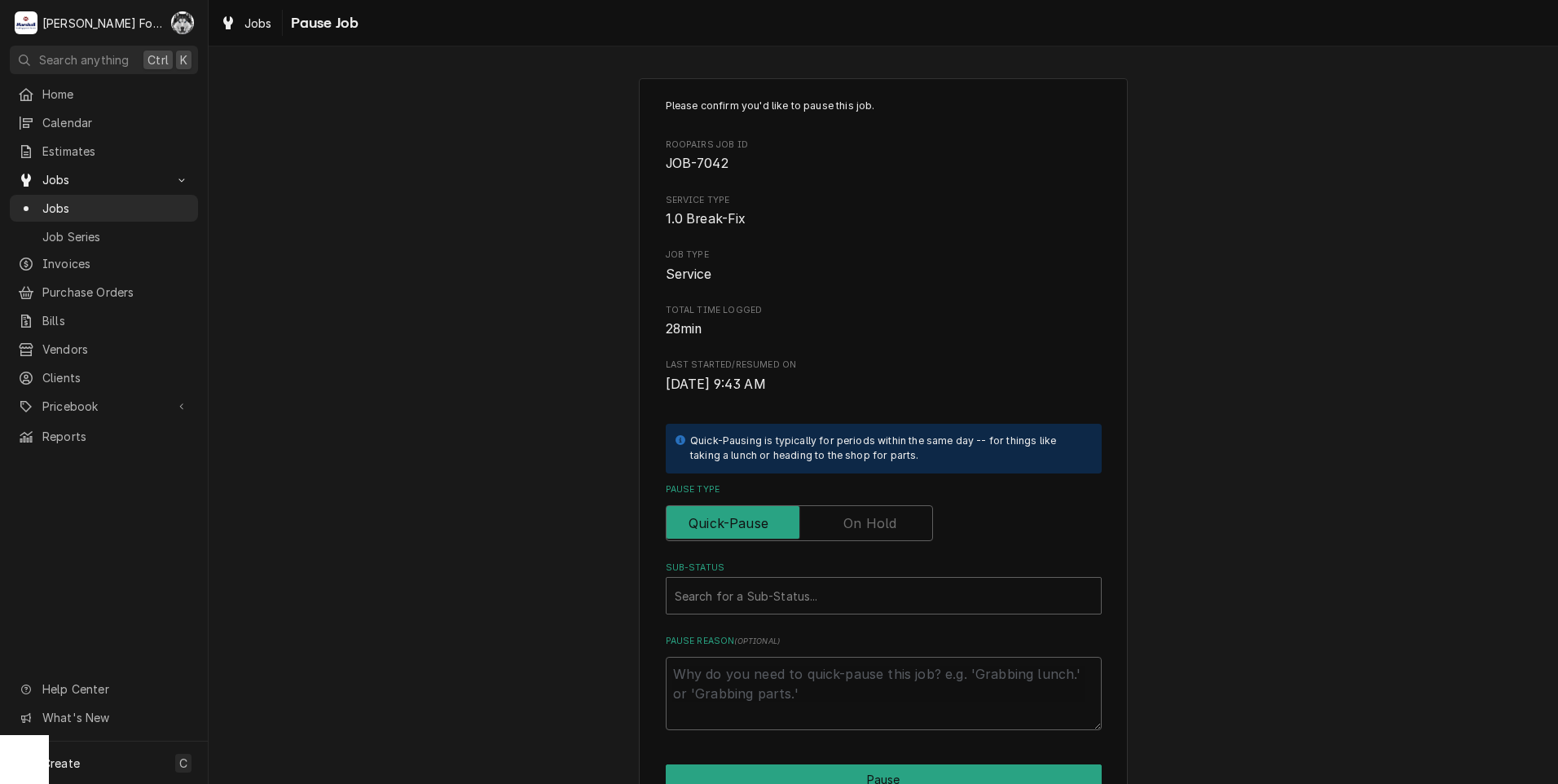
click at [856, 517] on label "Pause Type" at bounding box center [799, 523] width 267 height 36
click at [856, 517] on input "Pause Type" at bounding box center [799, 523] width 253 height 36
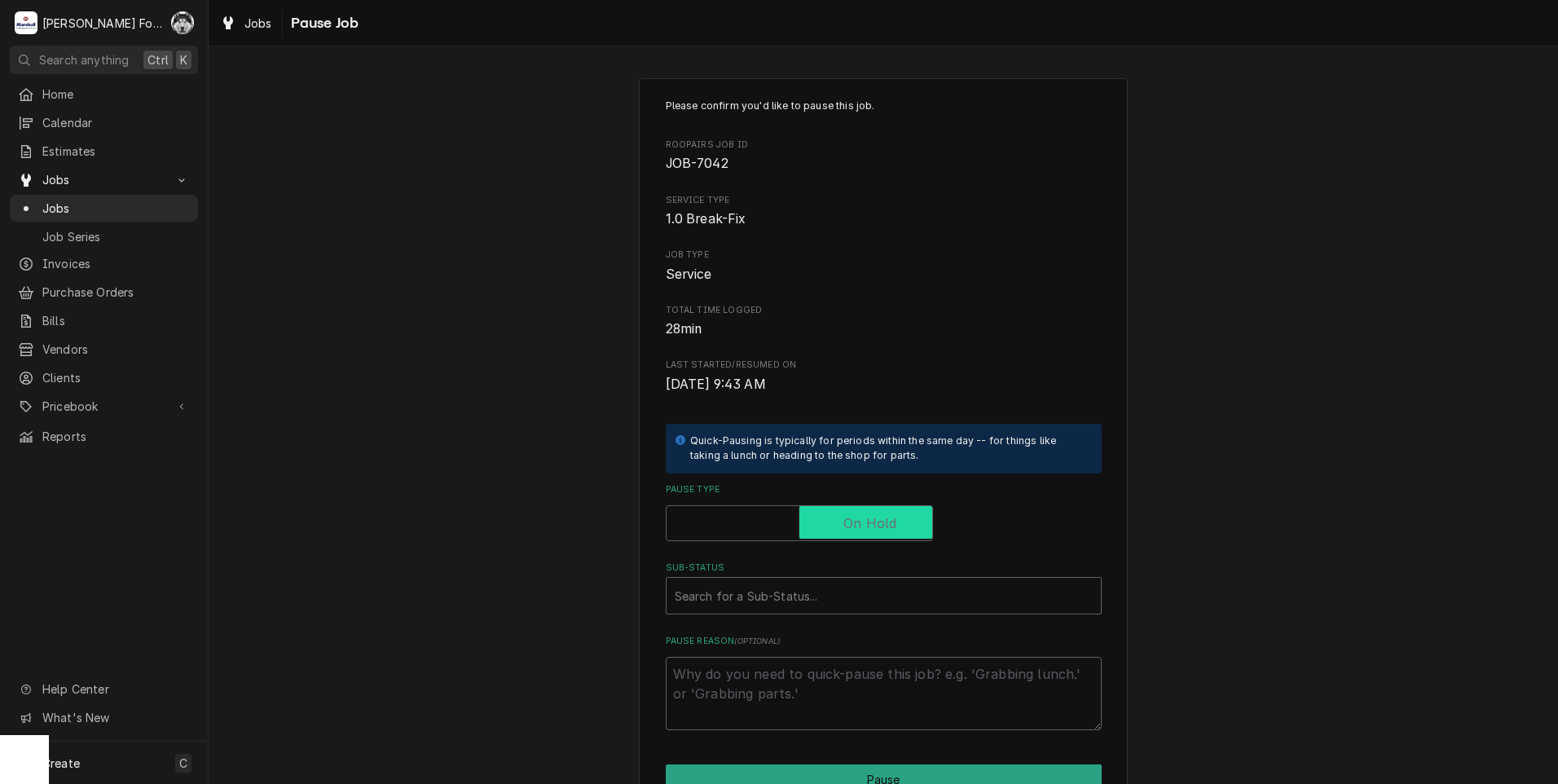
checkbox input "true"
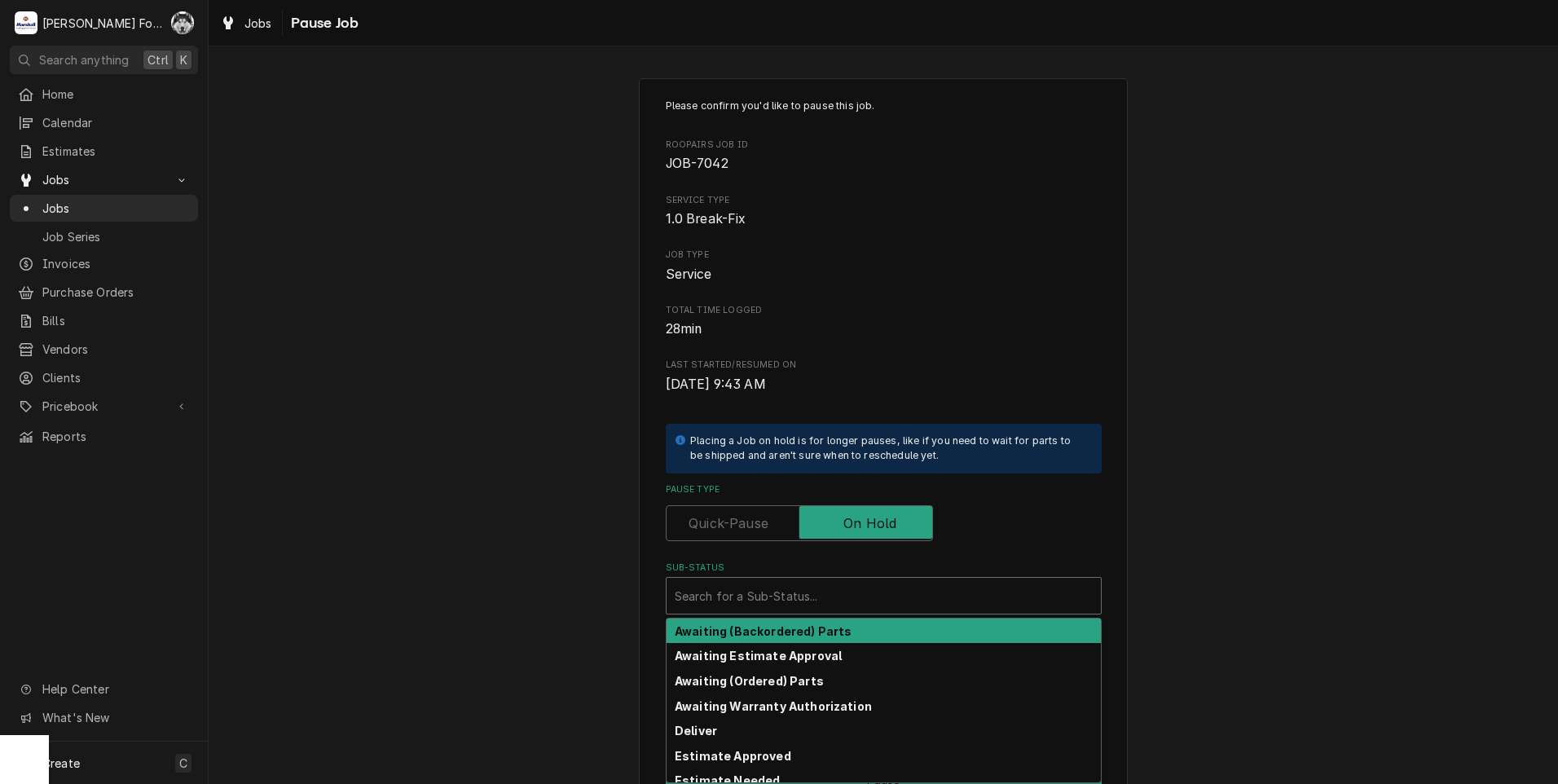
drag, startPoint x: 796, startPoint y: 596, endPoint x: 798, endPoint y: 604, distance: 8.2
click at [797, 596] on div "Sub-Status" at bounding box center [883, 595] width 418 height 29
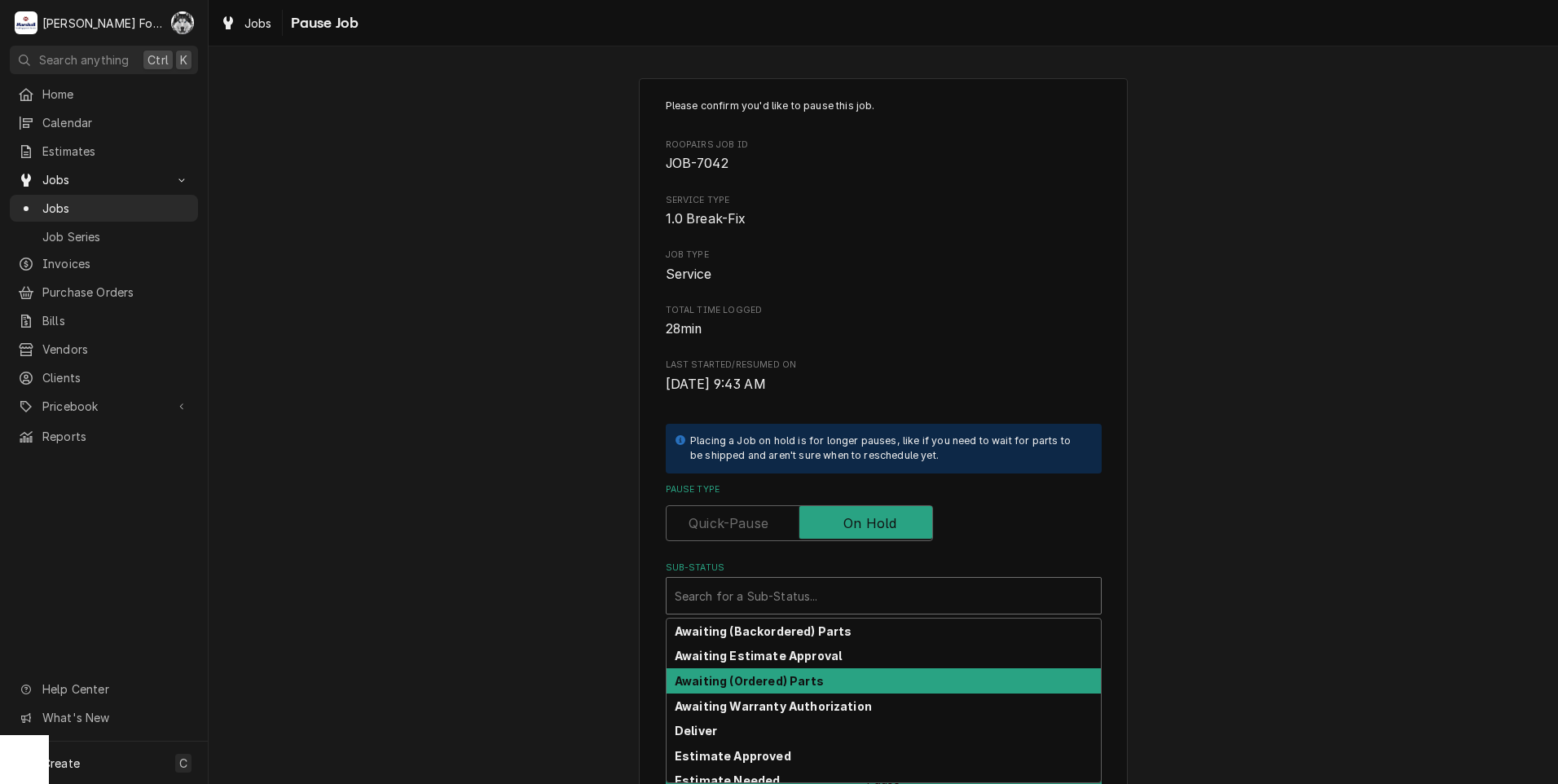
click at [774, 686] on strong "Awaiting (Ordered) Parts" at bounding box center [748, 680] width 149 height 14
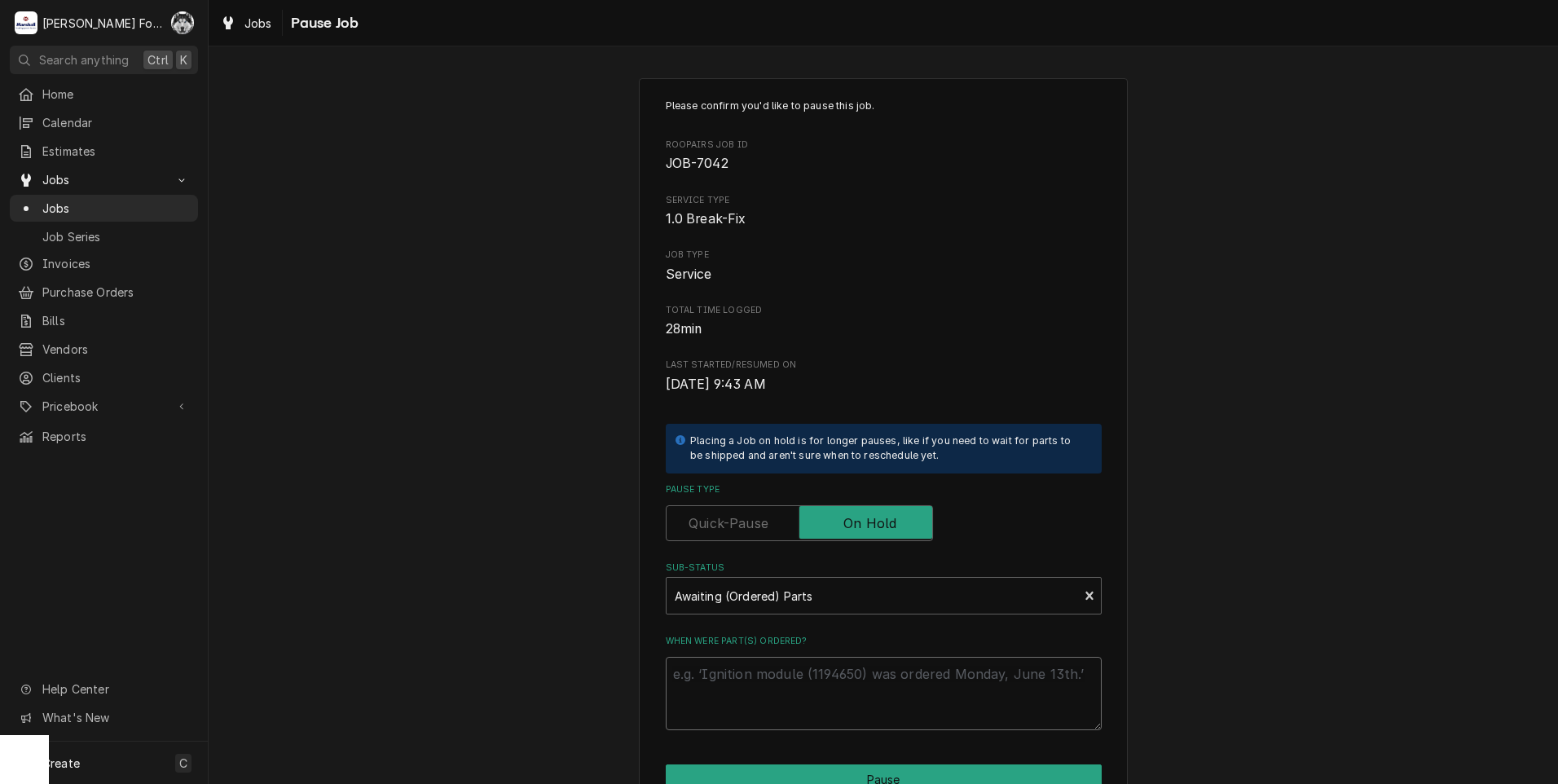
click at [746, 684] on textarea "When were part(s) ordered?" at bounding box center [884, 693] width 436 height 73
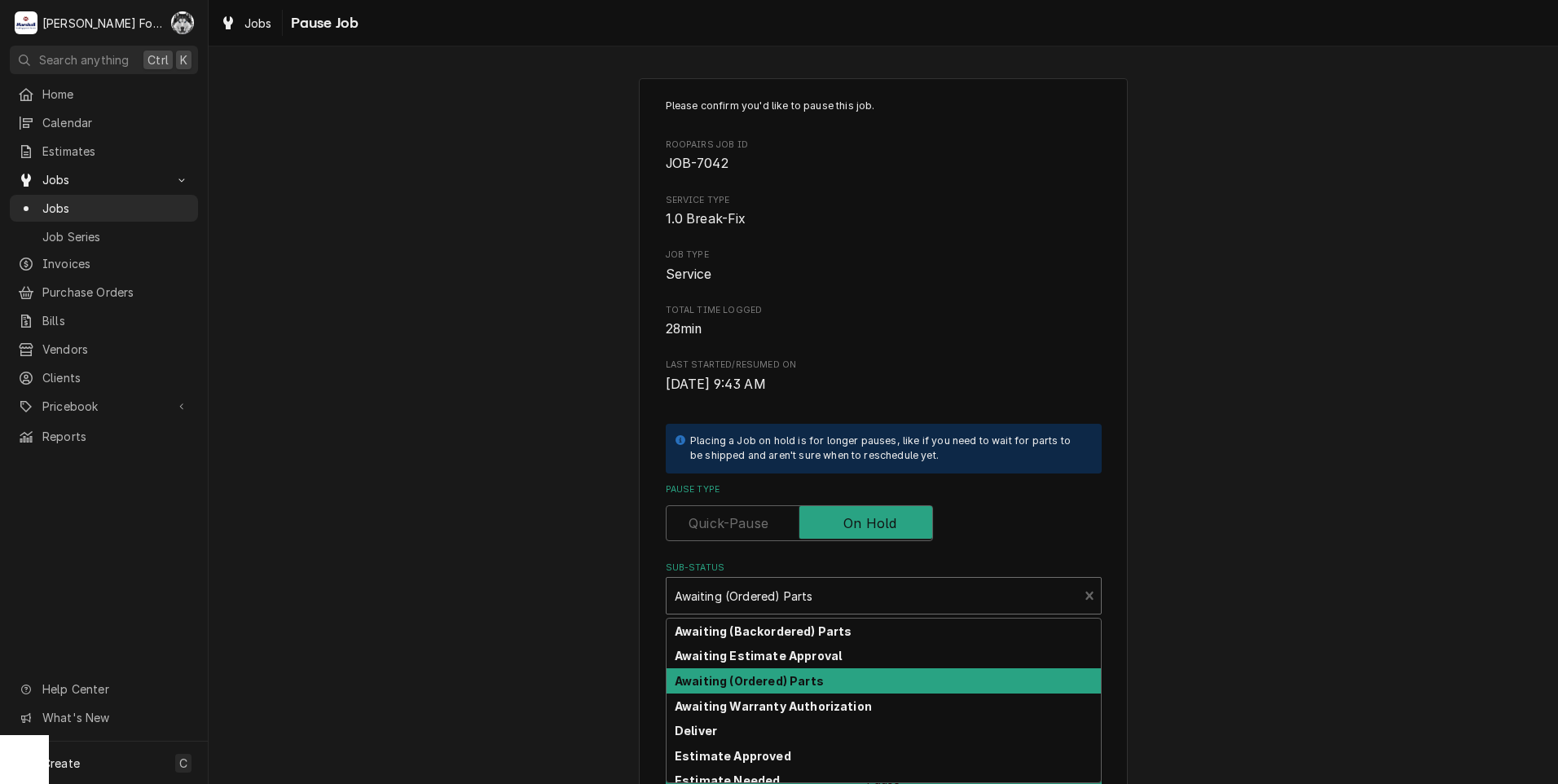
click at [762, 607] on div "Sub-Status" at bounding box center [872, 595] width 396 height 29
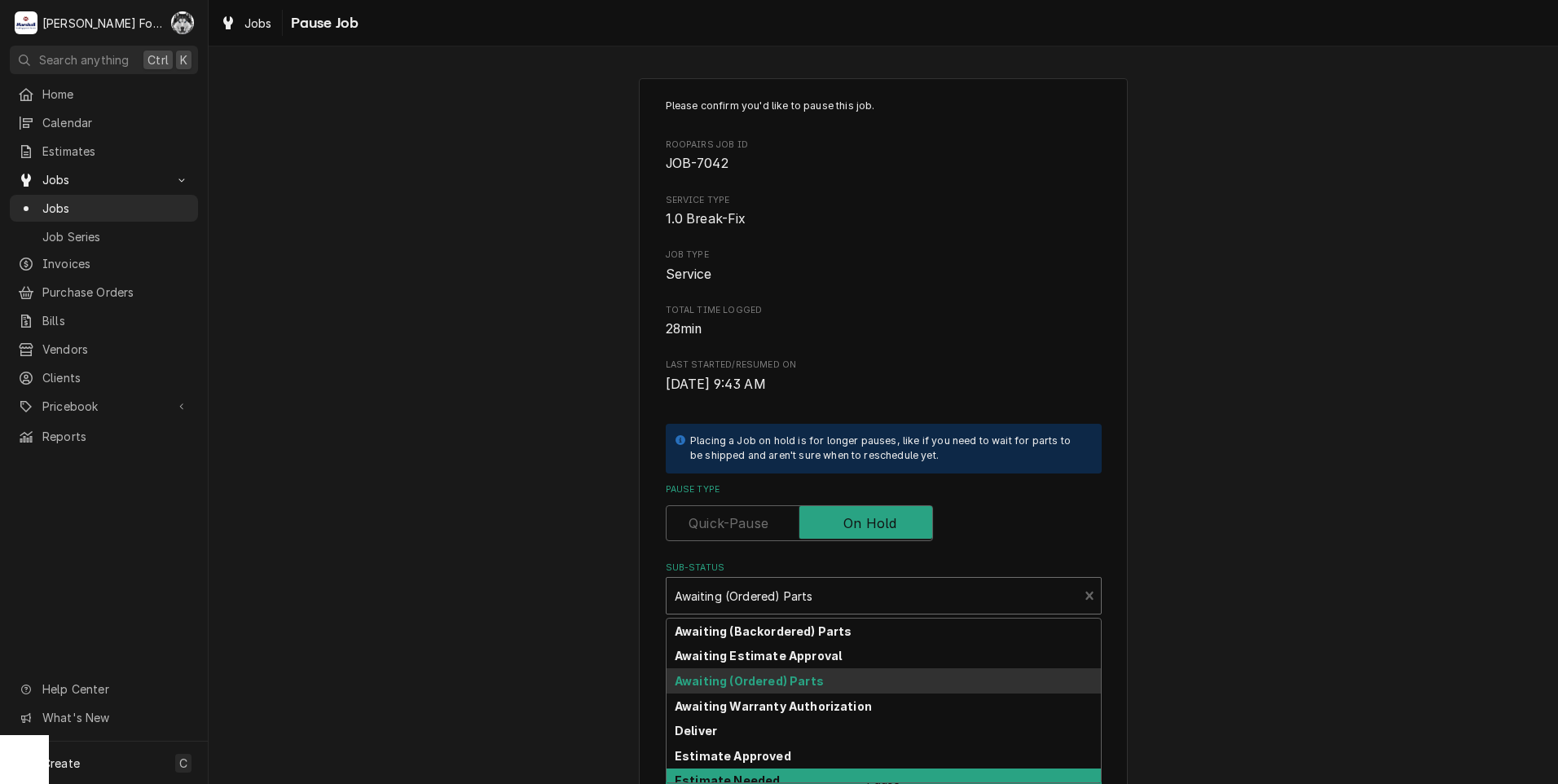
click at [776, 776] on div "Estimate Needed" at bounding box center [884, 781] width 434 height 26
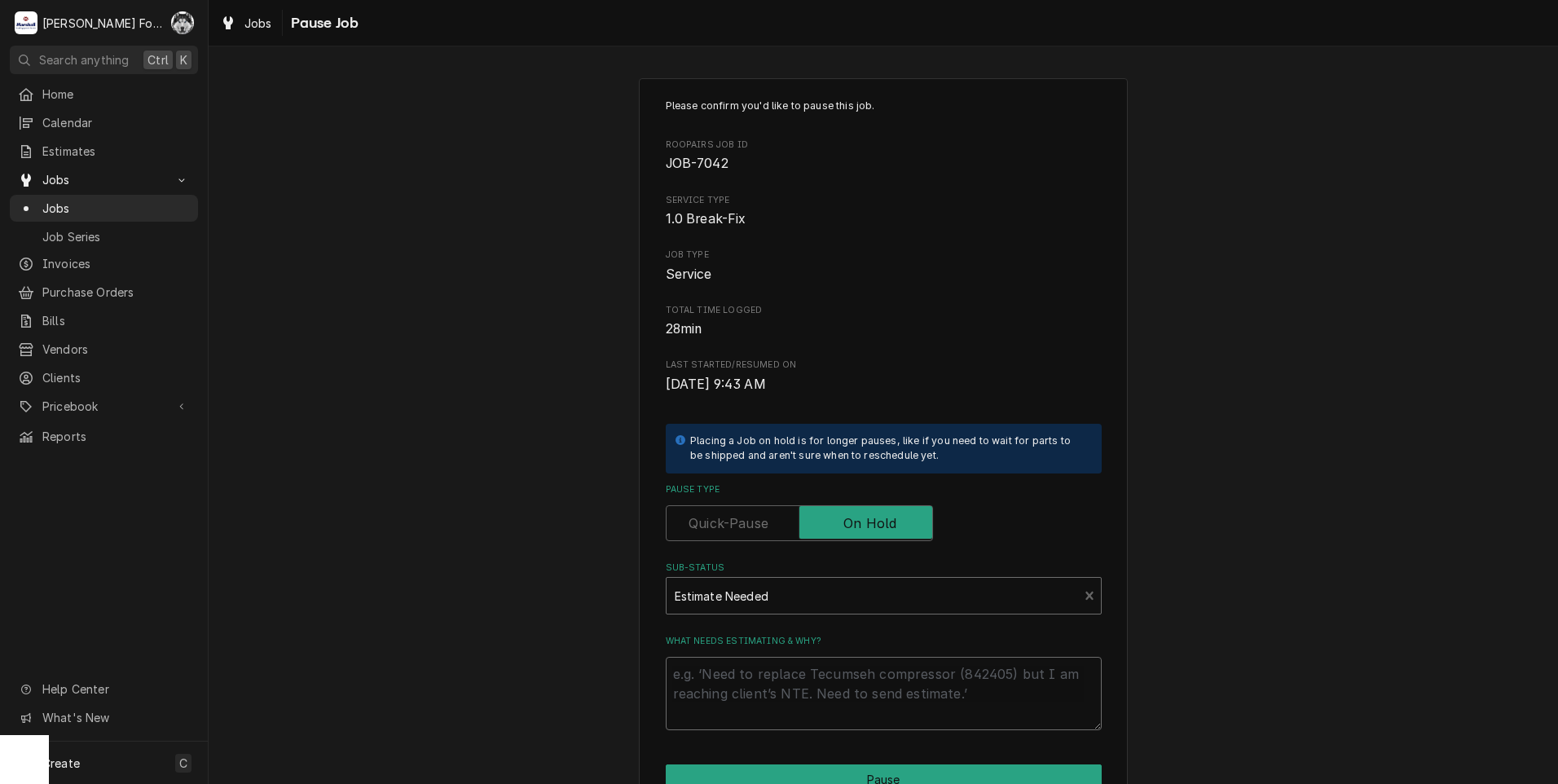
click at [770, 663] on textarea "What needs estimating & why?" at bounding box center [884, 693] width 436 height 73
type textarea "x"
type textarea "P"
type textarea "x"
type textarea "PA"
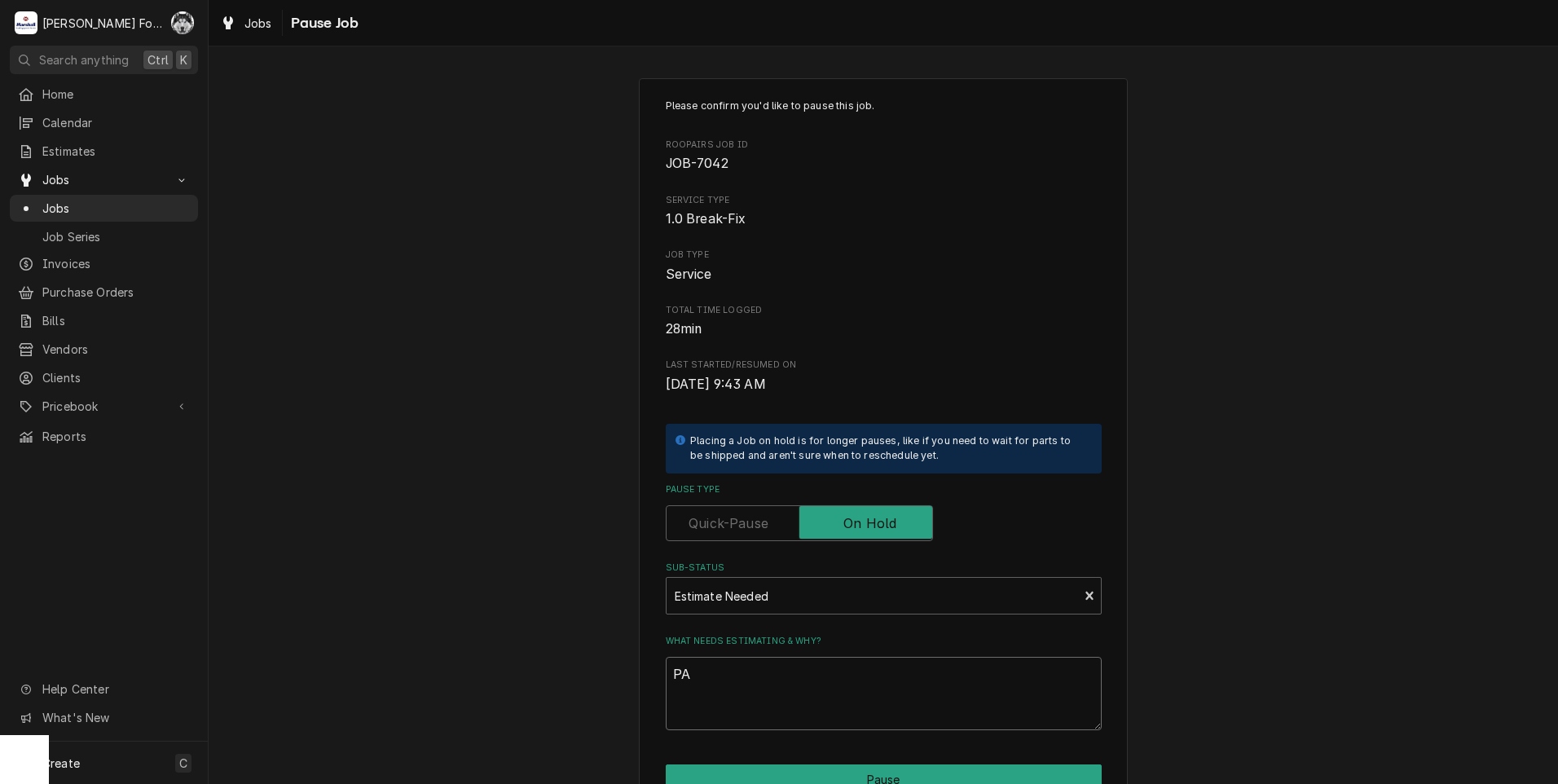
type textarea "x"
type textarea "PAR"
type textarea "x"
type textarea "PART"
type textarea "x"
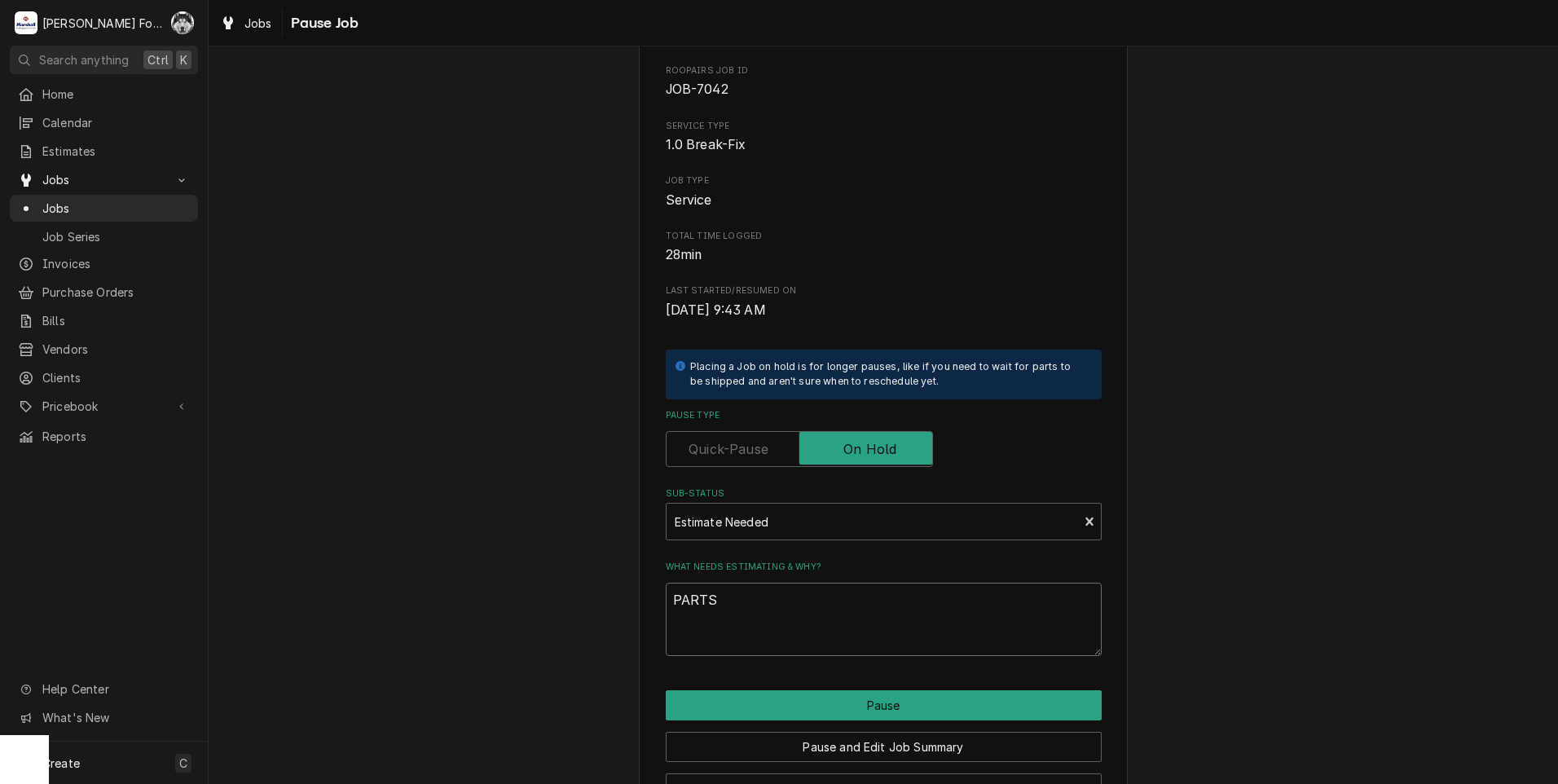
scroll to position [129, 0]
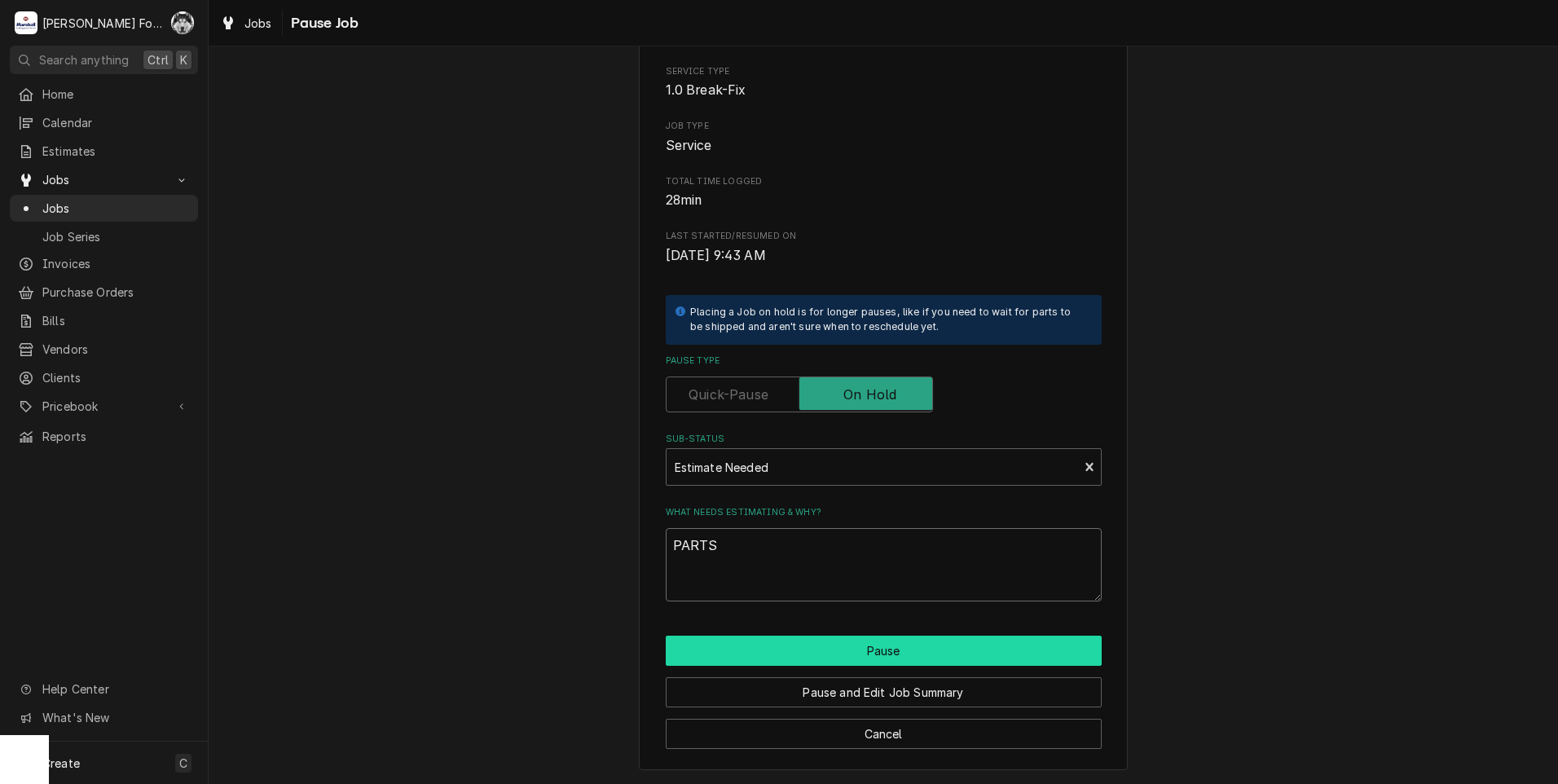
type textarea "PARTS"
click at [736, 654] on button "Pause" at bounding box center [884, 650] width 436 height 30
type textarea "x"
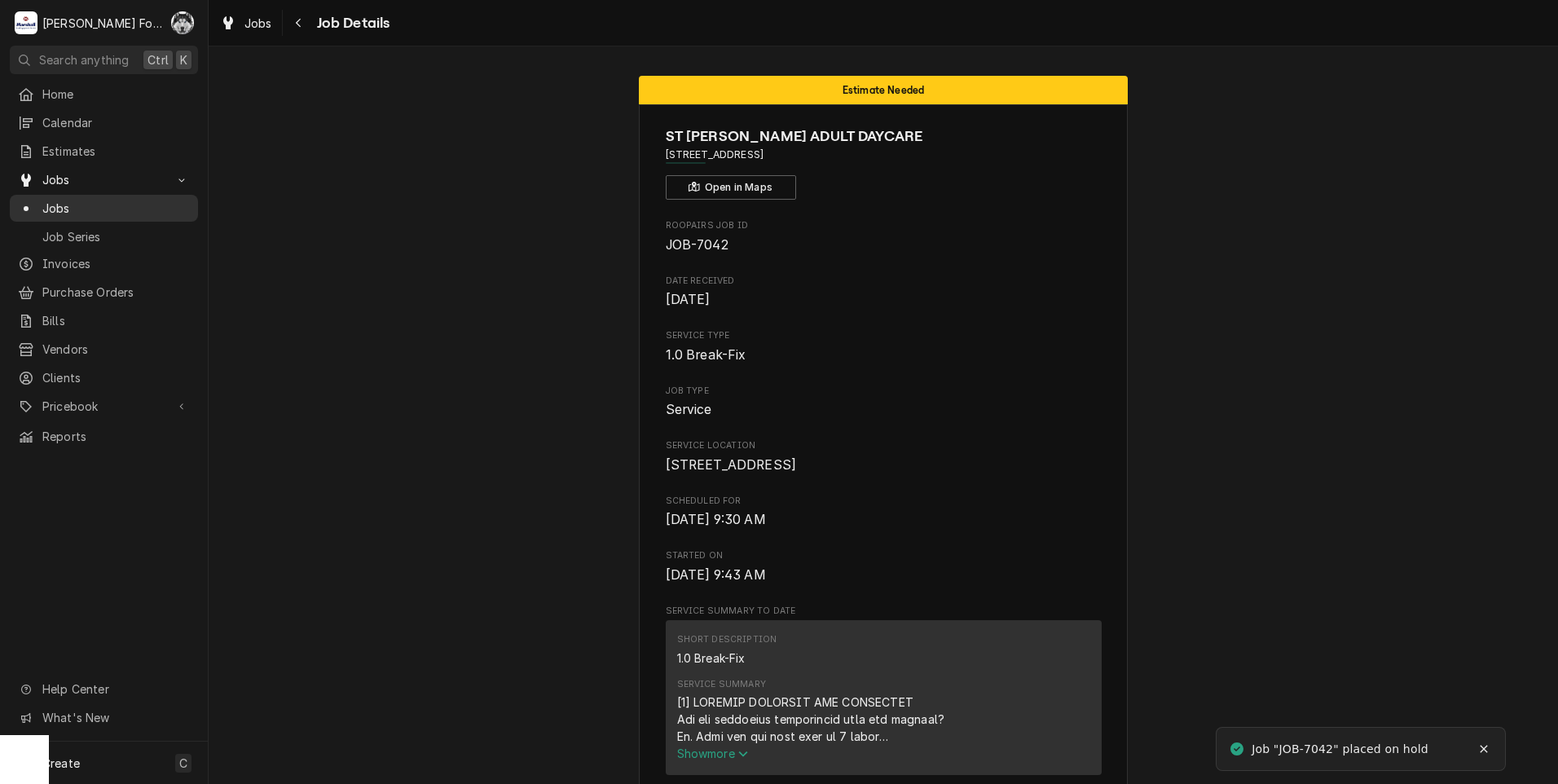
click at [49, 199] on span "Jobs" at bounding box center [116, 208] width 147 height 17
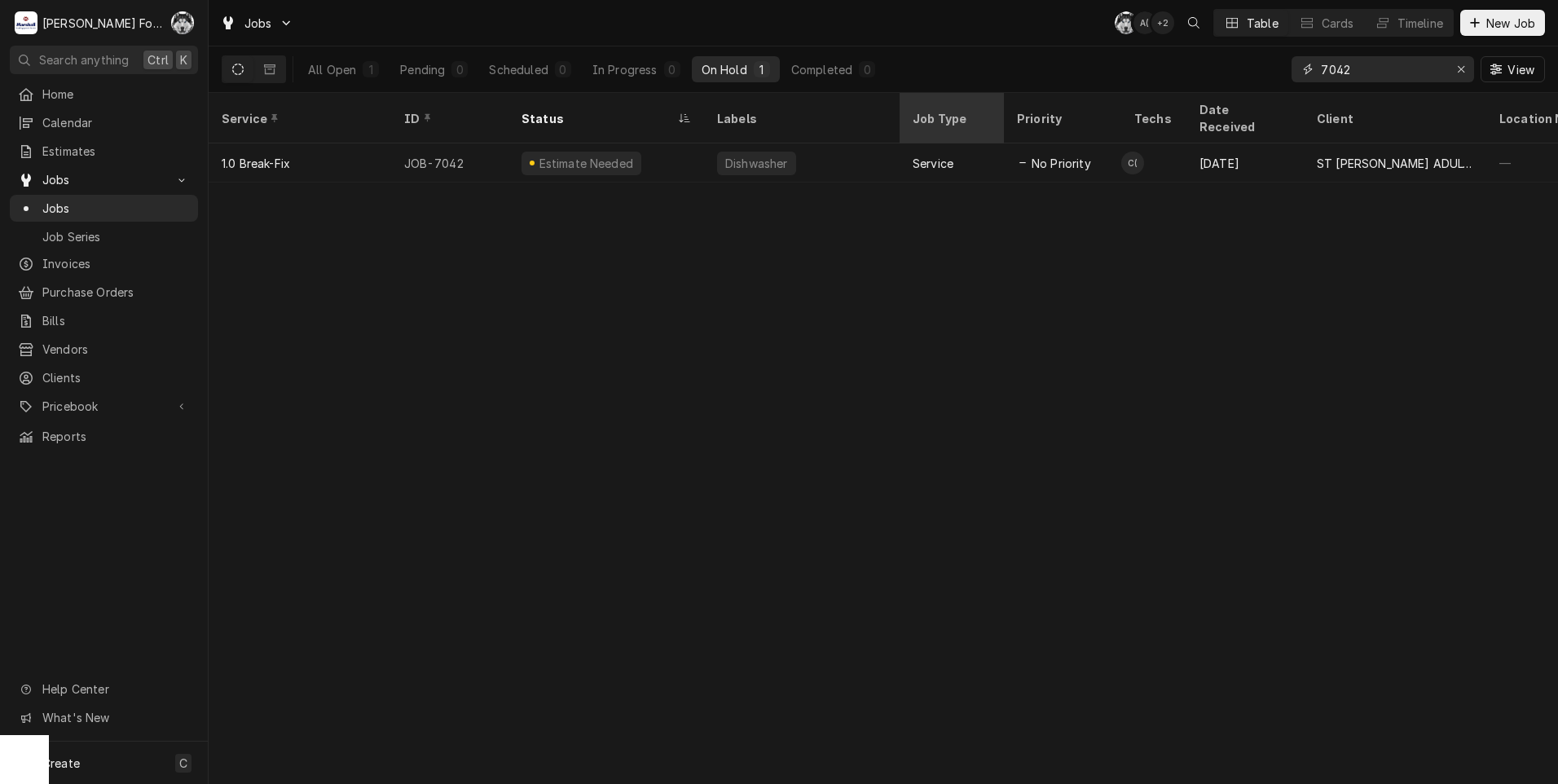
drag, startPoint x: 1410, startPoint y: 80, endPoint x: 995, endPoint y: 99, distance: 415.4
click at [1011, 107] on div "Jobs C( A( + 2 Table Cards Timeline New Job All Open 1 Pending 0 Scheduled 0 In…" at bounding box center [883, 392] width 1349 height 784
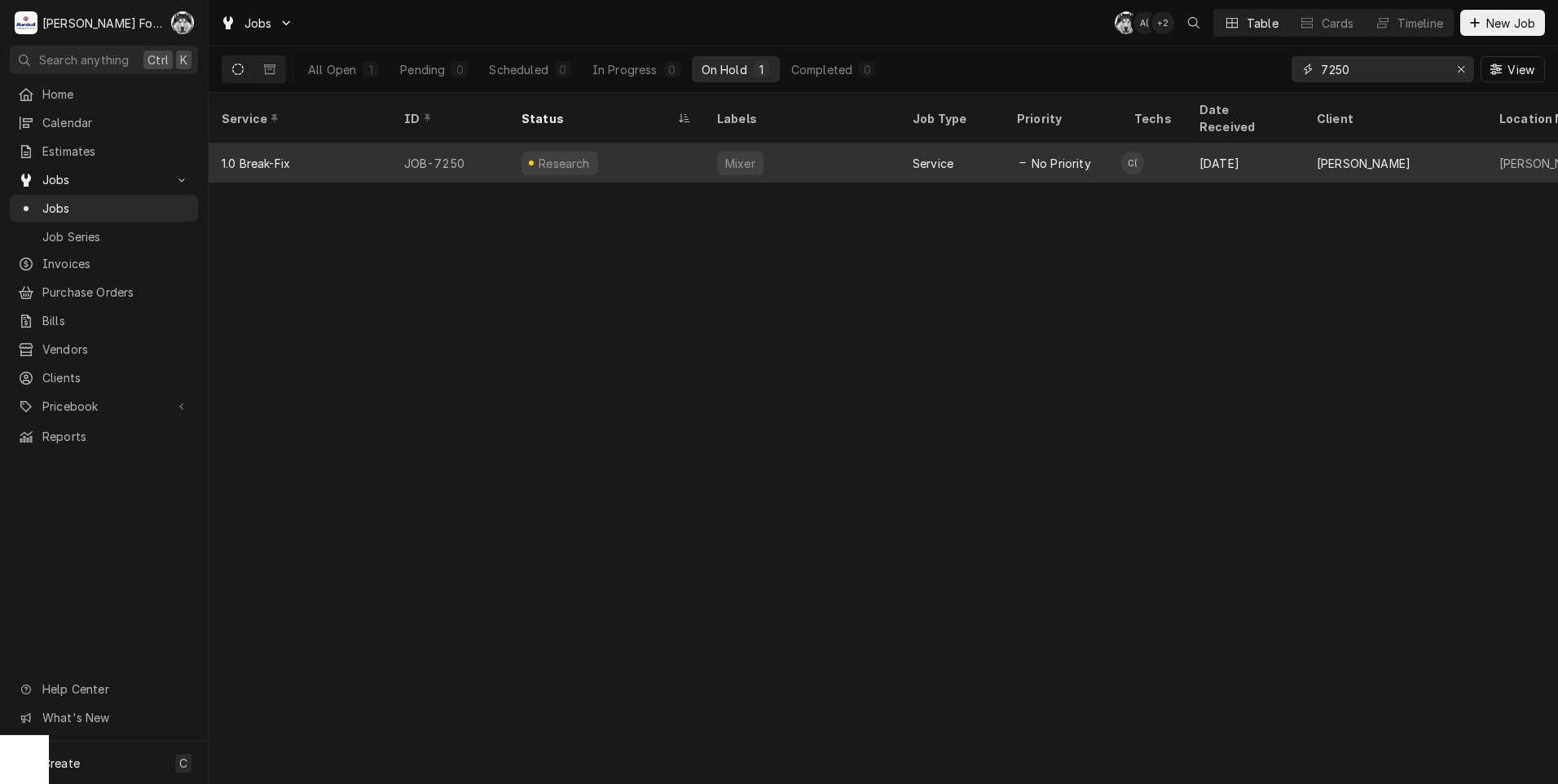
type input "7250"
click at [693, 143] on div "Research" at bounding box center [606, 163] width 196 height 39
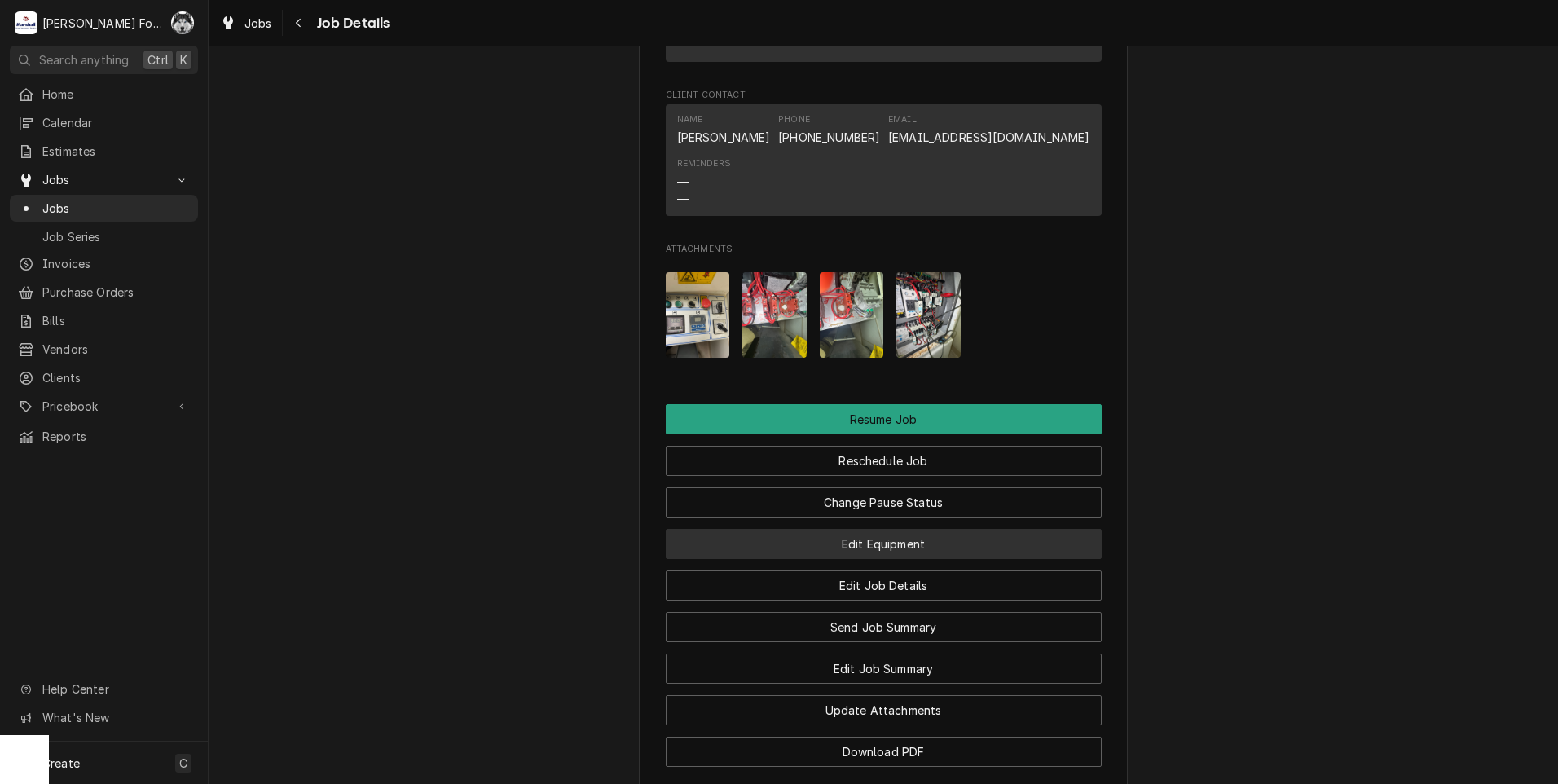
scroll to position [1901, 0]
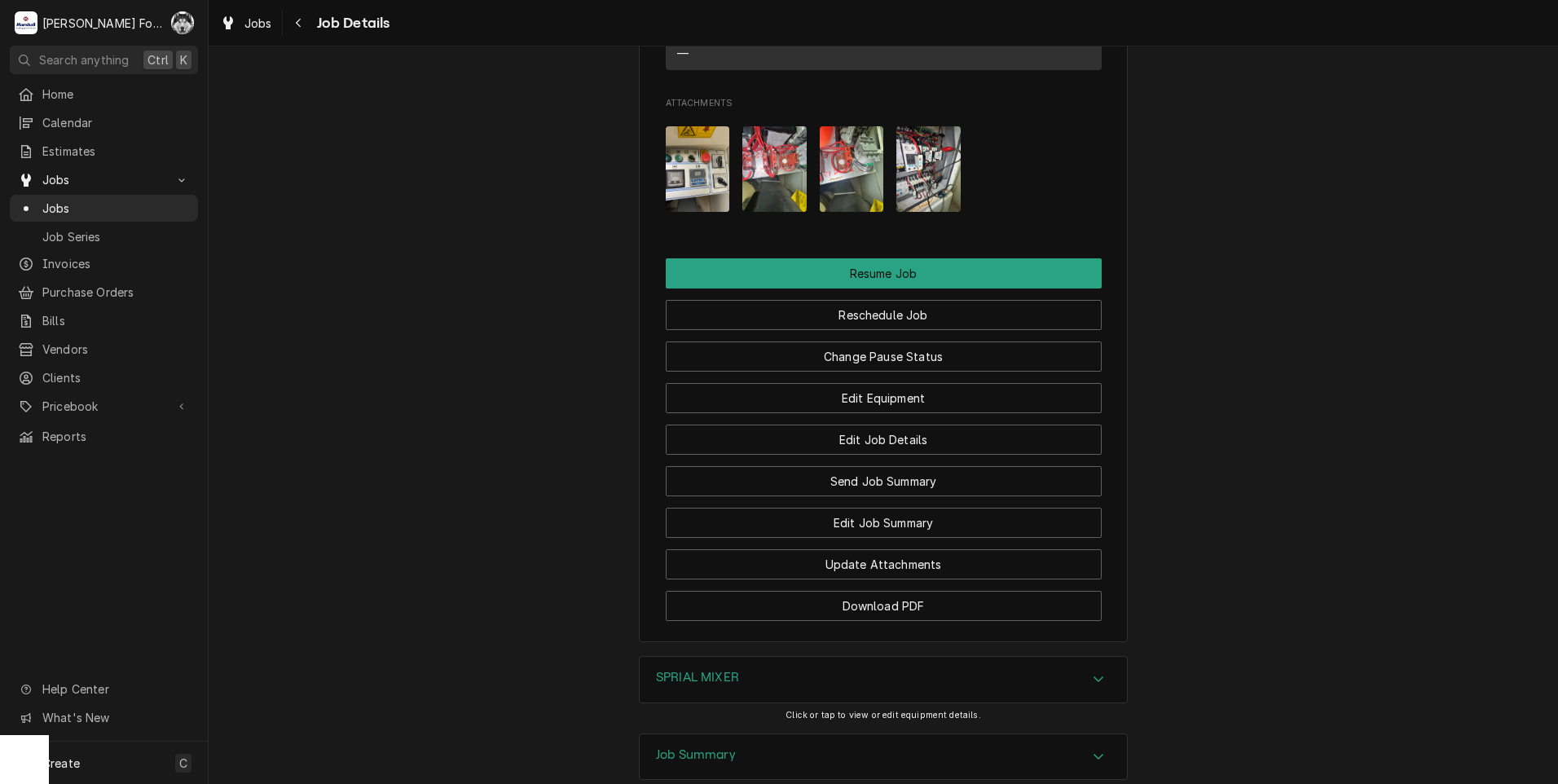
click at [748, 691] on div "SPRIAL MIXER" at bounding box center [883, 679] width 487 height 46
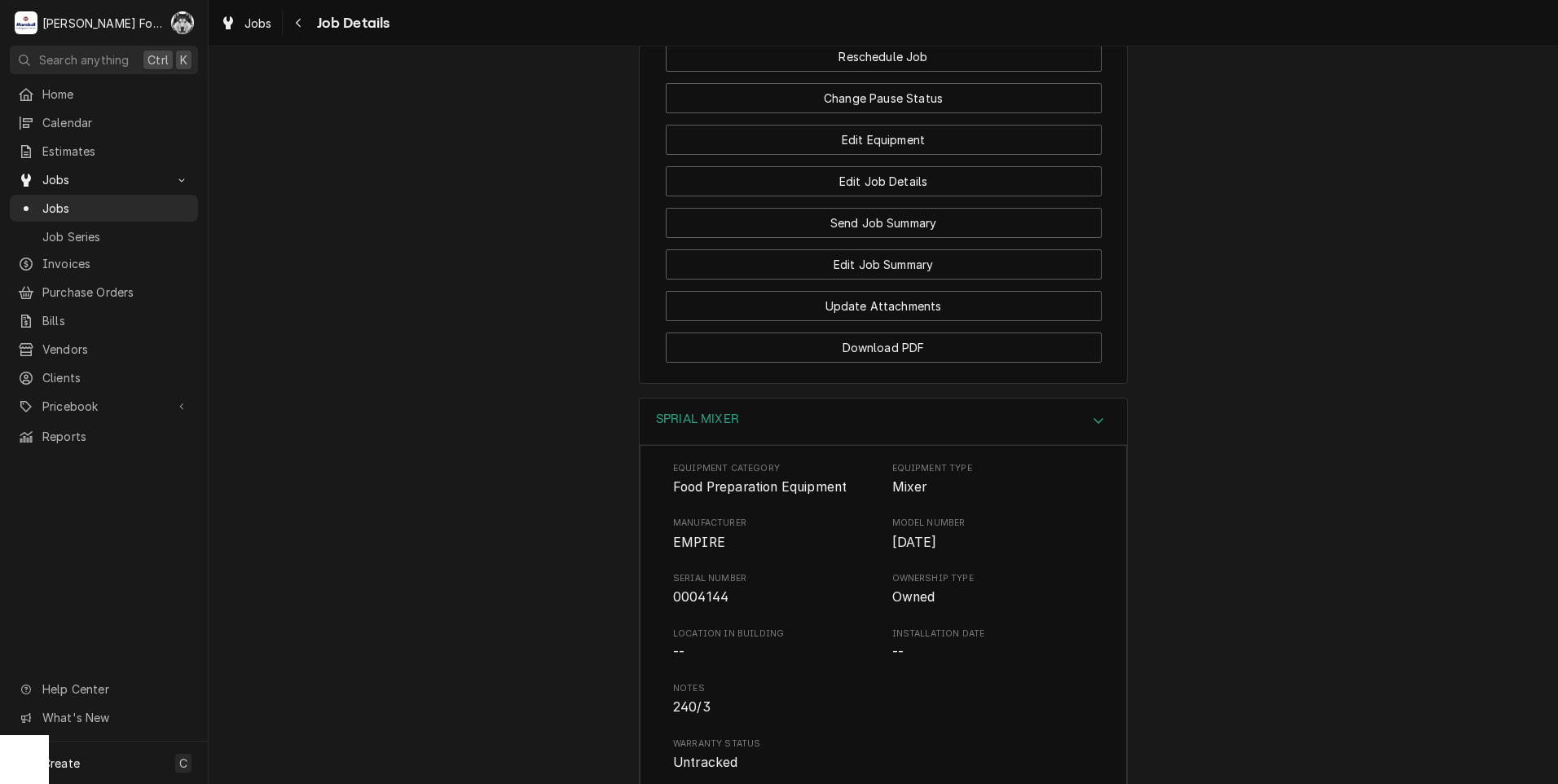
scroll to position [2444, 0]
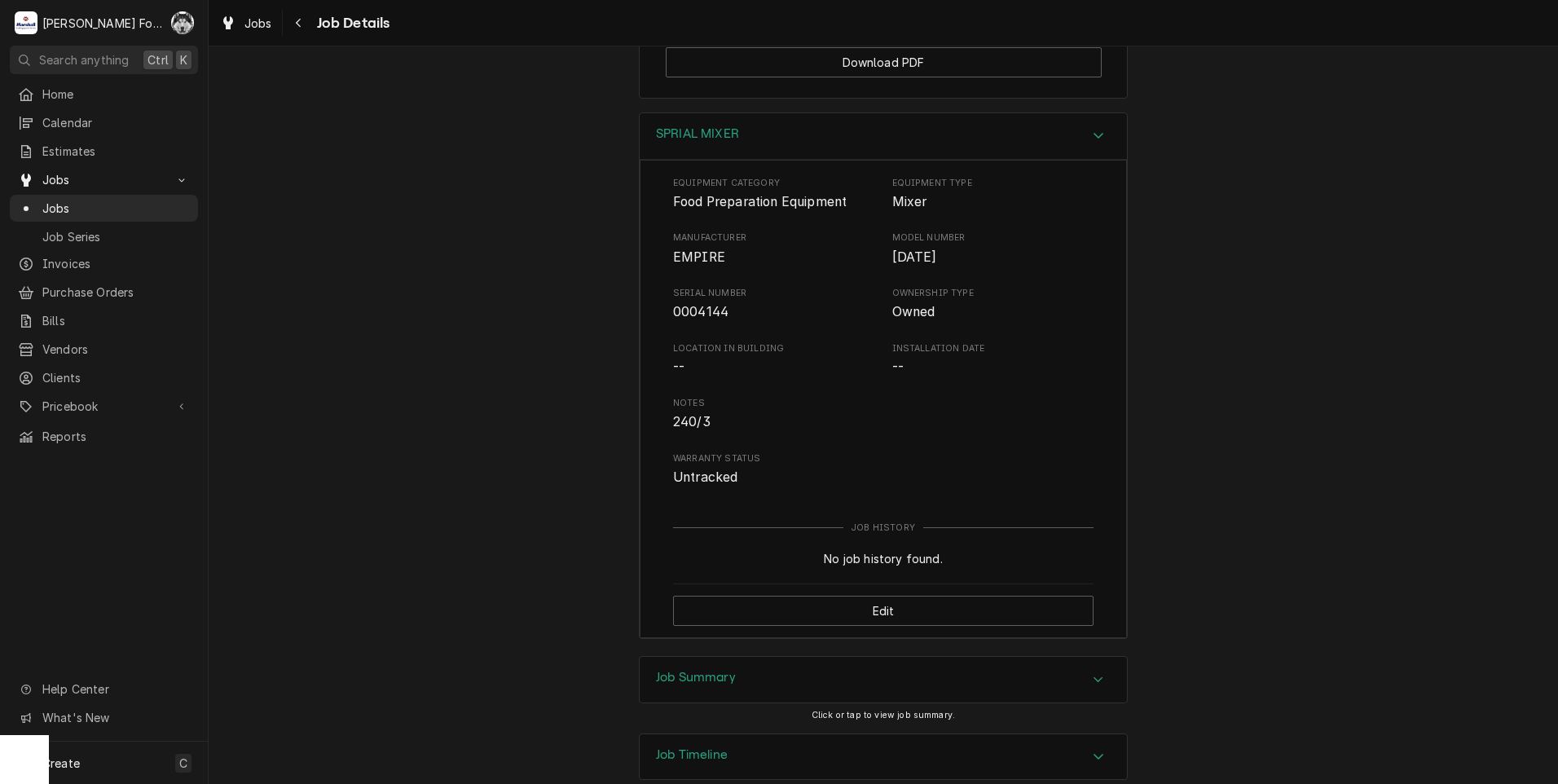
click at [805, 691] on div "Job Summary" at bounding box center [883, 679] width 487 height 46
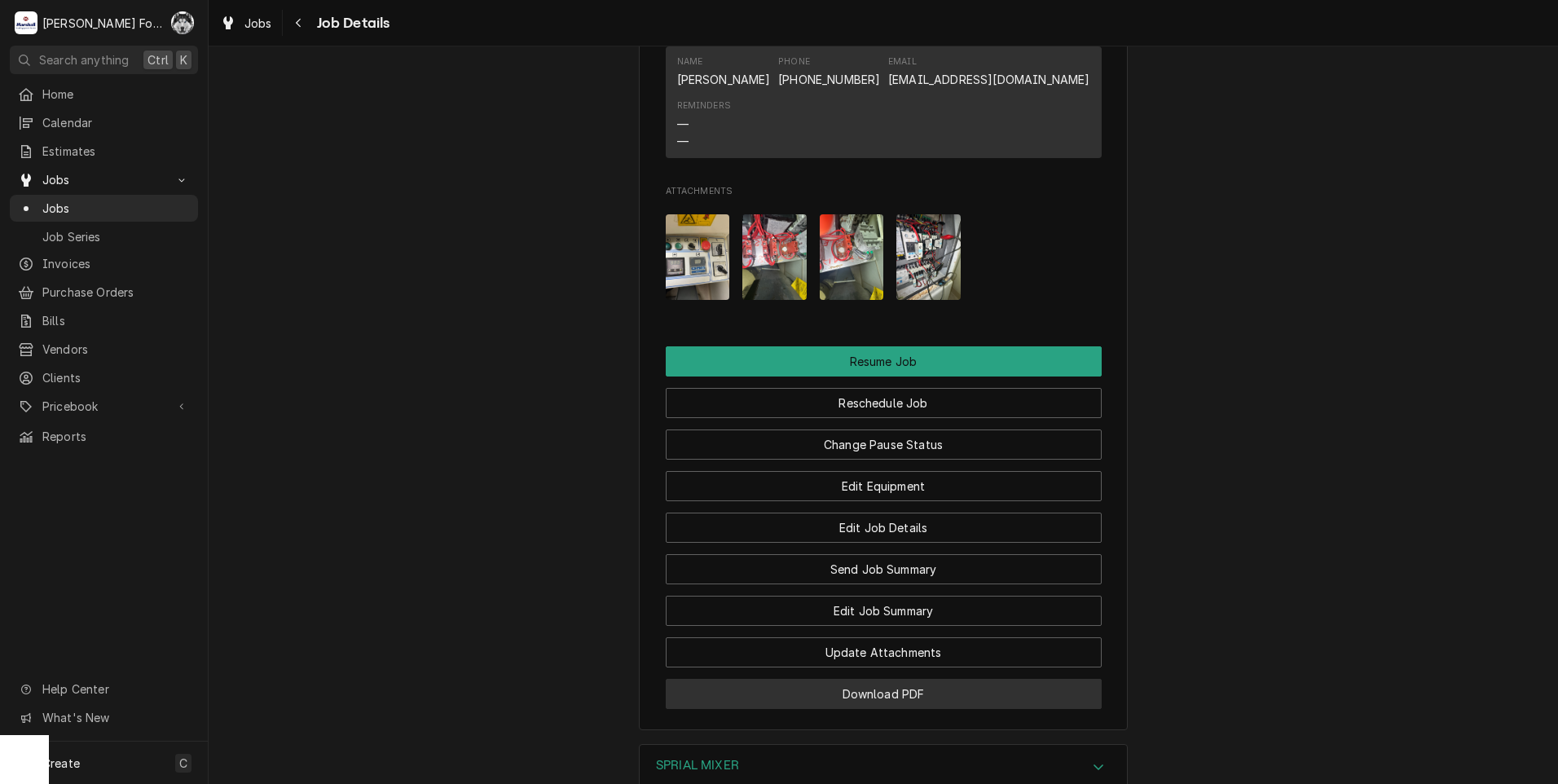
scroll to position [1901, 0]
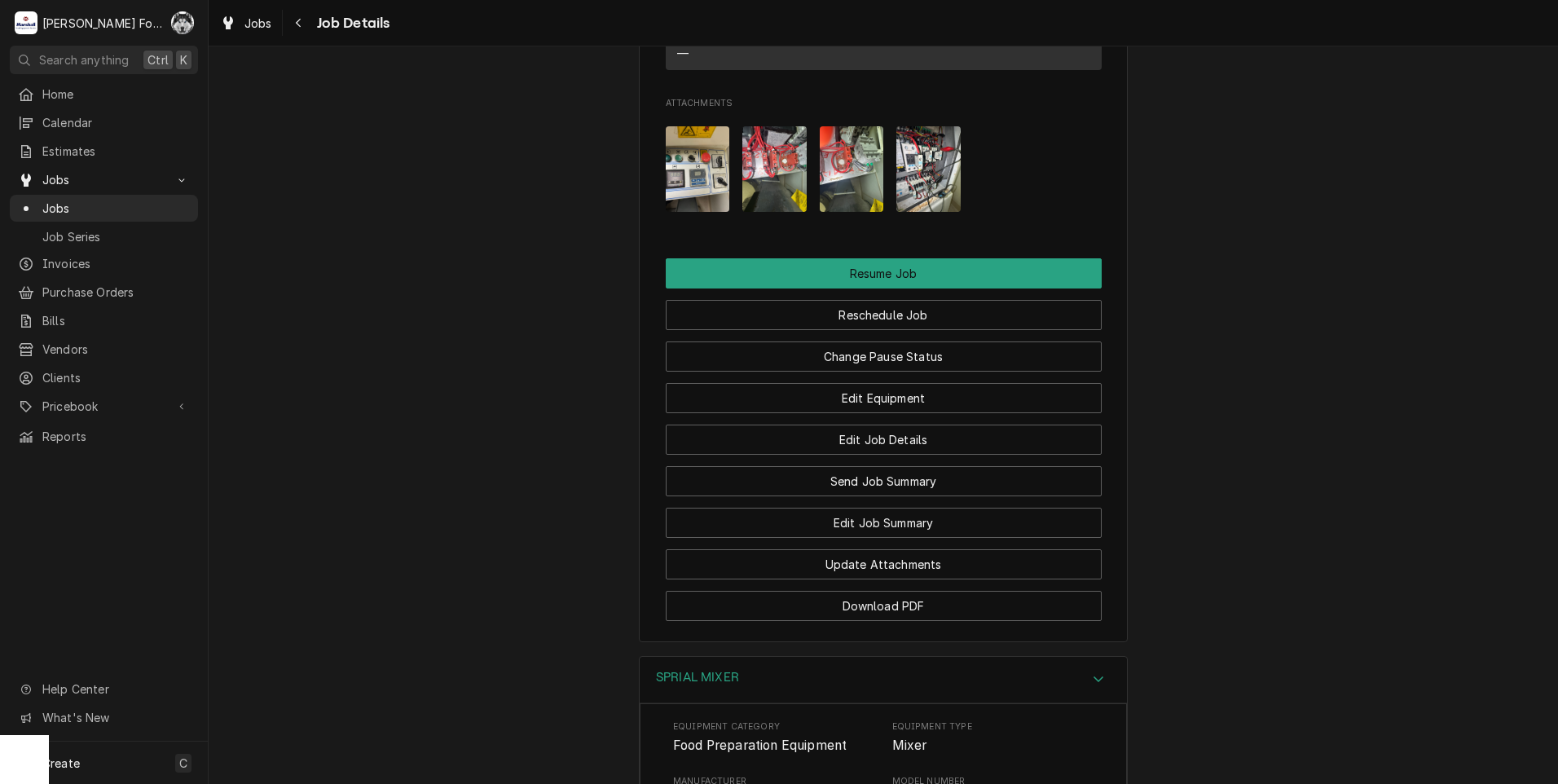
click at [725, 192] on div "Attachments" at bounding box center [884, 169] width 436 height 112
click at [706, 194] on img "Attachments" at bounding box center [698, 169] width 65 height 85
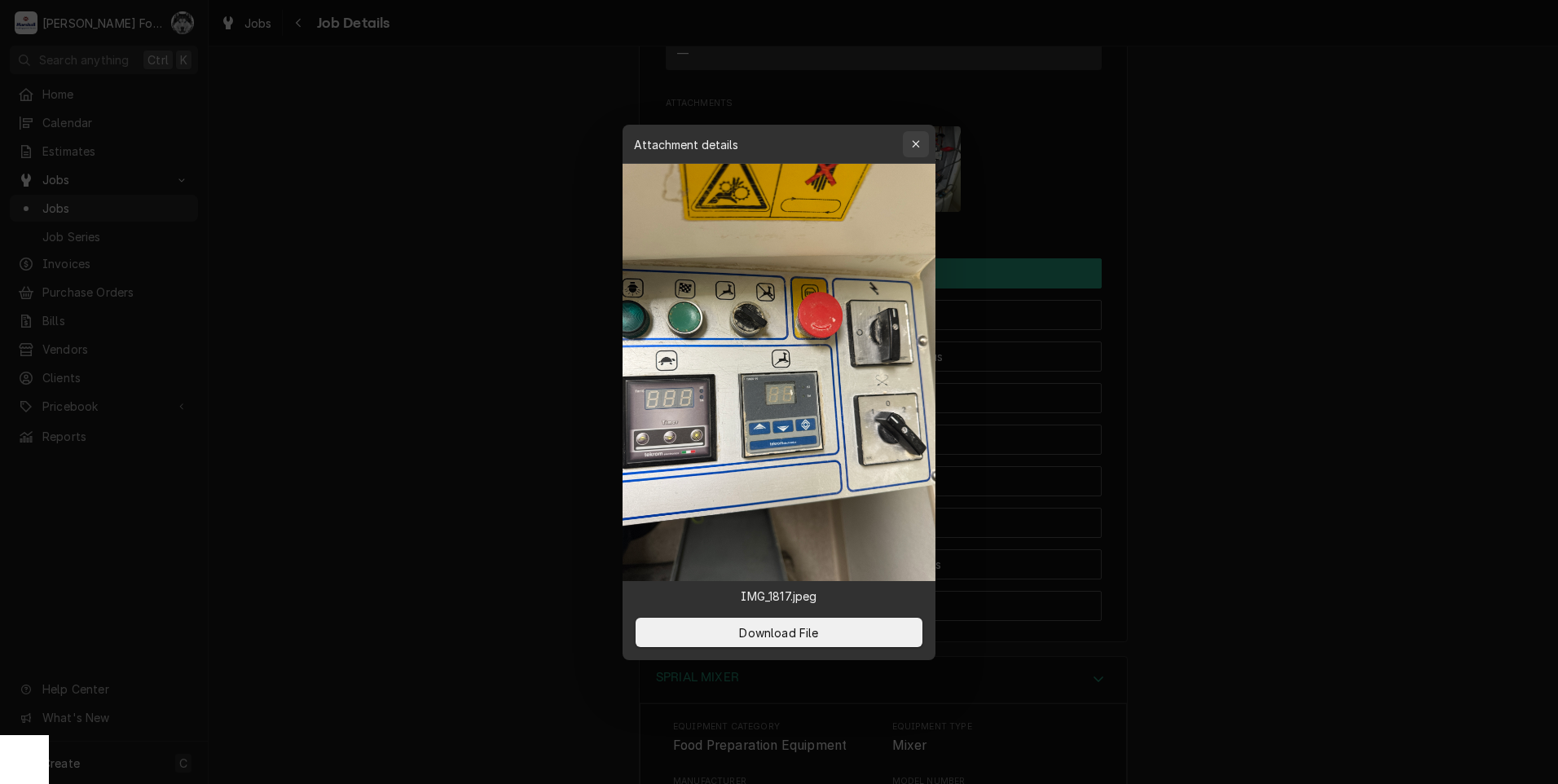
click at [912, 142] on icon "button" at bounding box center [916, 144] width 9 height 11
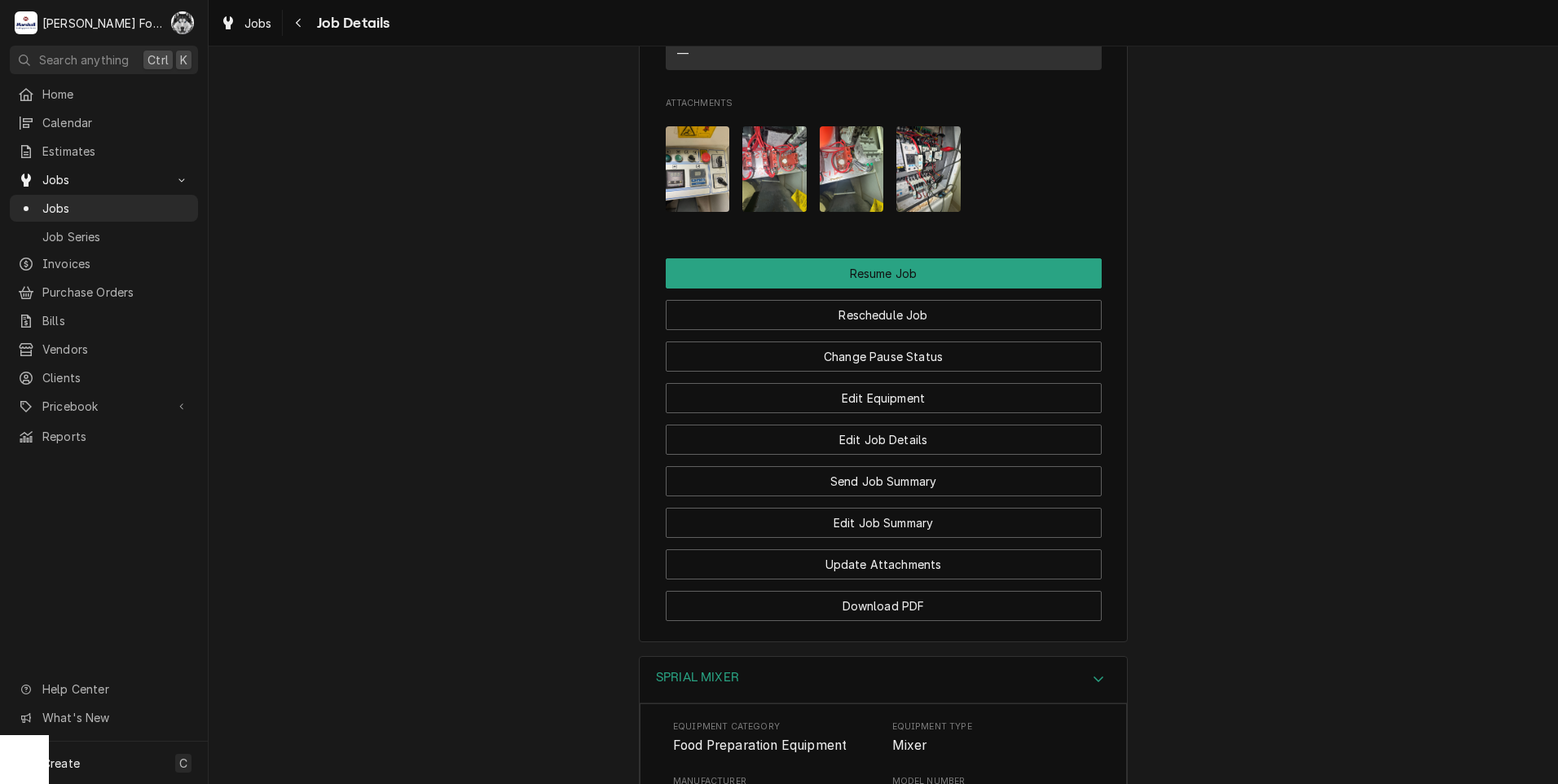
click at [777, 187] on img "Attachments" at bounding box center [775, 169] width 65 height 85
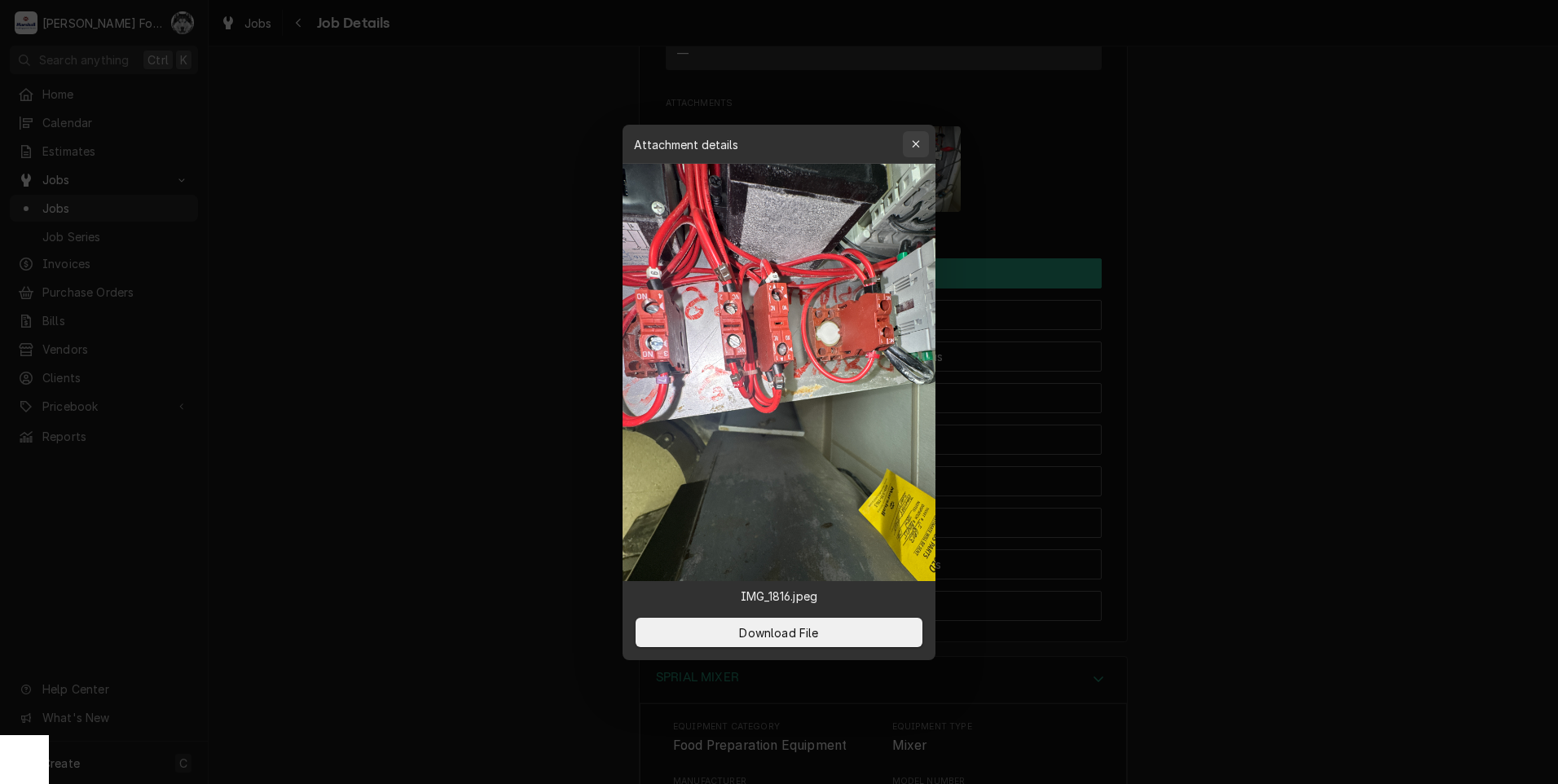
click at [919, 140] on icon "button" at bounding box center [916, 144] width 9 height 11
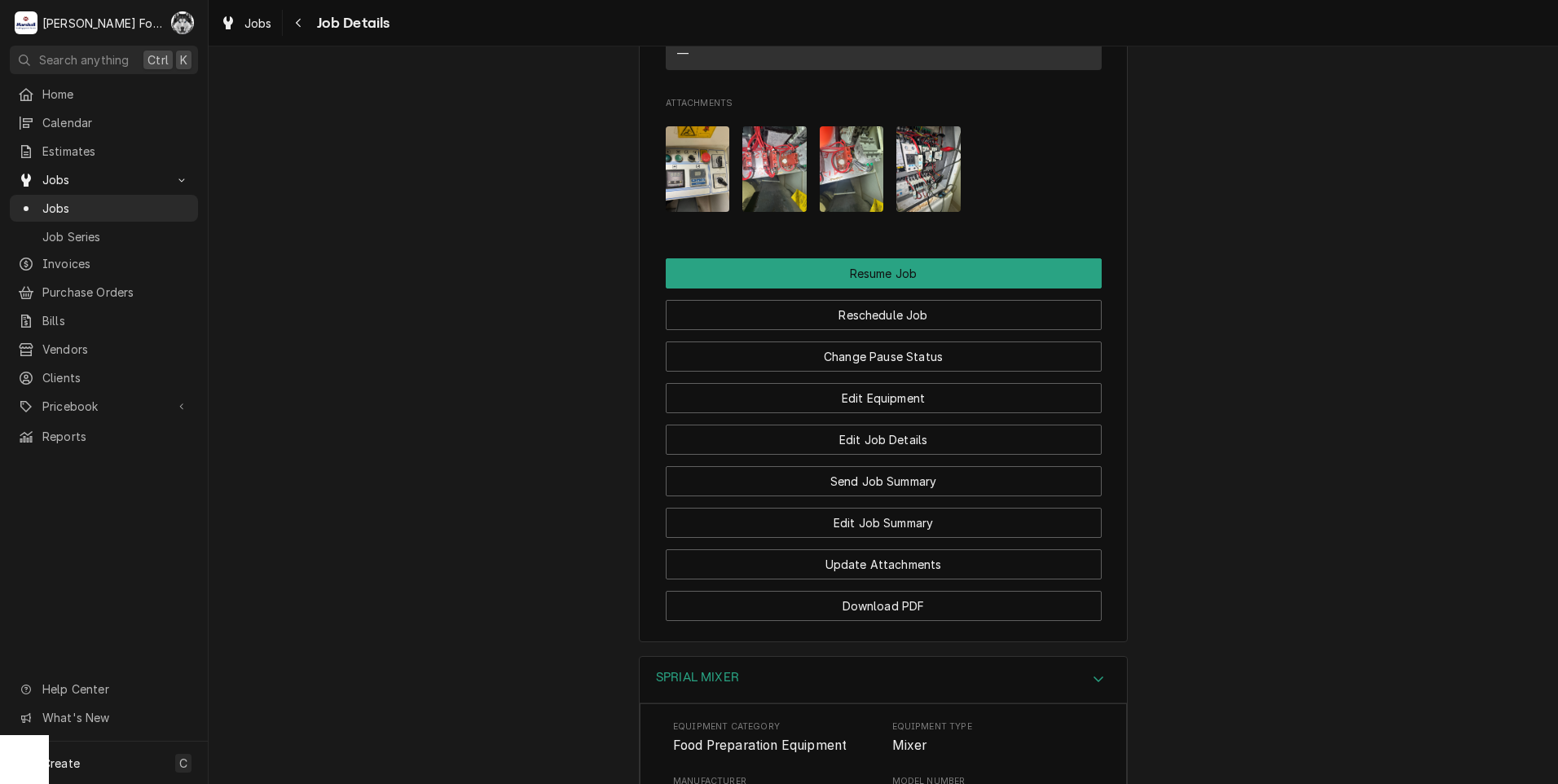
click at [857, 189] on img "Attachments" at bounding box center [852, 169] width 65 height 85
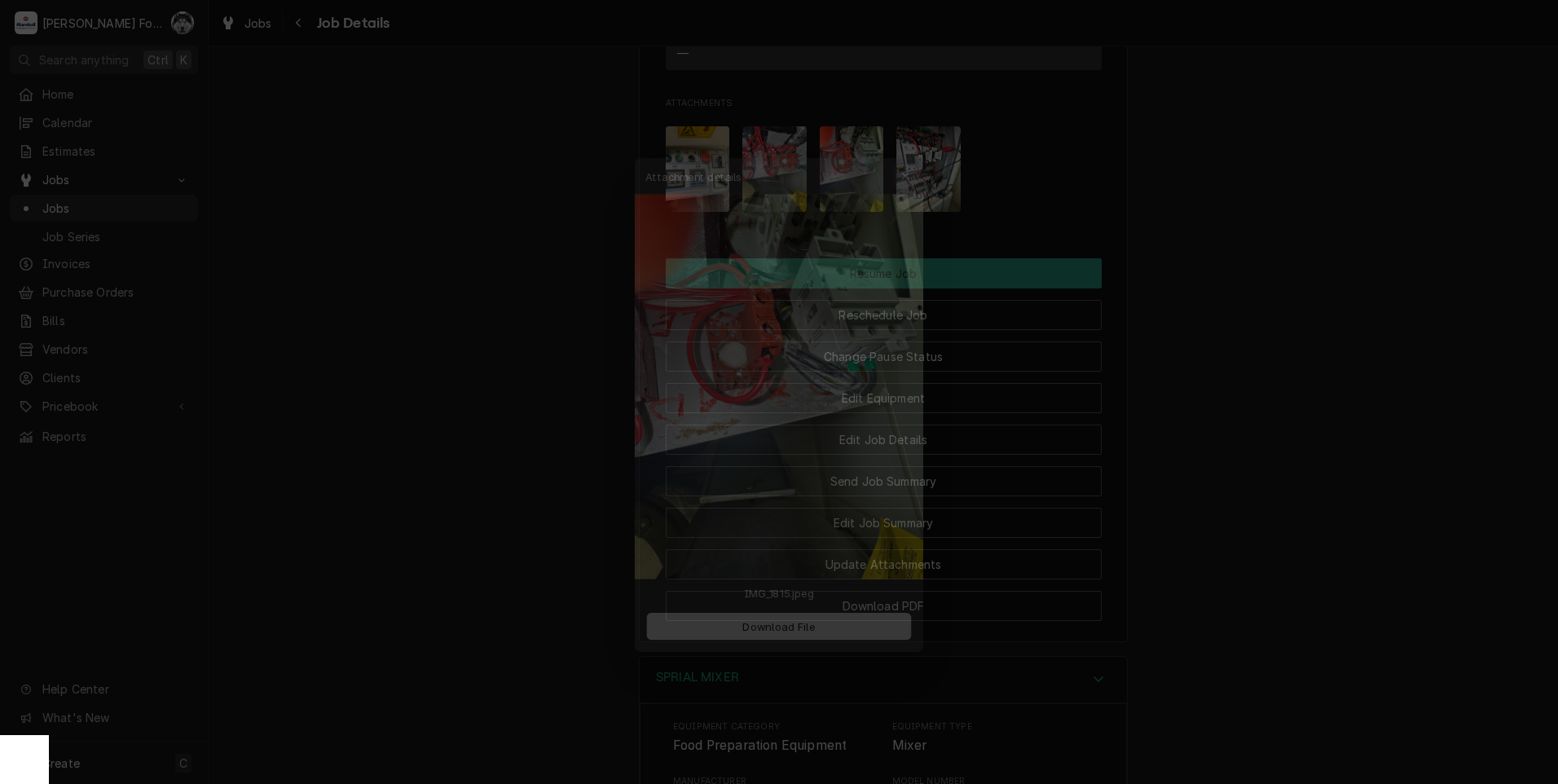
click at [920, 147] on div "button" at bounding box center [915, 144] width 16 height 16
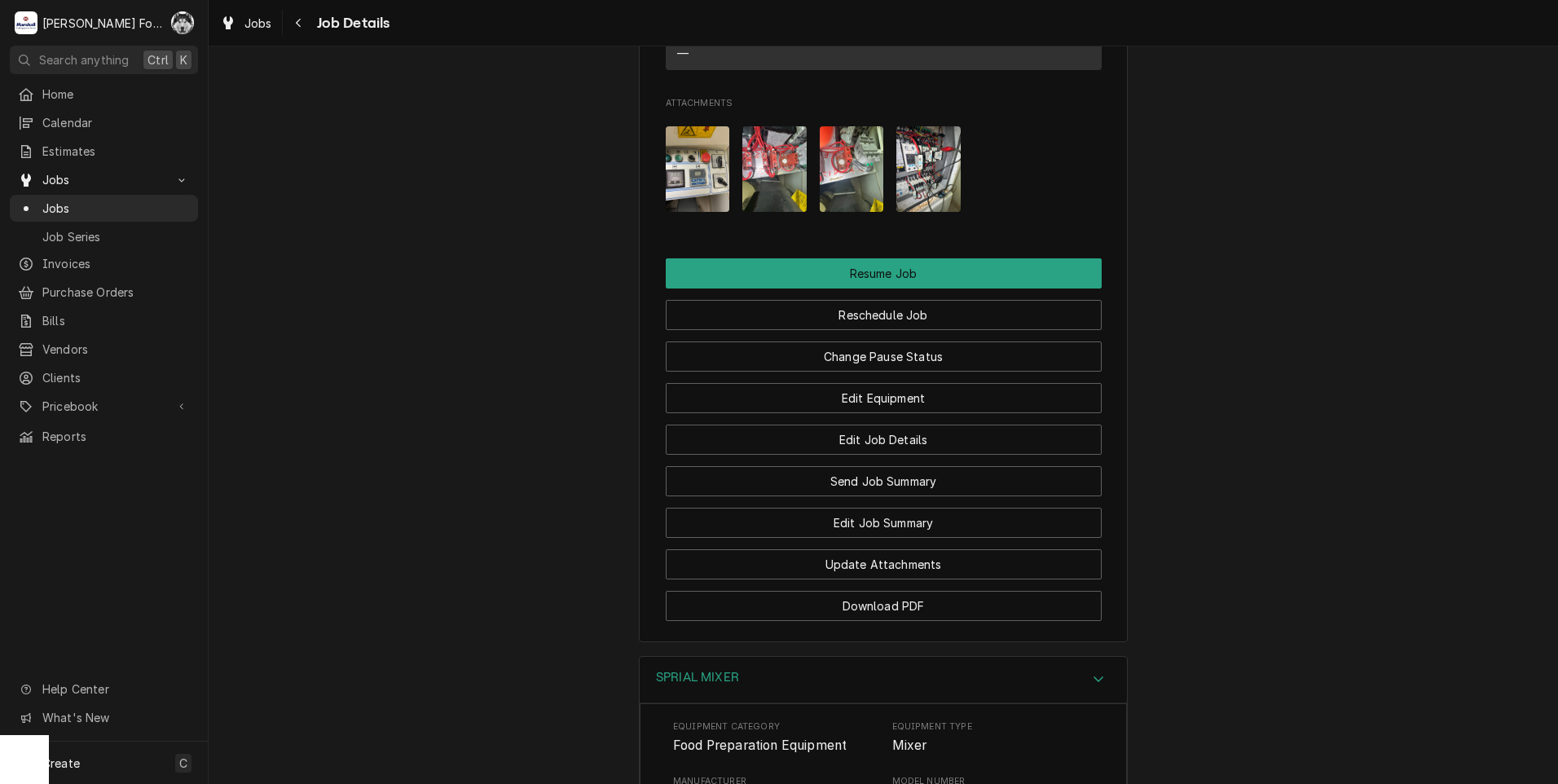
click at [950, 154] on img "Attachments" at bounding box center [929, 169] width 65 height 85
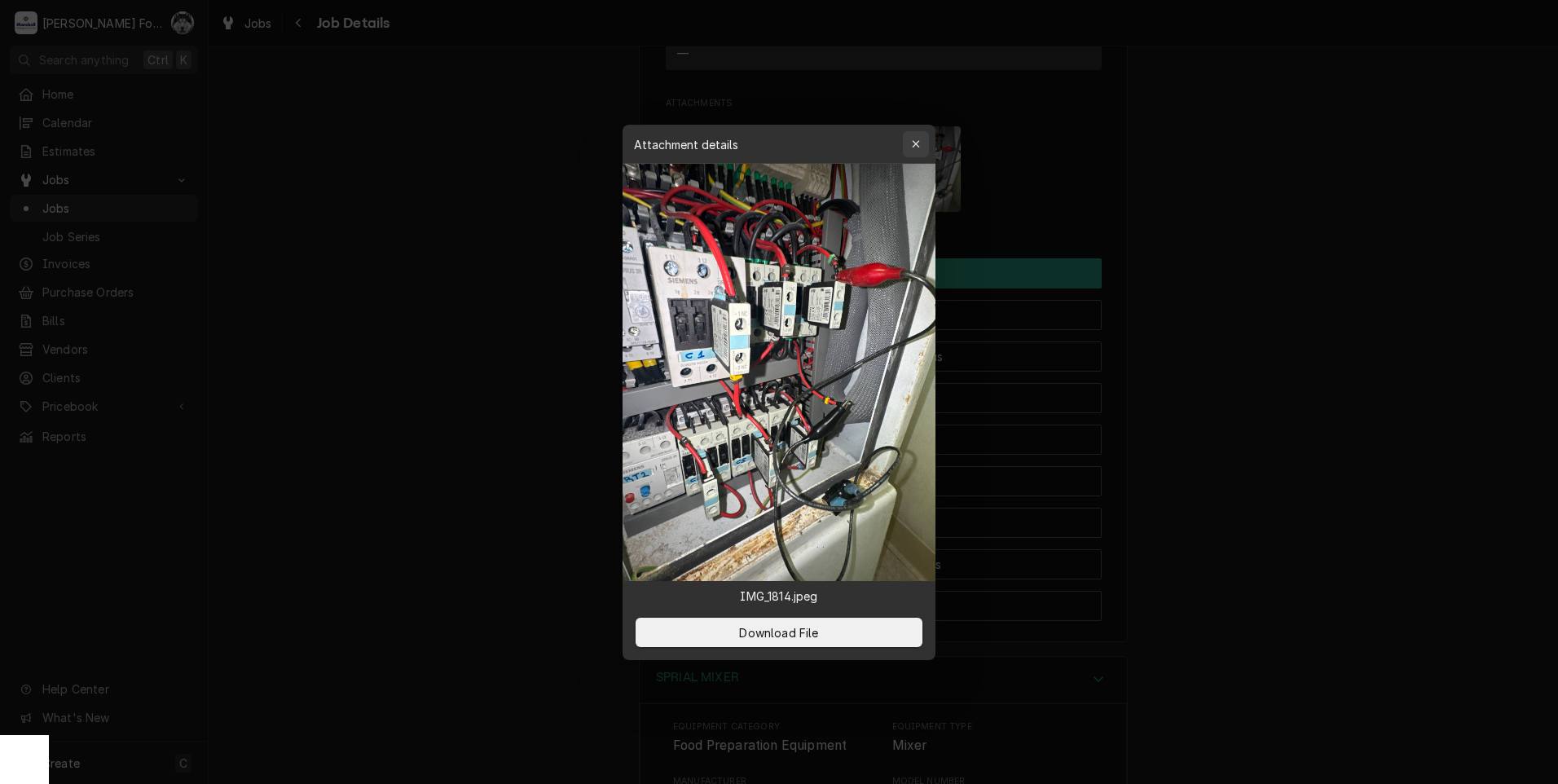
click at [915, 143] on icon "button" at bounding box center [916, 144] width 9 height 11
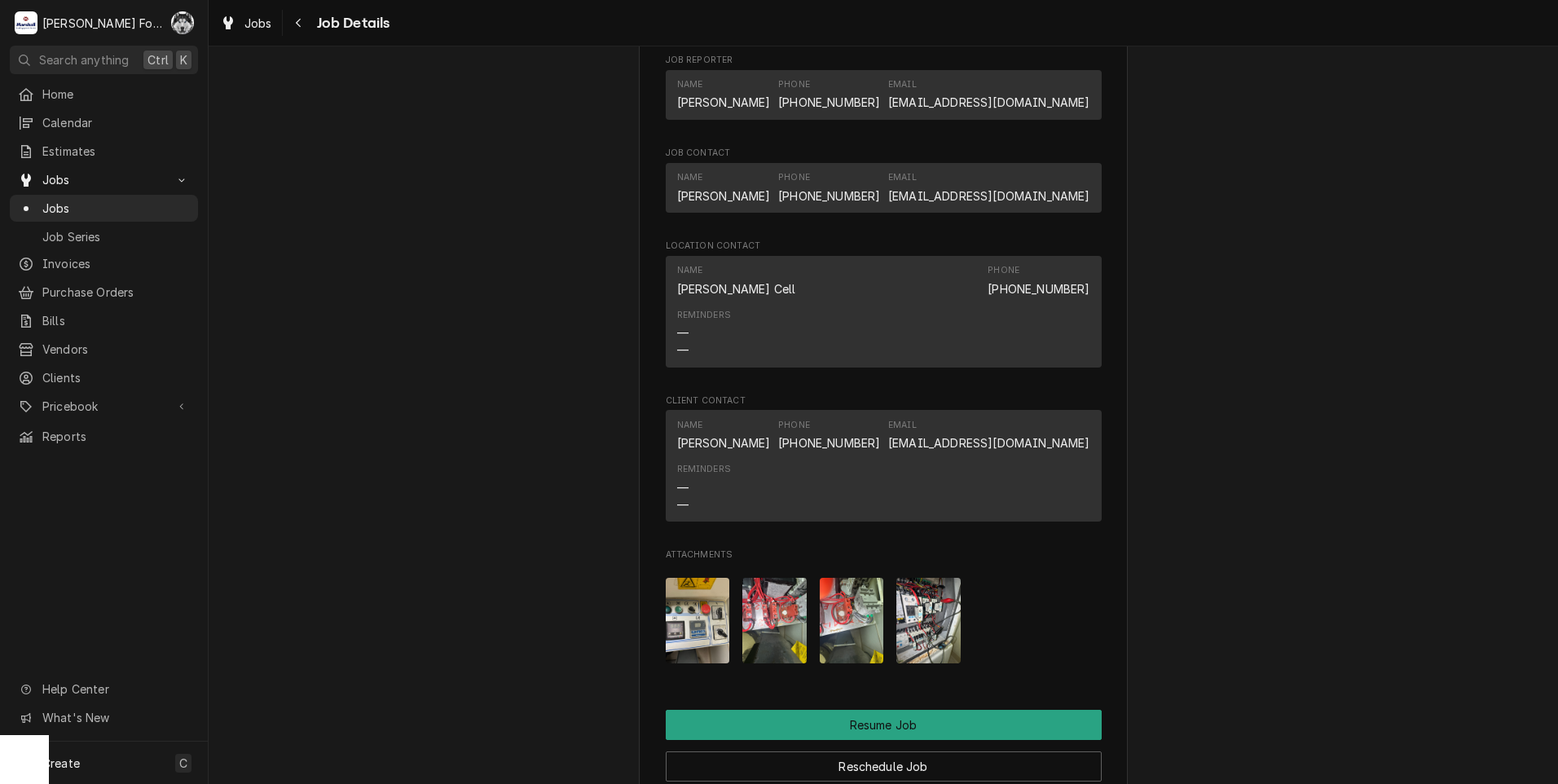
scroll to position [1701, 0]
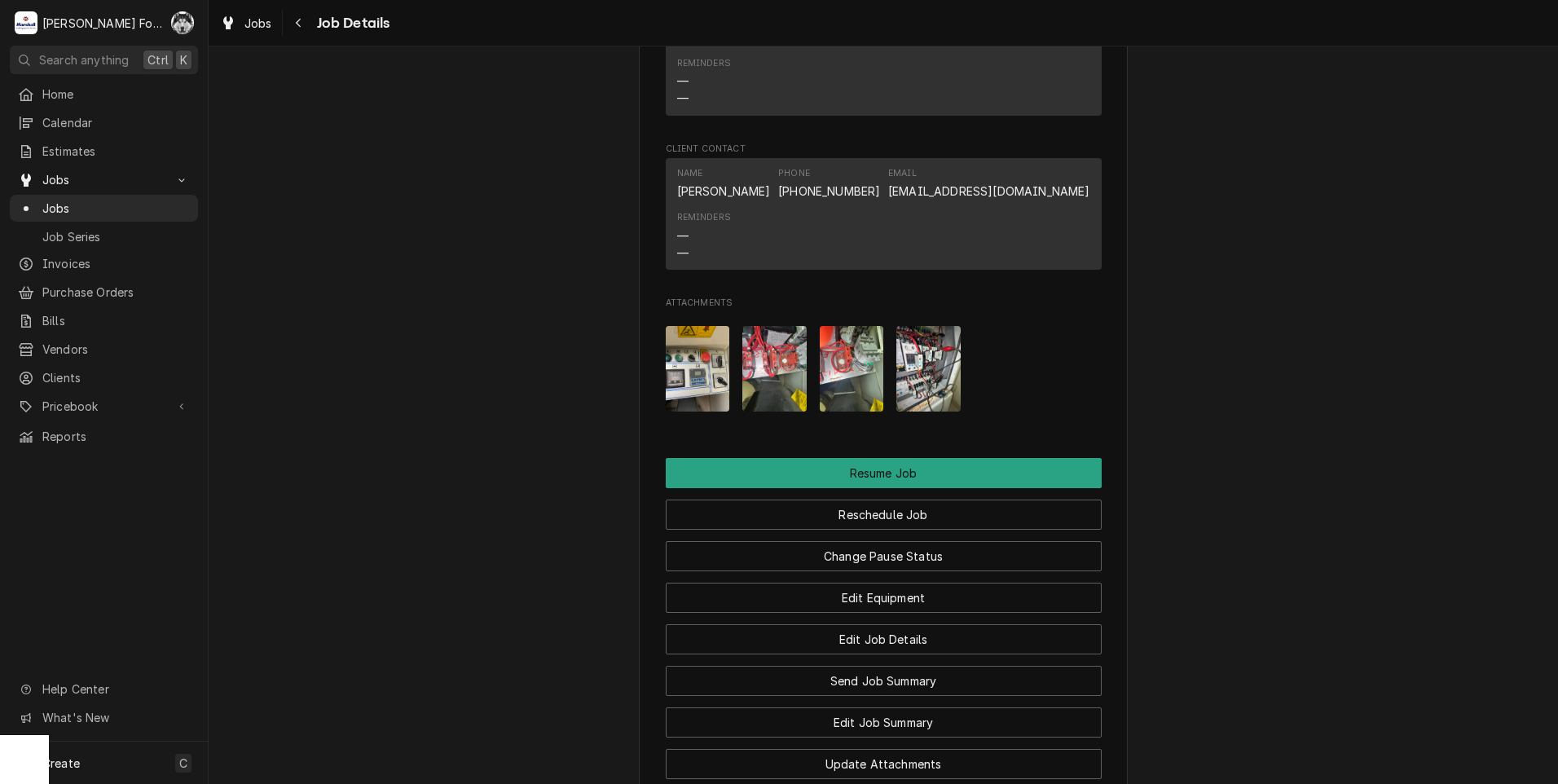
click at [918, 411] on img "Attachments" at bounding box center [929, 369] width 65 height 85
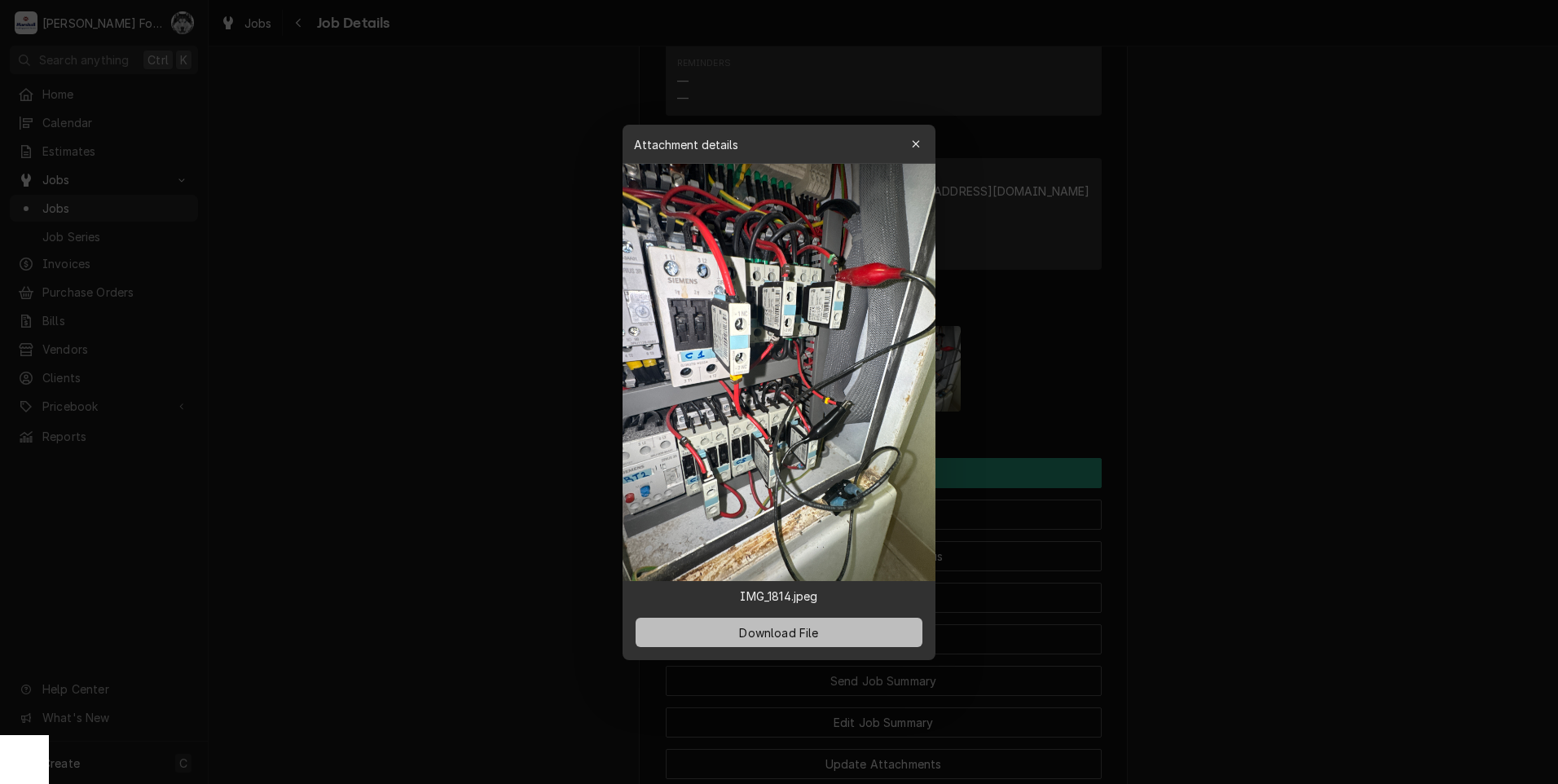
click at [752, 631] on span "Download File" at bounding box center [778, 632] width 85 height 17
click at [349, 432] on div at bounding box center [779, 392] width 1558 height 784
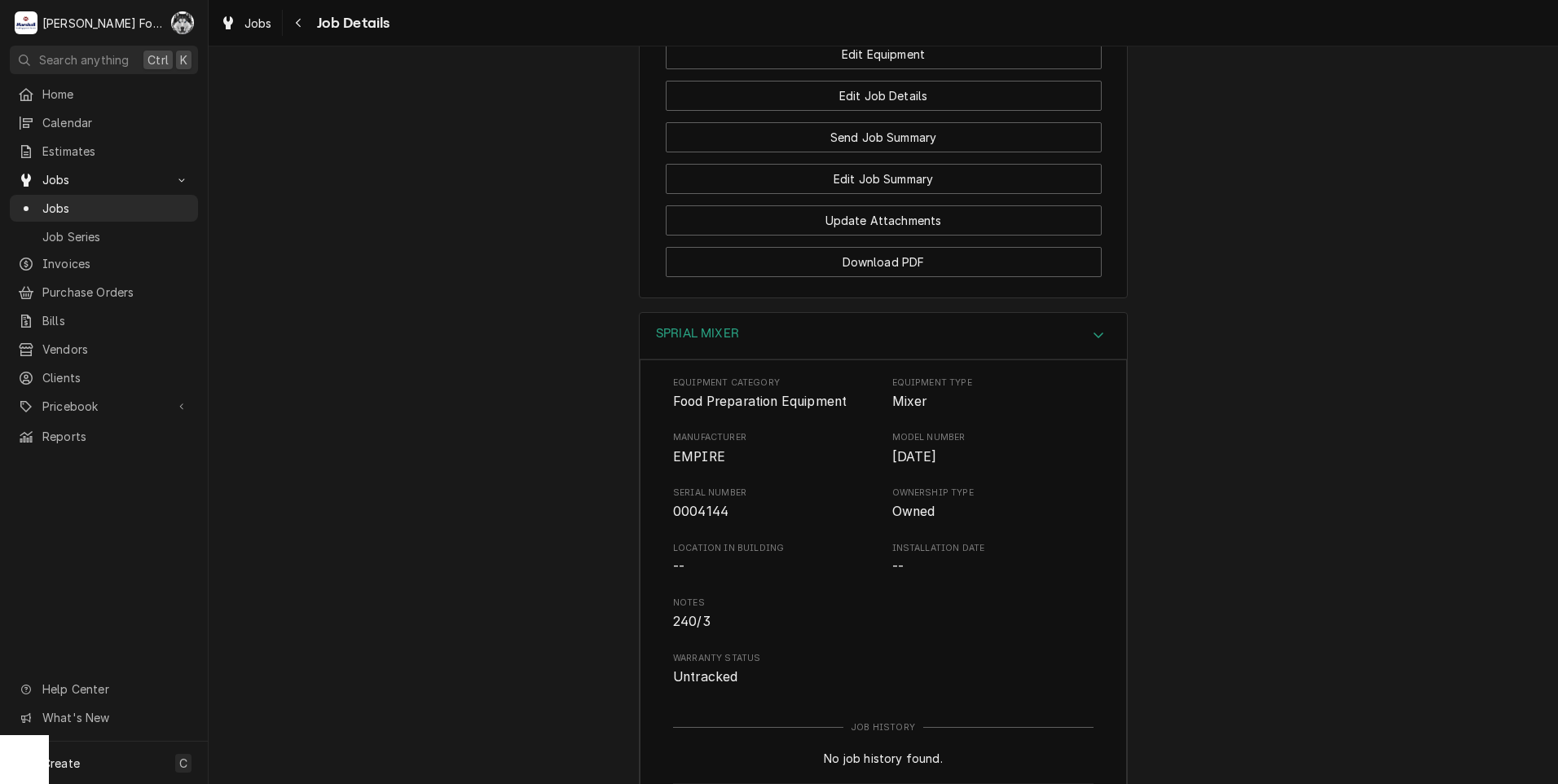
scroll to position [1430, 0]
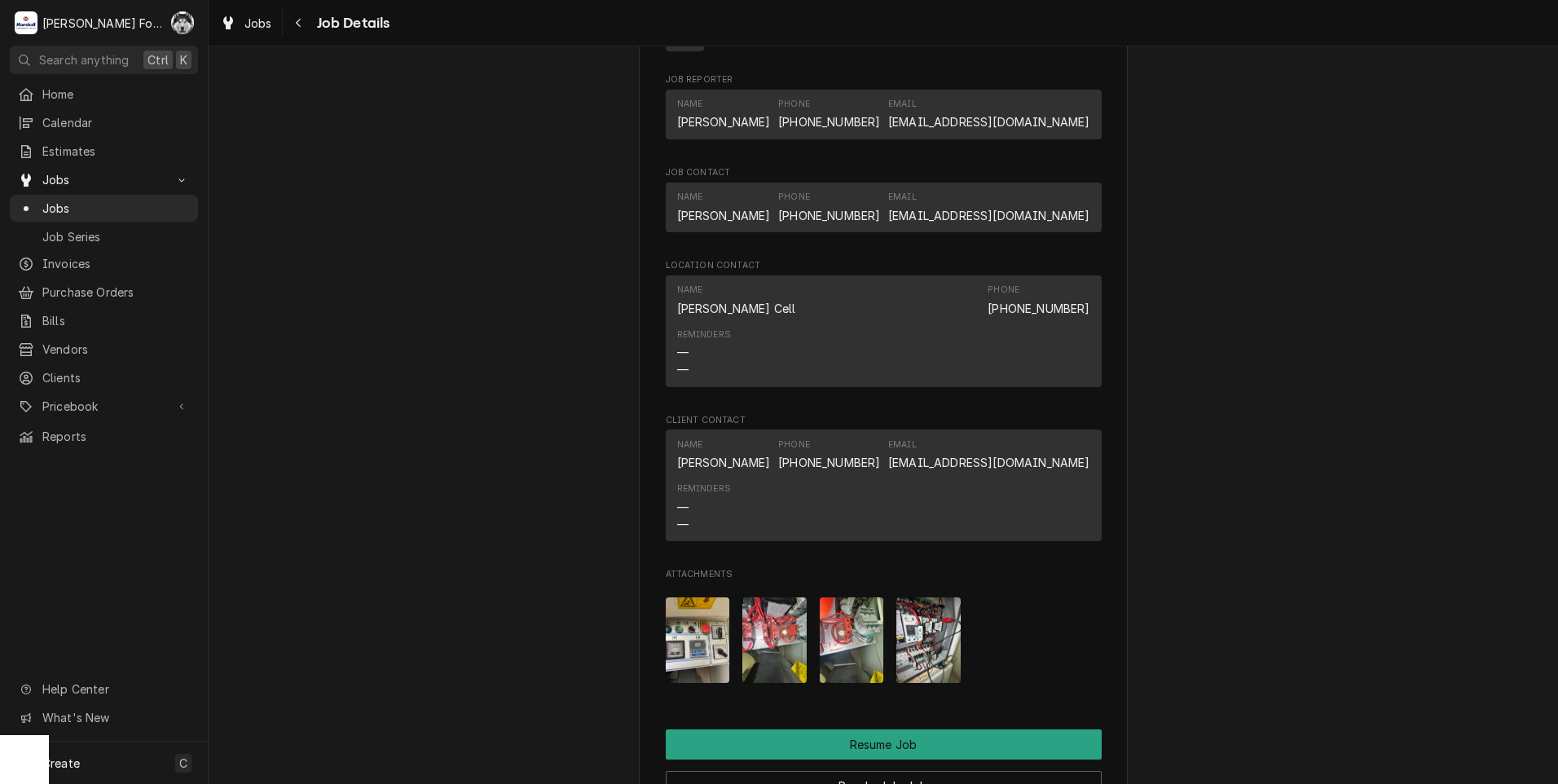
click at [695, 660] on img "Attachments" at bounding box center [698, 639] width 65 height 85
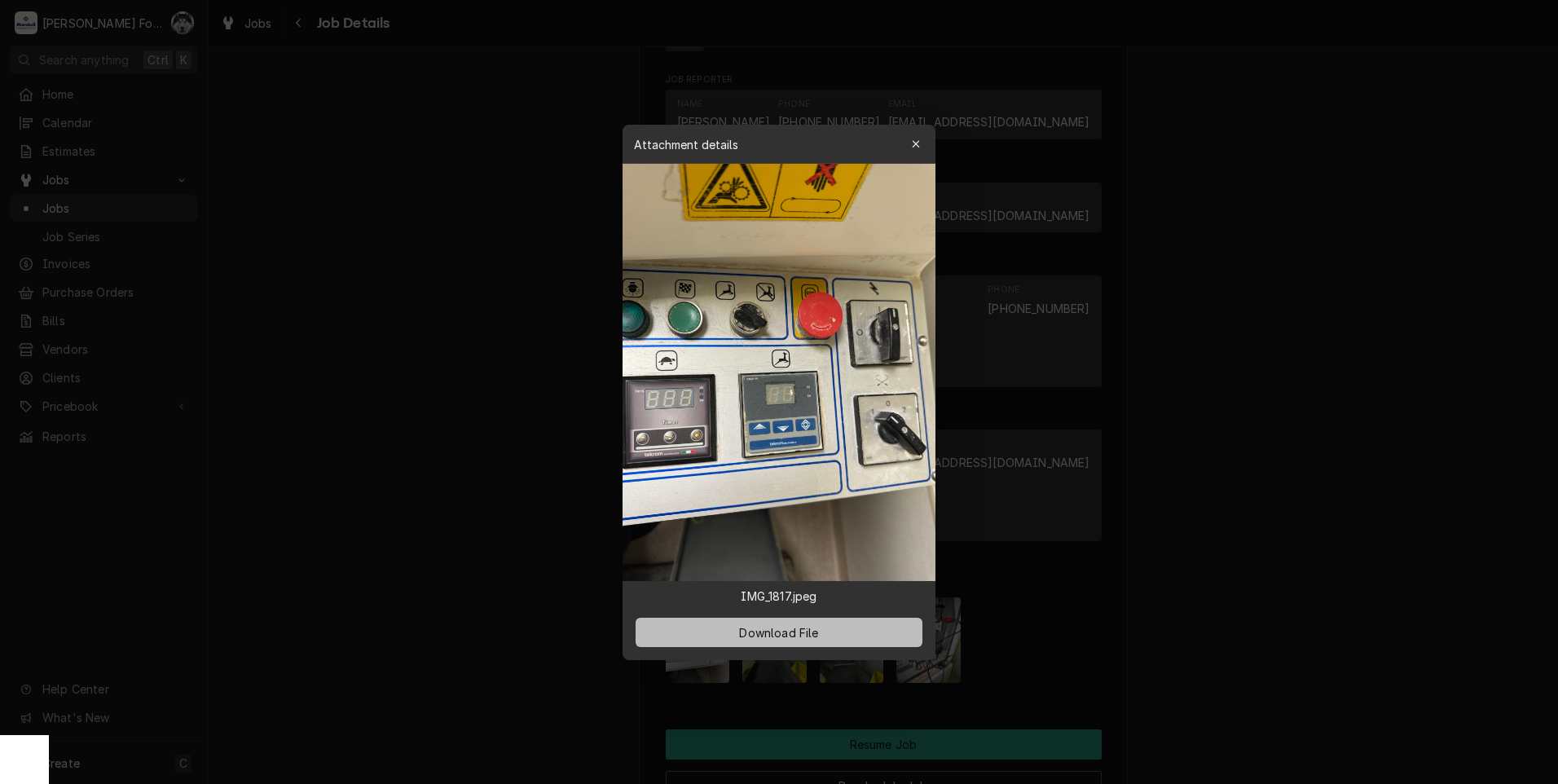
click at [784, 634] on span "Download File" at bounding box center [778, 632] width 85 height 17
click at [479, 448] on div at bounding box center [779, 392] width 1558 height 784
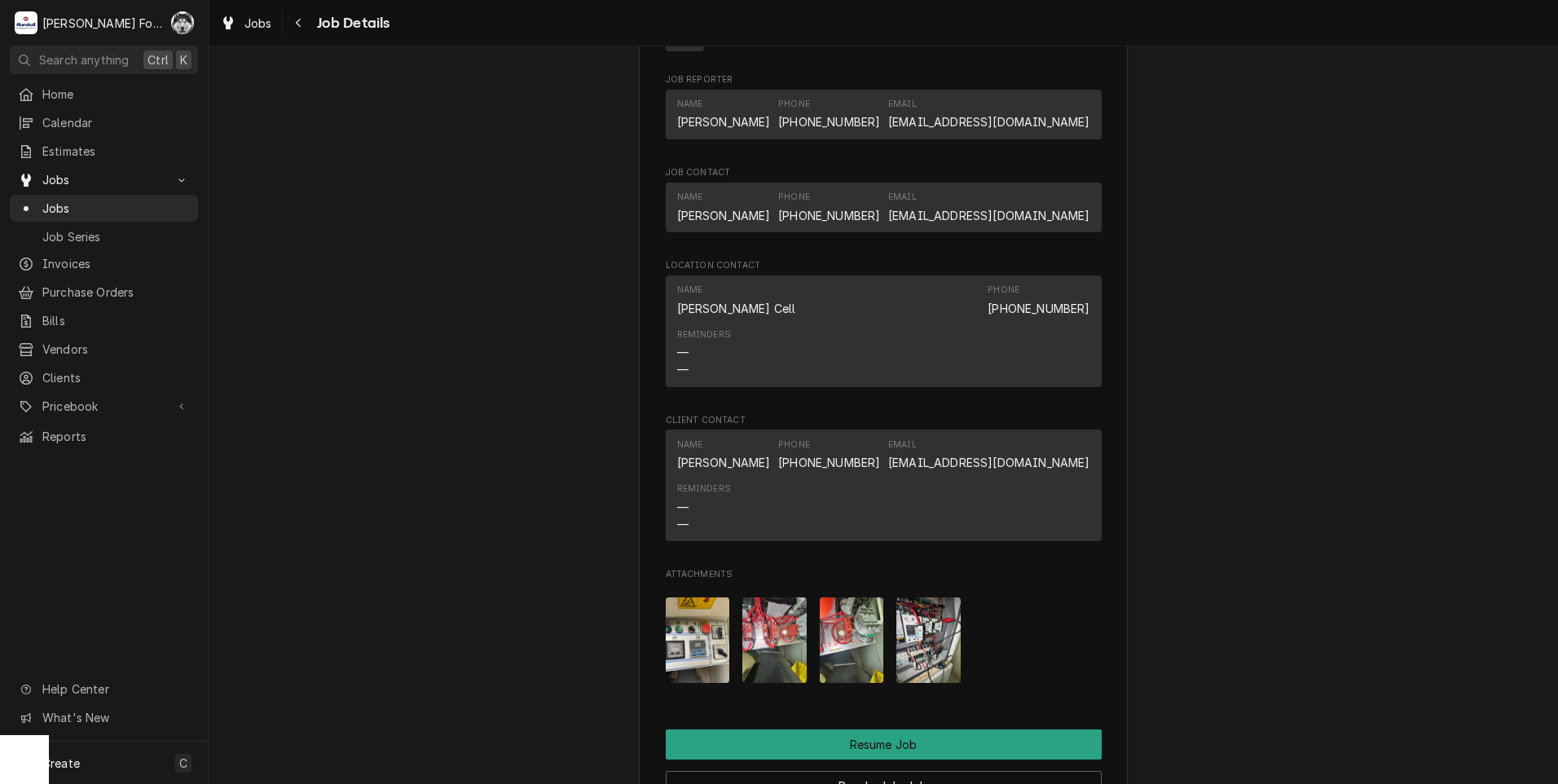
click at [772, 665] on img "Attachments" at bounding box center [775, 639] width 65 height 85
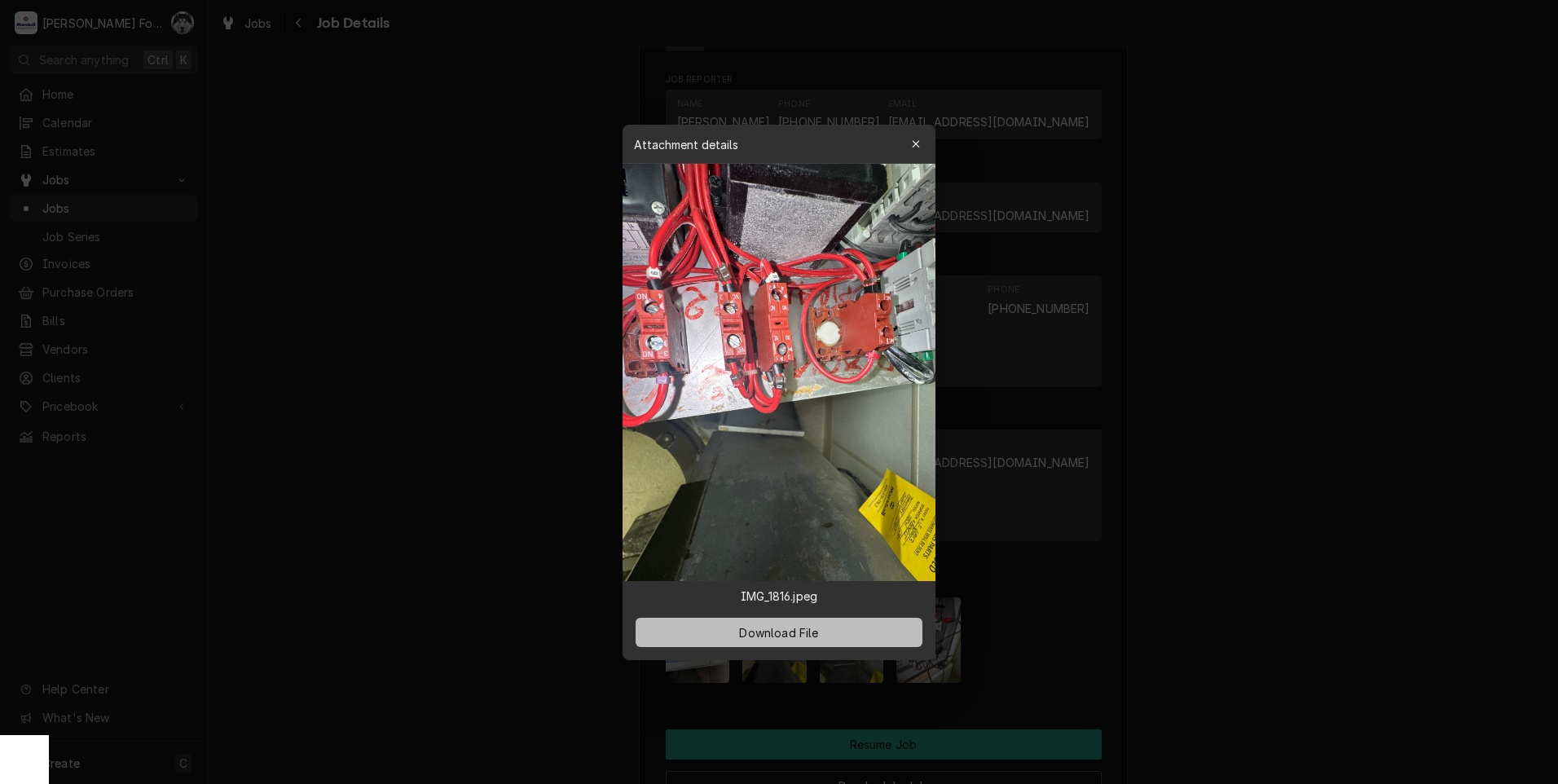
click at [790, 634] on span "Download File" at bounding box center [778, 632] width 85 height 17
click at [515, 535] on div at bounding box center [779, 392] width 1558 height 784
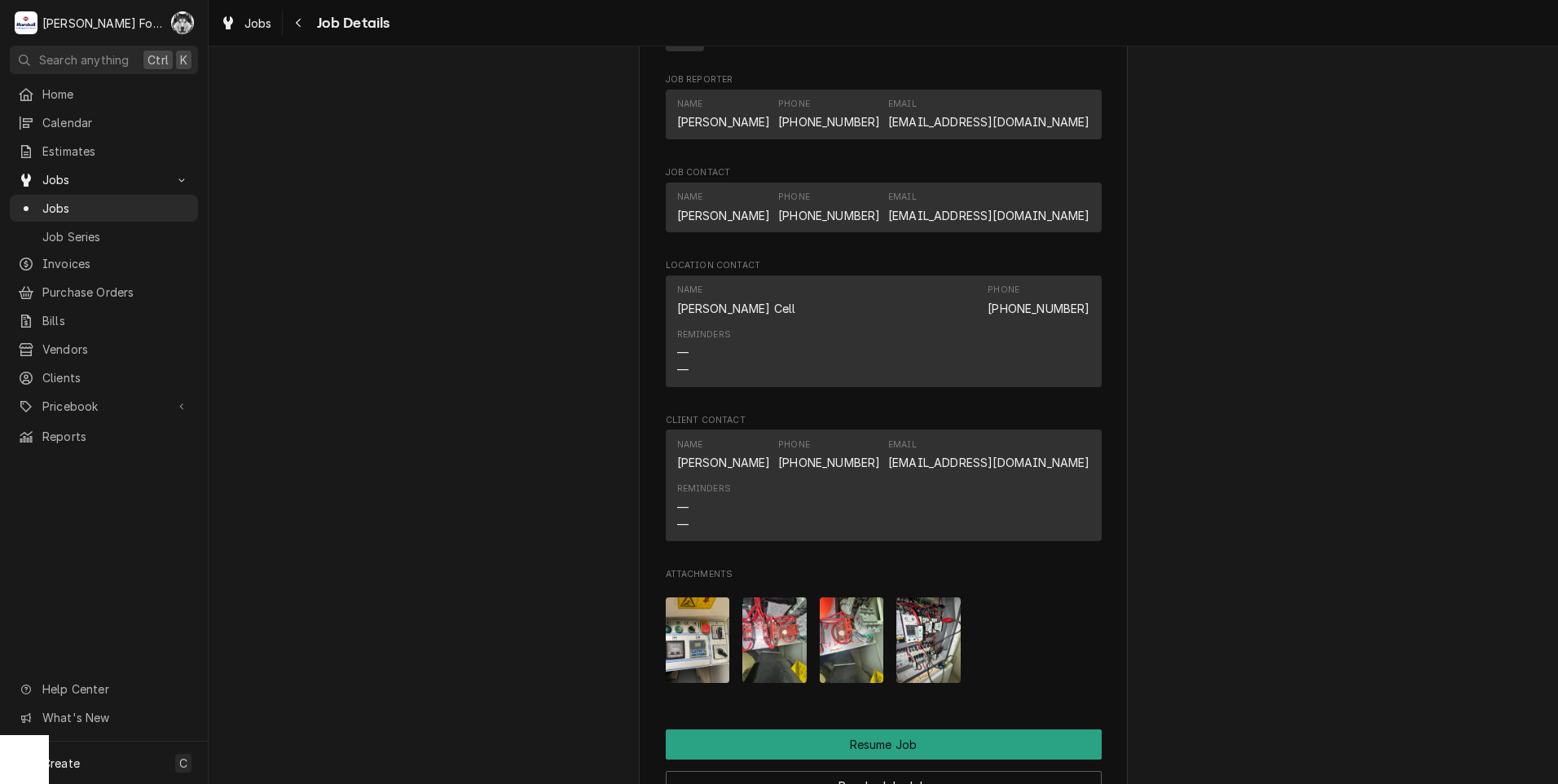
click at [858, 661] on img "Attachments" at bounding box center [852, 639] width 65 height 85
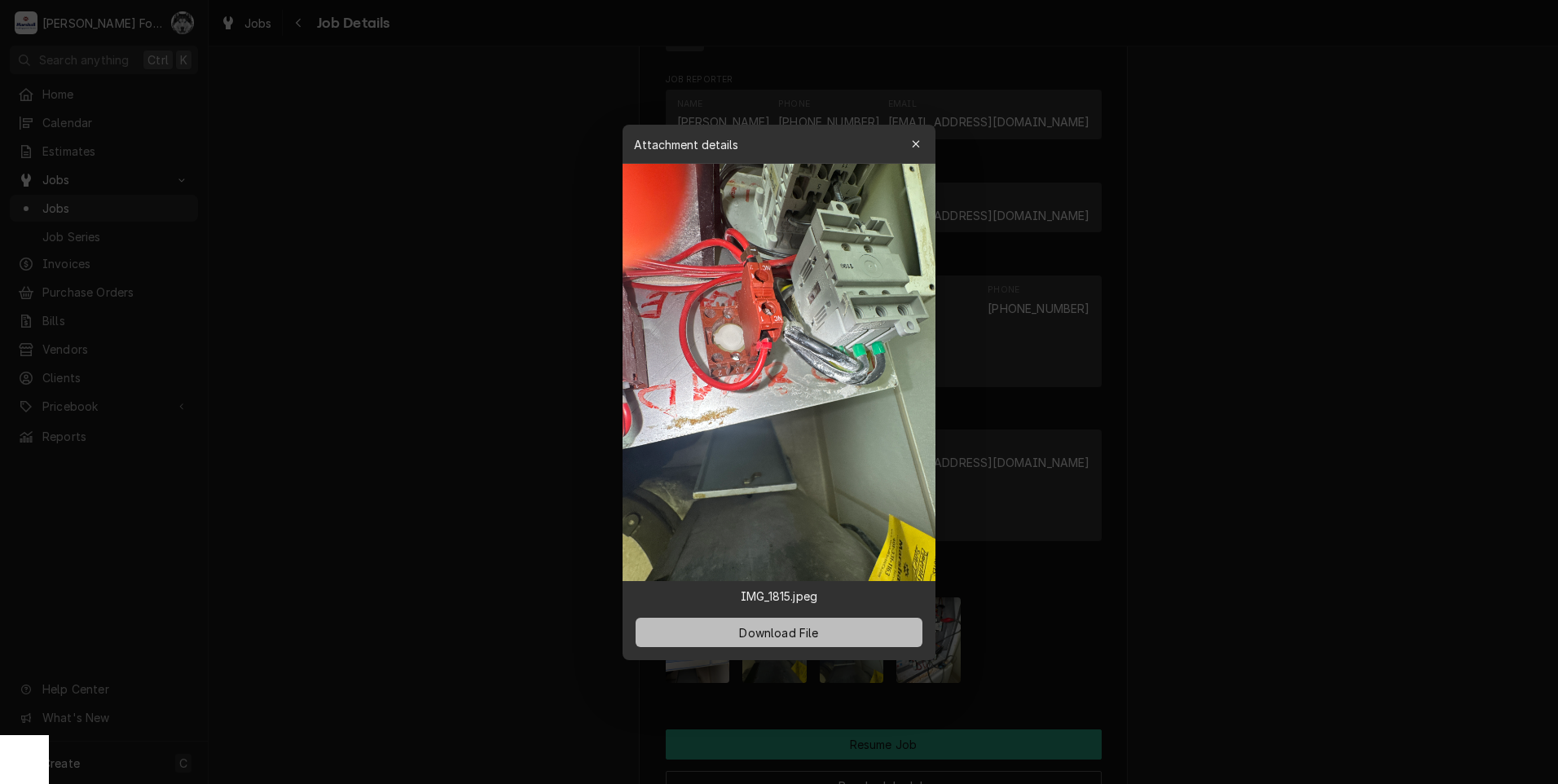
click at [805, 638] on span "Download File" at bounding box center [778, 632] width 85 height 17
click at [580, 339] on div at bounding box center [779, 392] width 1558 height 784
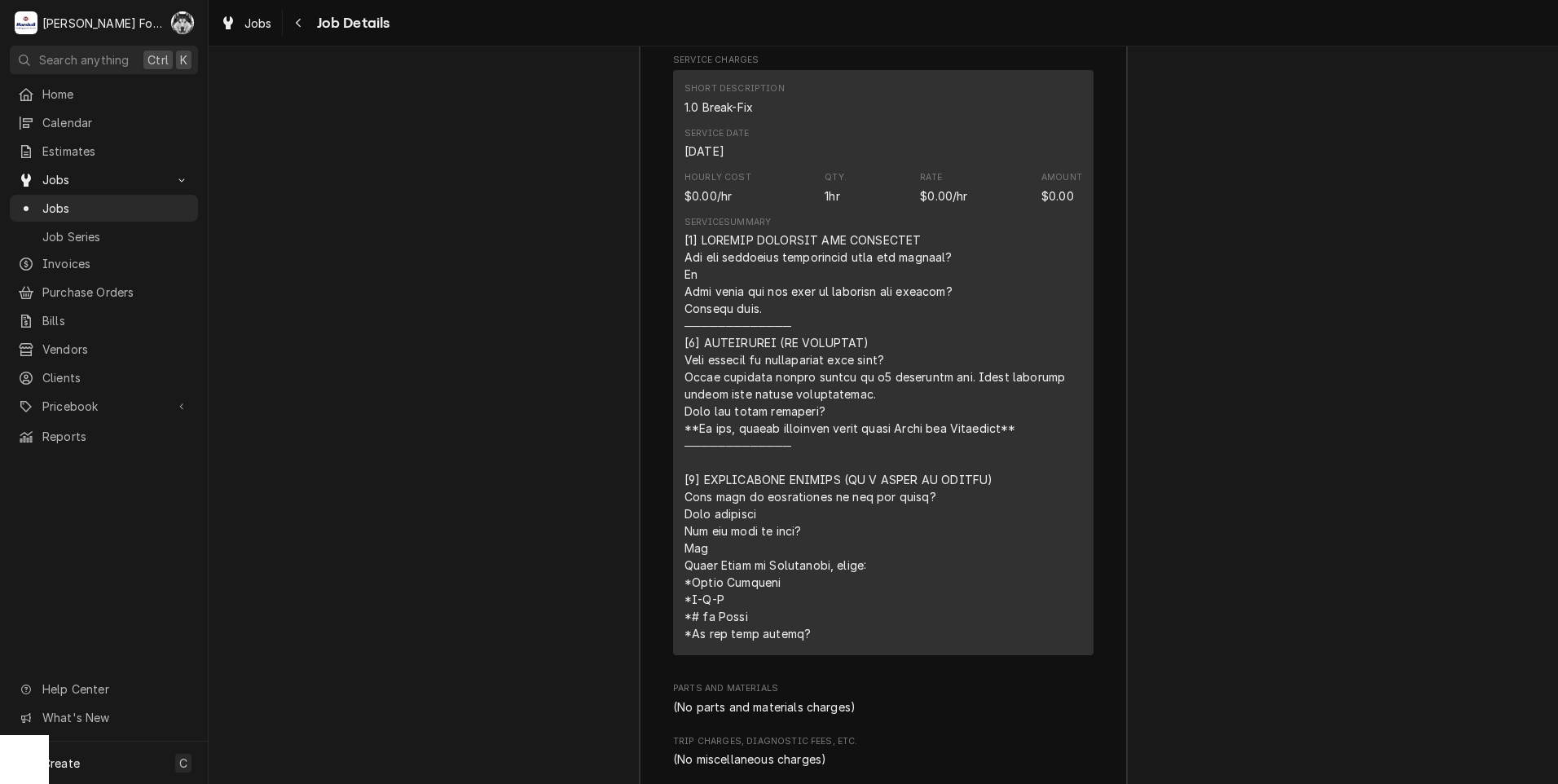
scroll to position [3873, 0]
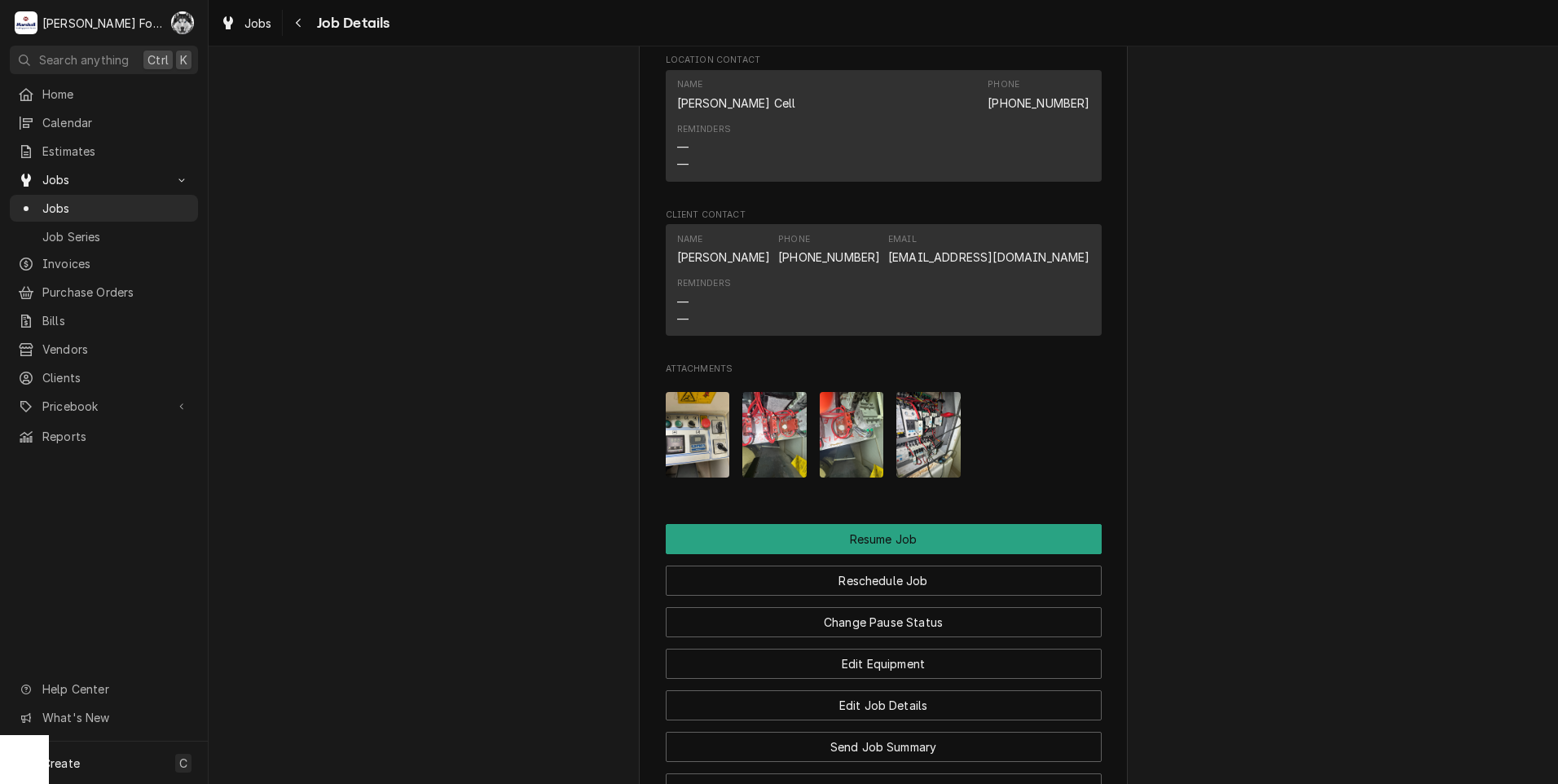
scroll to position [1701, 0]
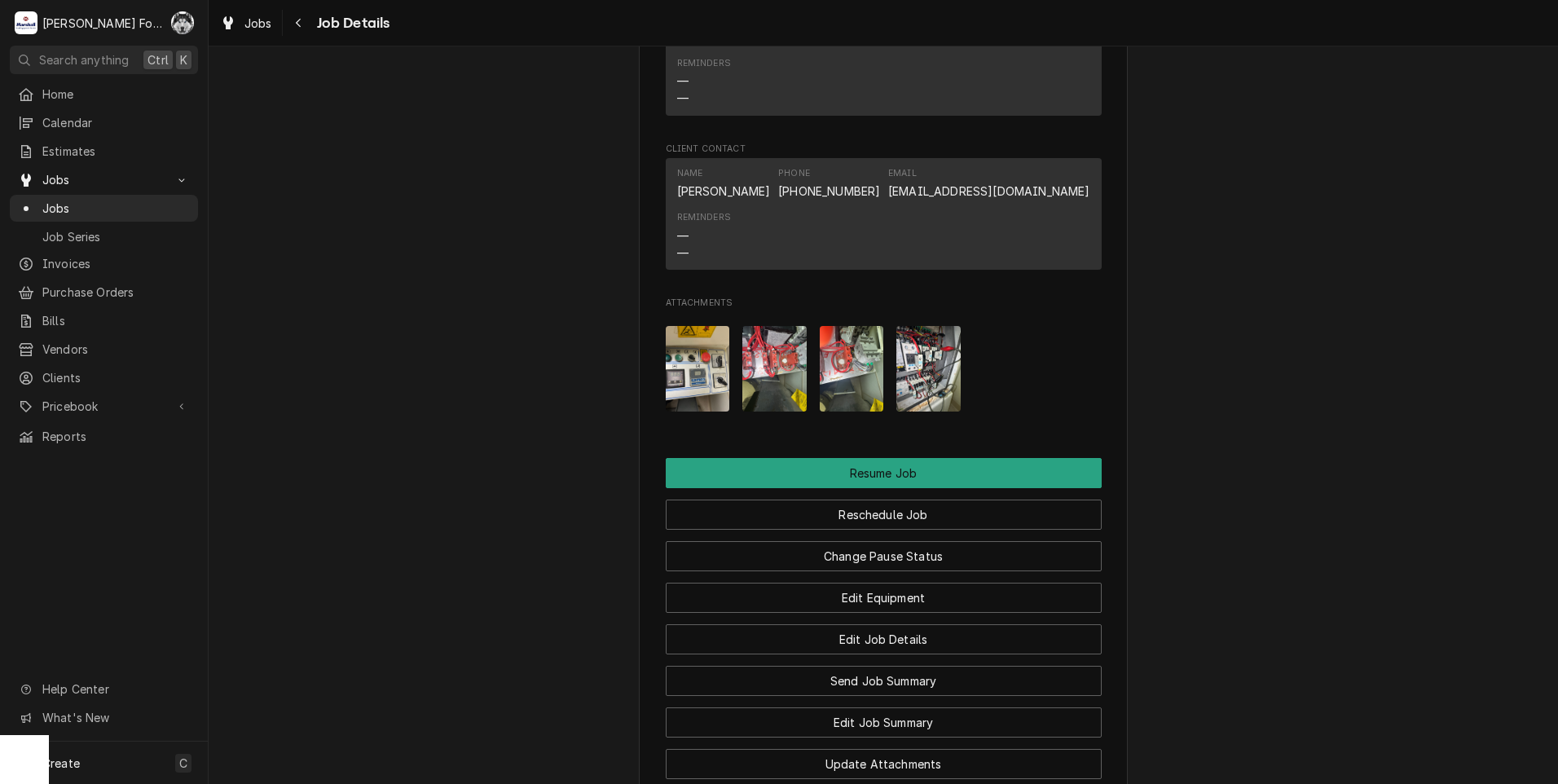
click at [764, 388] on img "Attachments" at bounding box center [775, 369] width 65 height 85
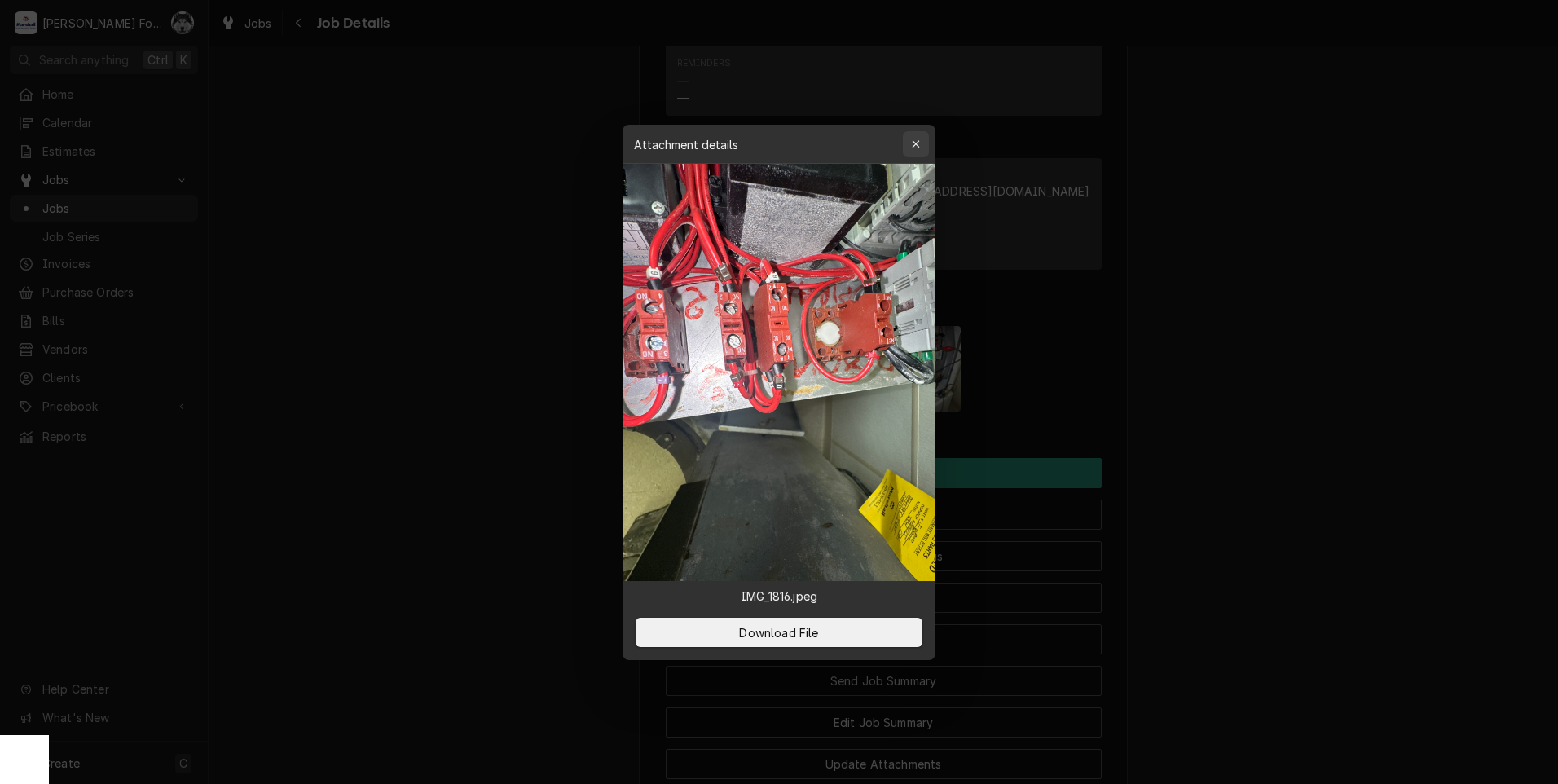
click at [919, 150] on icon "button" at bounding box center [916, 144] width 9 height 11
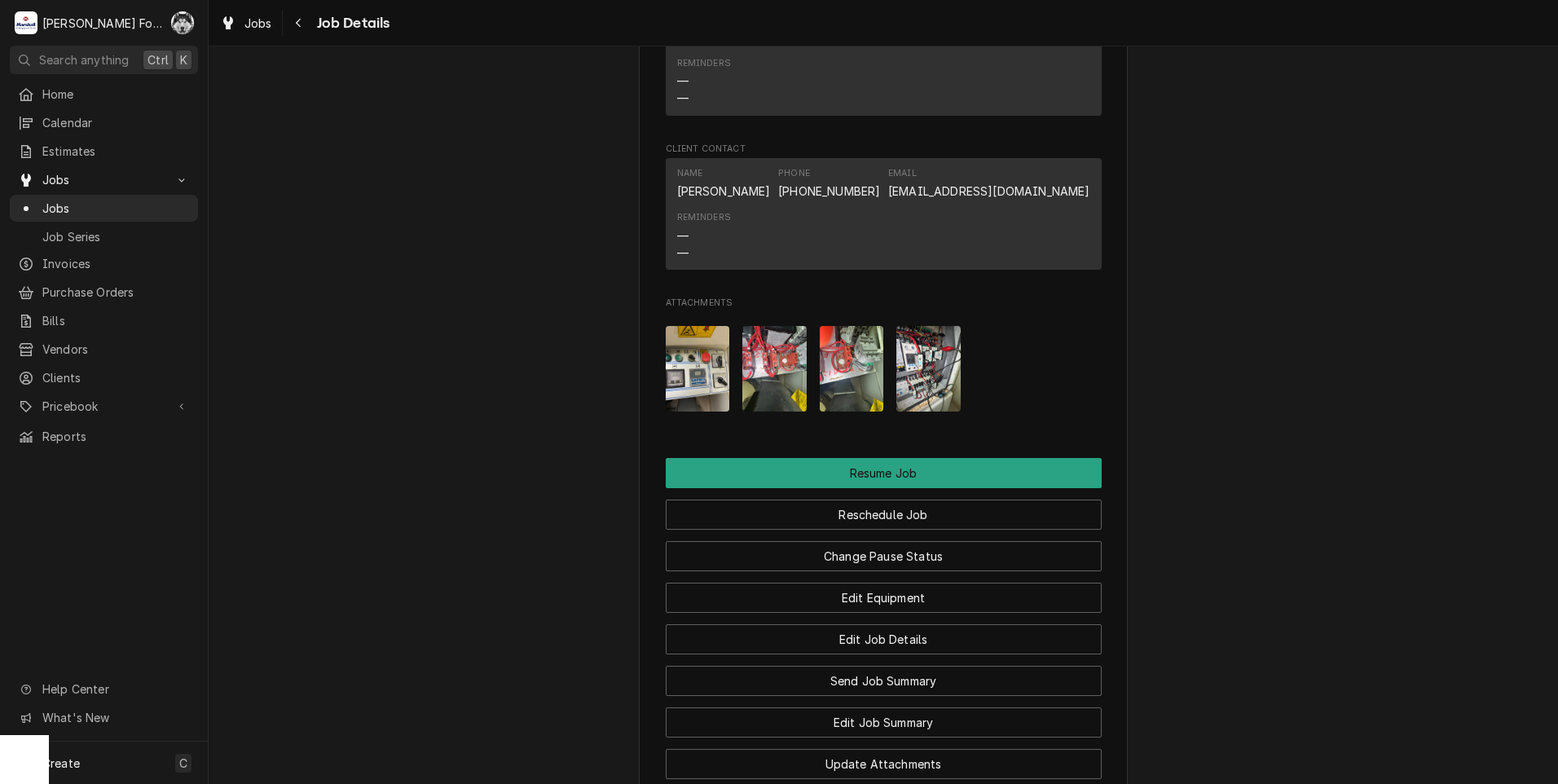
click at [784, 393] on img "Attachments" at bounding box center [775, 369] width 65 height 85
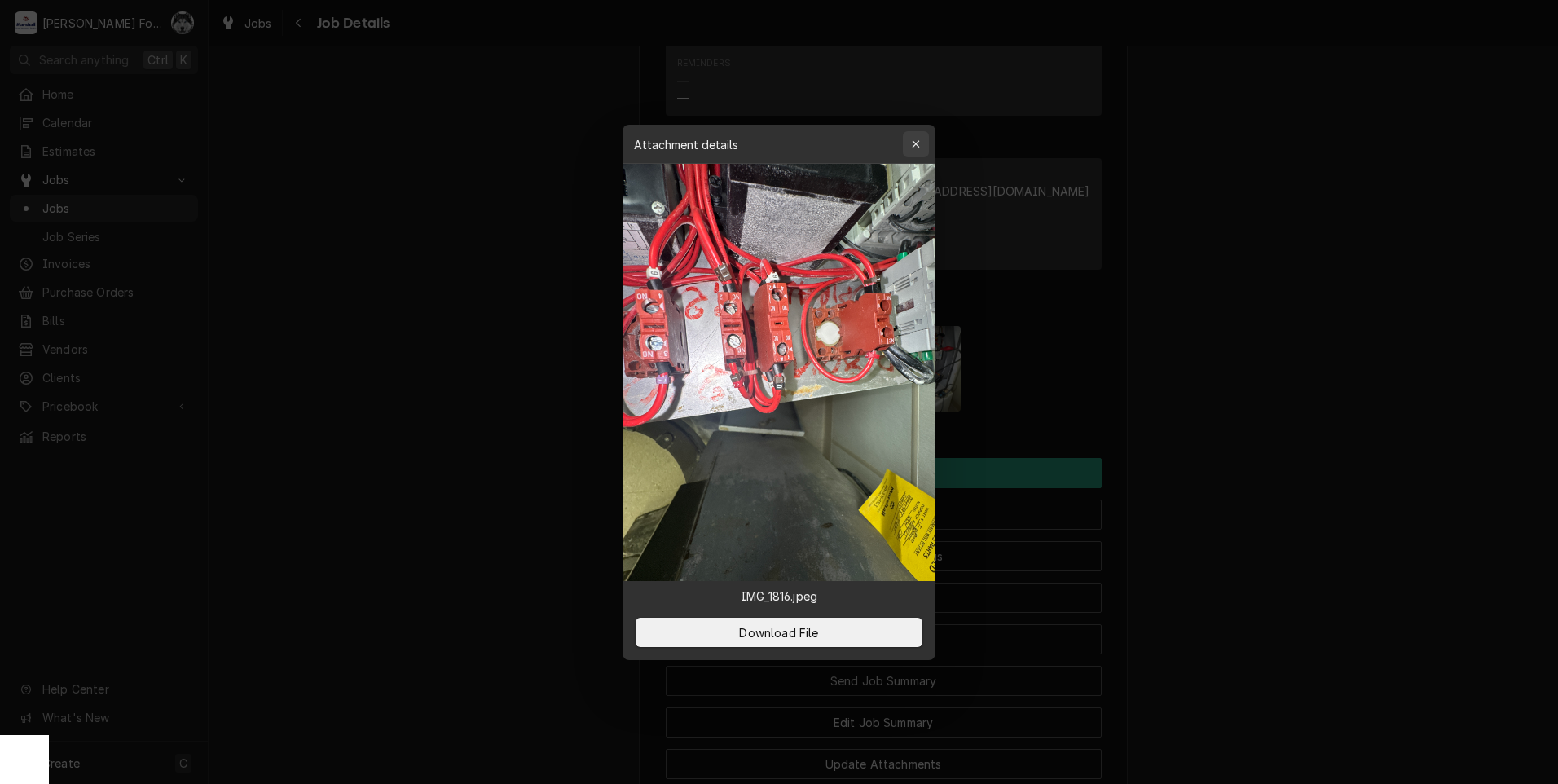
click at [919, 150] on icon "button" at bounding box center [916, 144] width 9 height 11
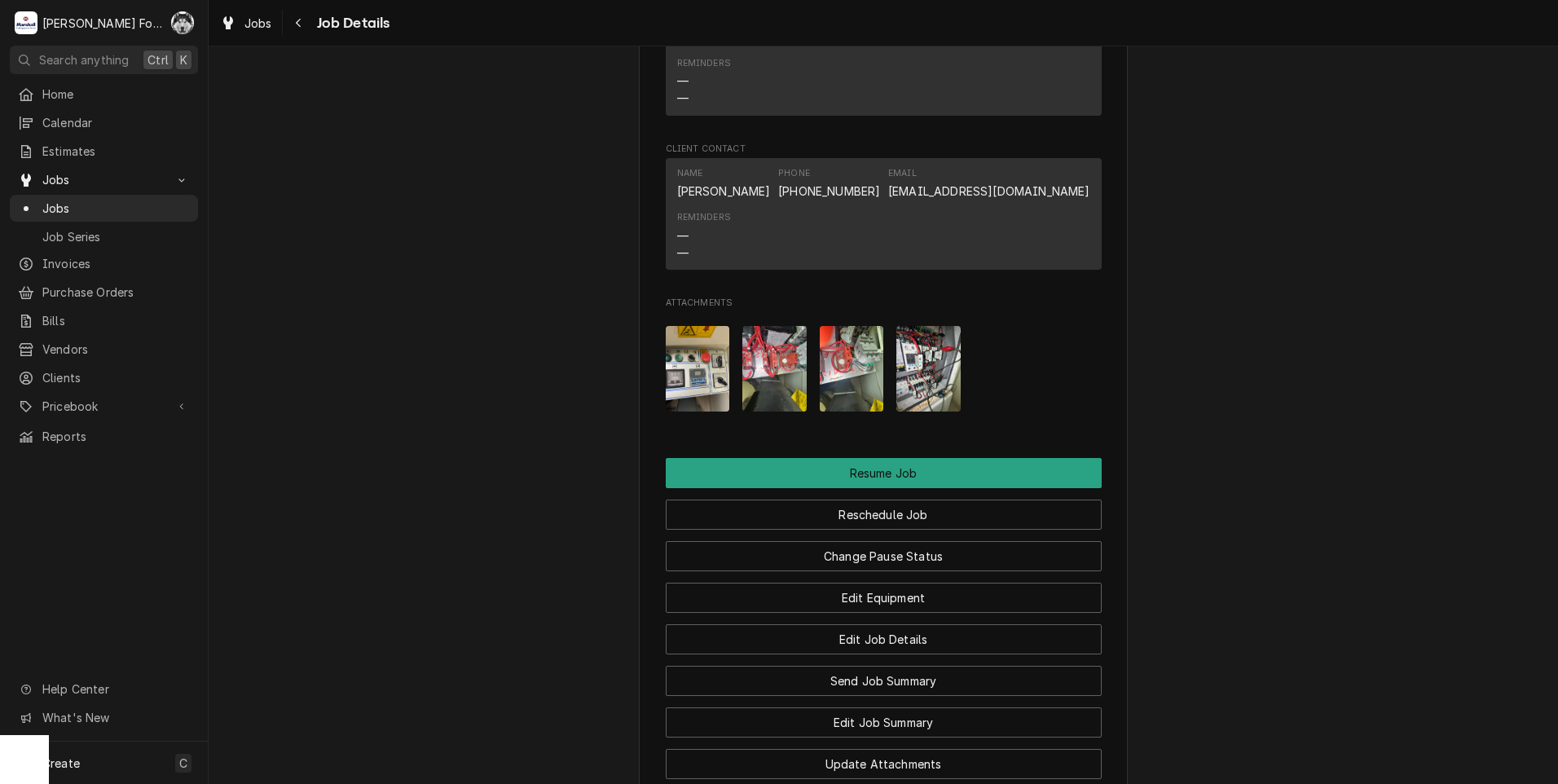
click at [871, 392] on img "Attachments" at bounding box center [852, 369] width 65 height 85
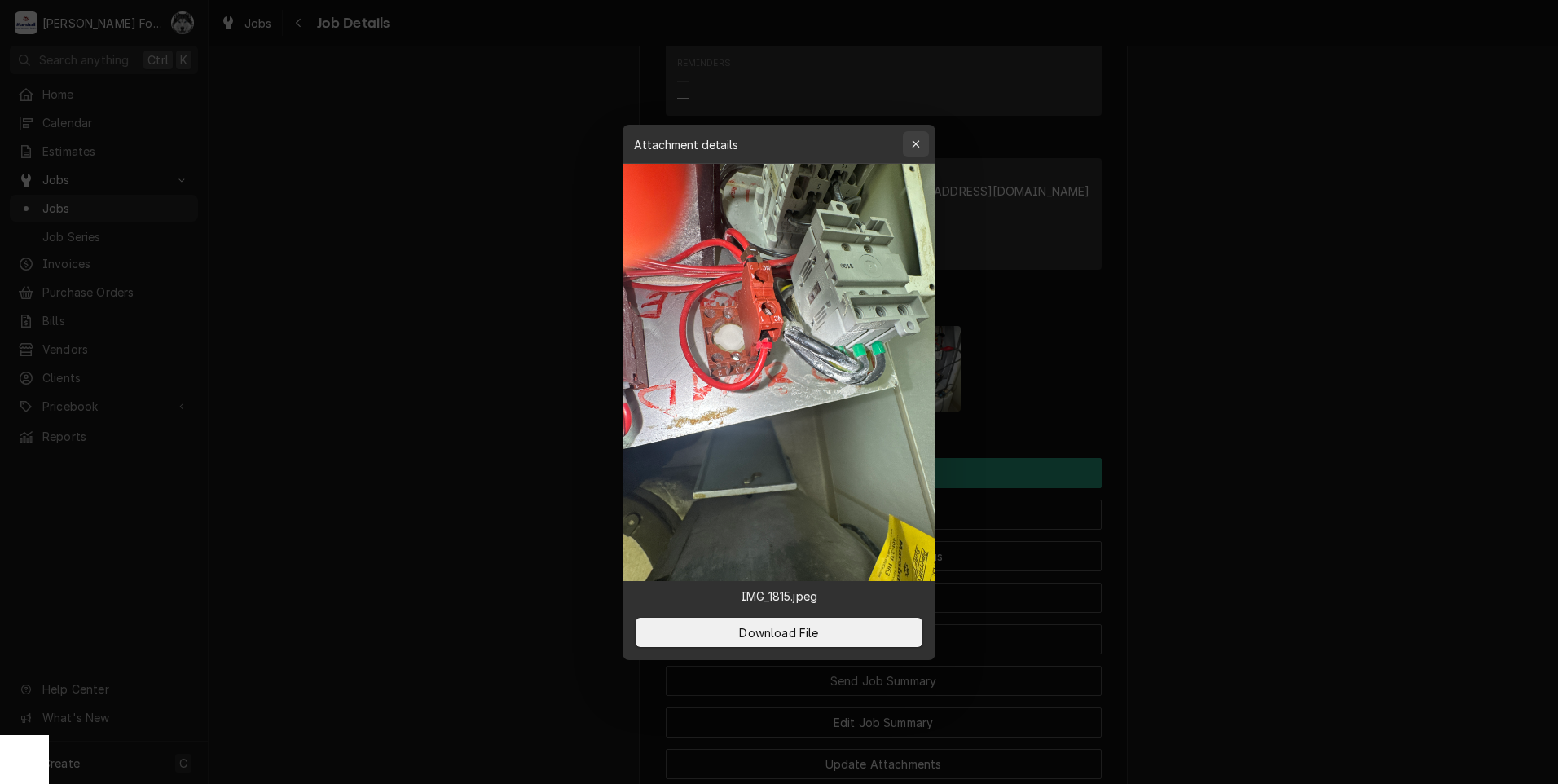
click at [914, 150] on icon "button" at bounding box center [916, 144] width 9 height 11
